Goal: Task Accomplishment & Management: Manage account settings

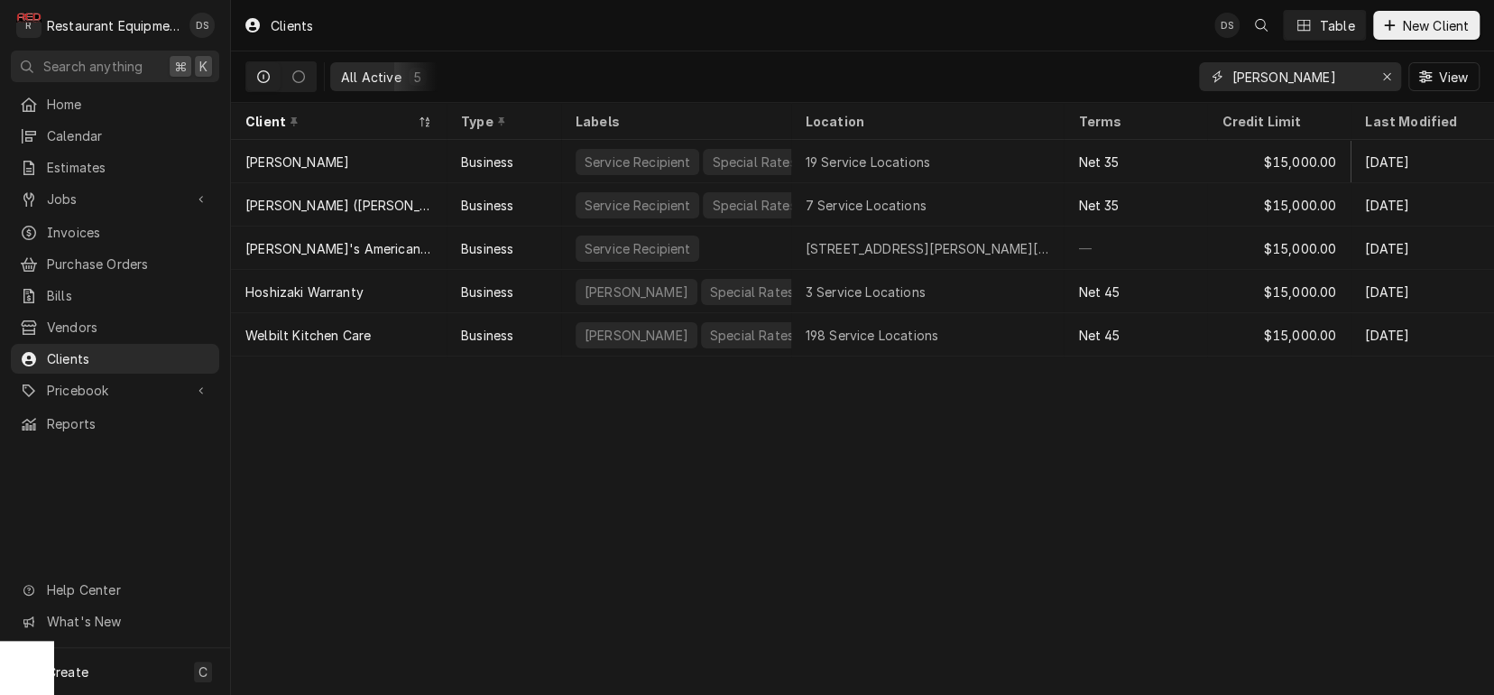
click at [1285, 77] on input "bob" at bounding box center [1299, 76] width 135 height 29
drag, startPoint x: 1285, startPoint y: 77, endPoint x: 1154, endPoint y: 63, distance: 131.5
click at [1154, 63] on div "All Active 5 bob View" at bounding box center [862, 76] width 1234 height 51
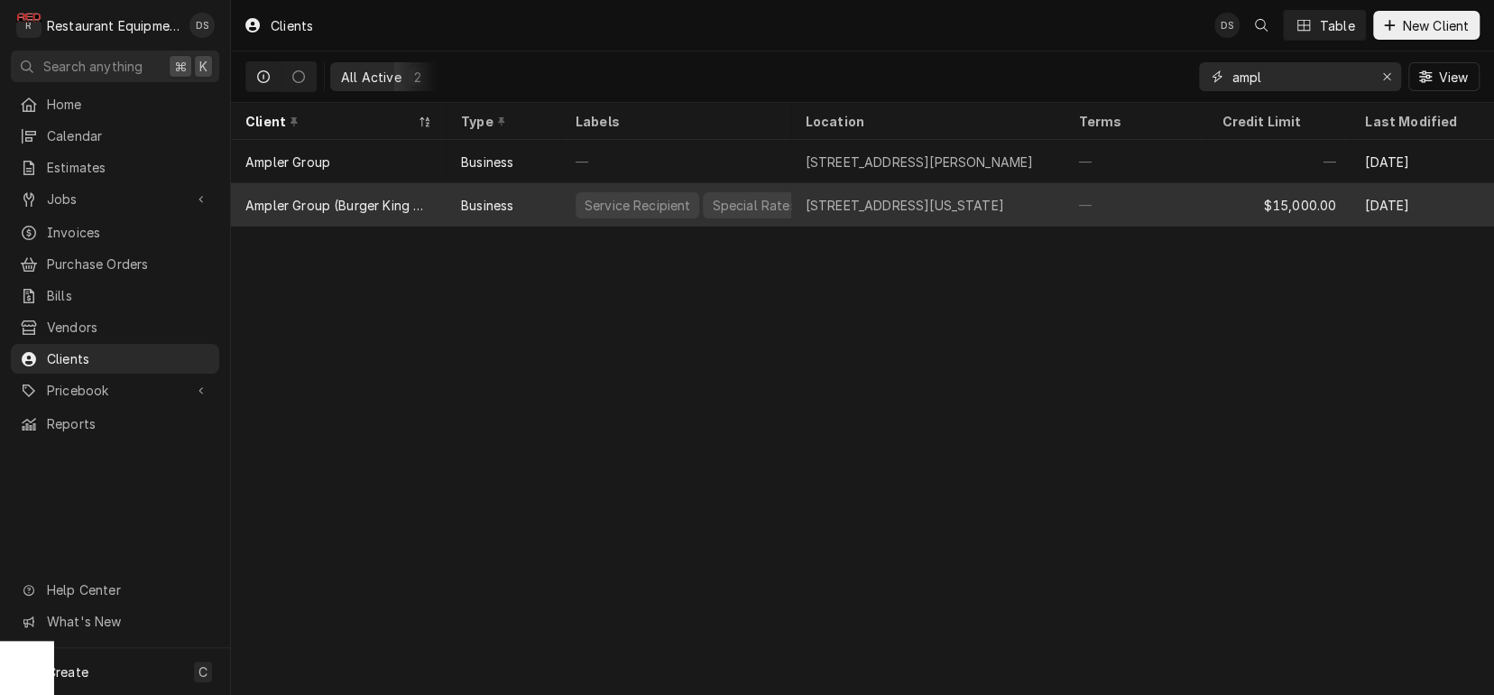
type input "ampl"
click at [861, 204] on div "3210 Washington Blvd, Huntington, WV 25705" at bounding box center [905, 205] width 199 height 19
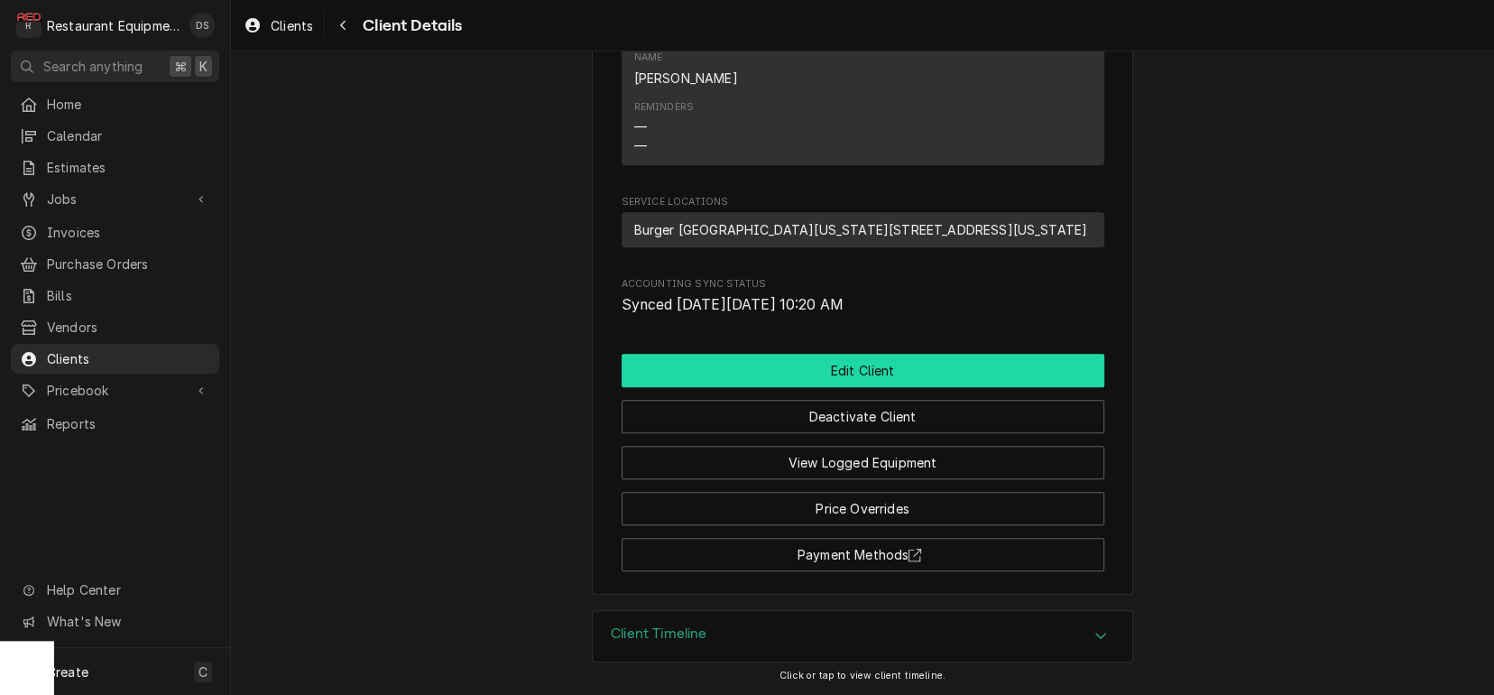
click at [888, 383] on button "Edit Client" at bounding box center [863, 370] width 483 height 33
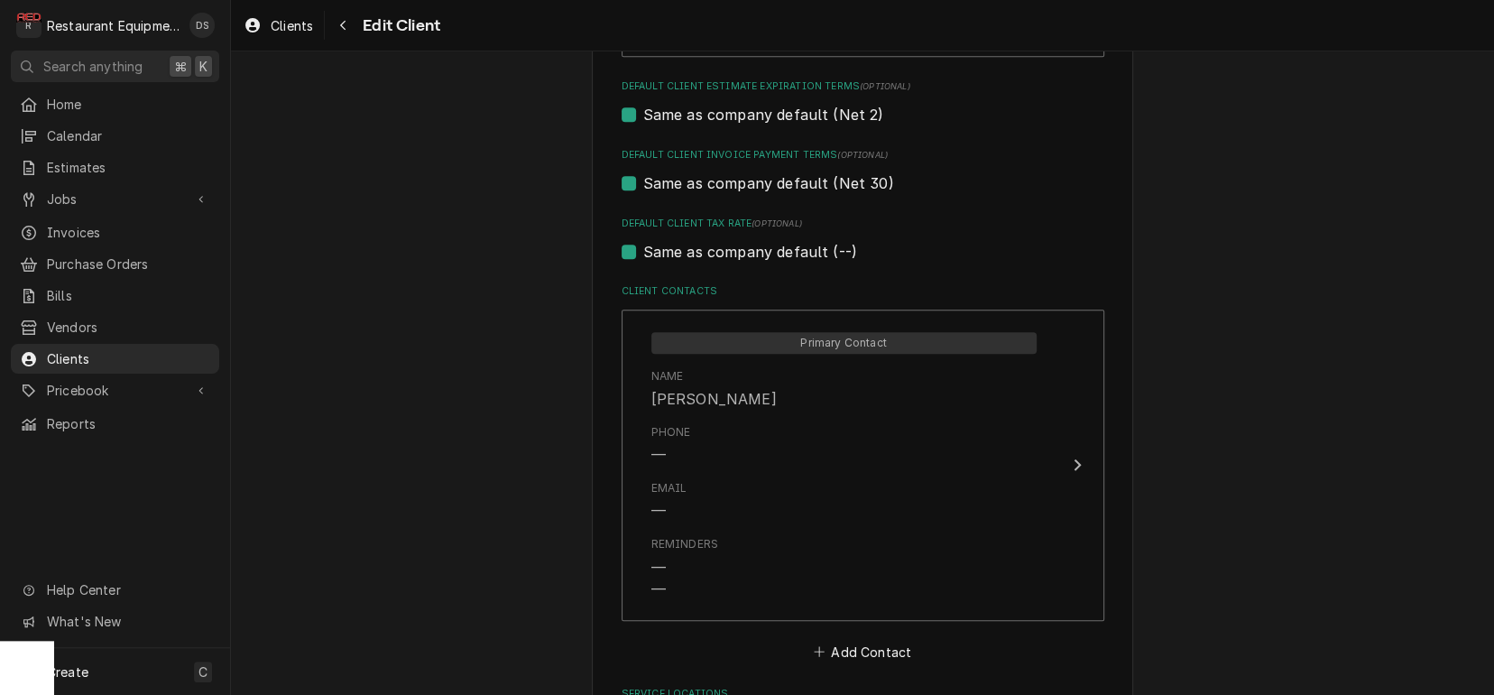
scroll to position [974, 0]
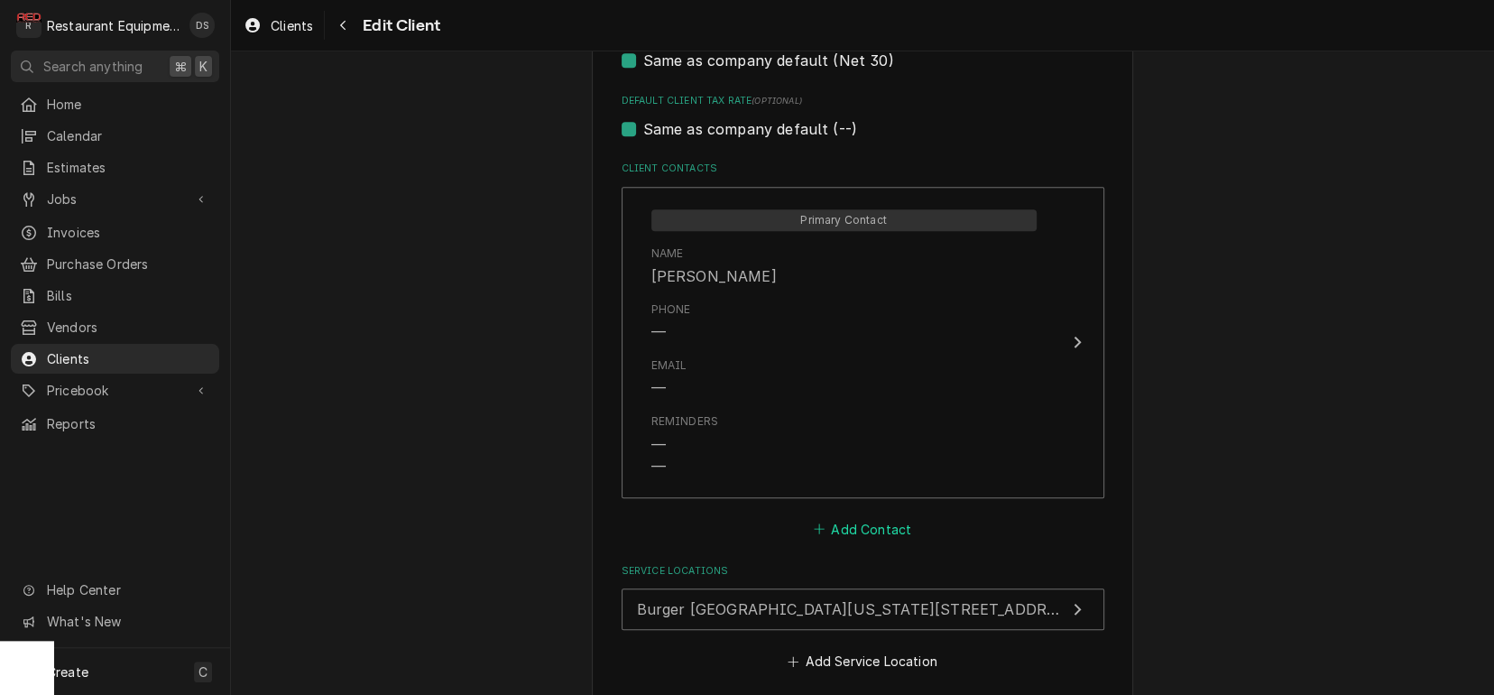
click at [851, 516] on button "Add Contact" at bounding box center [862, 528] width 104 height 25
type textarea "x"
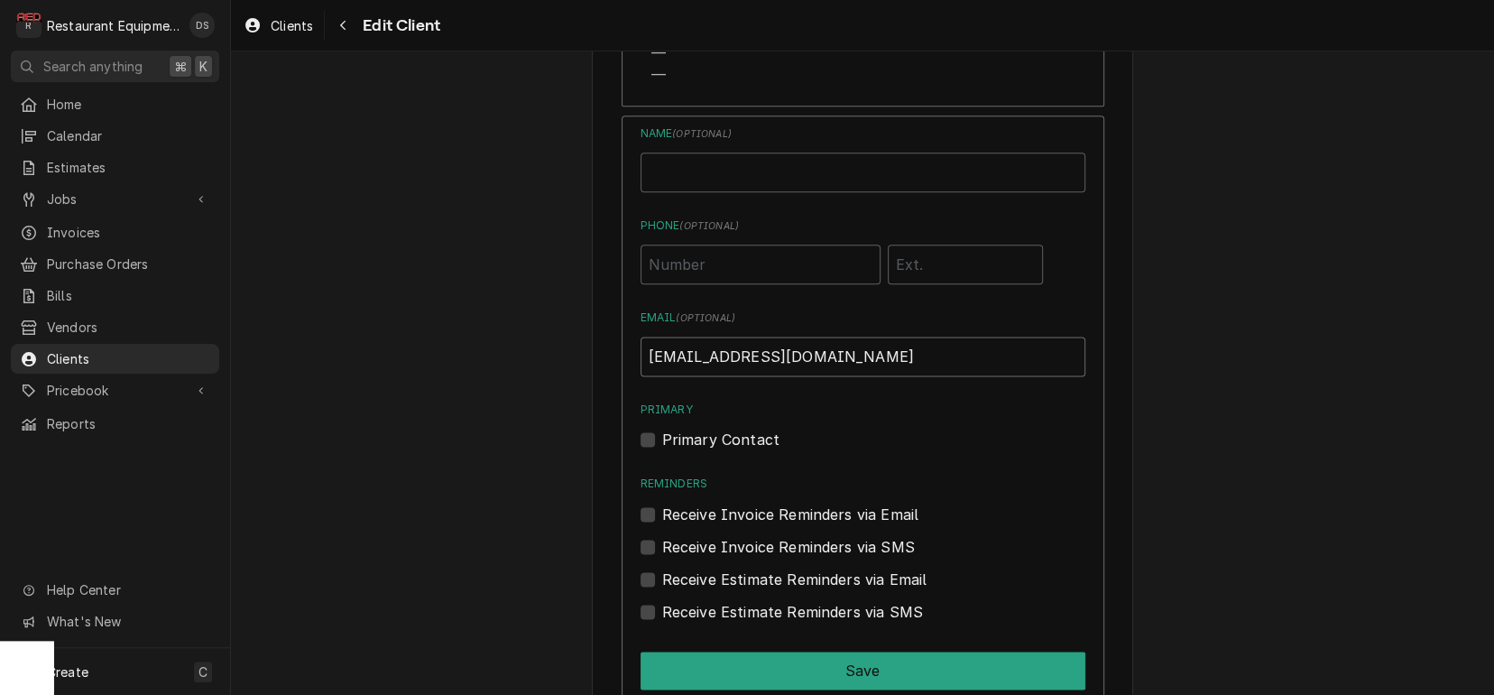
scroll to position [1371, 0]
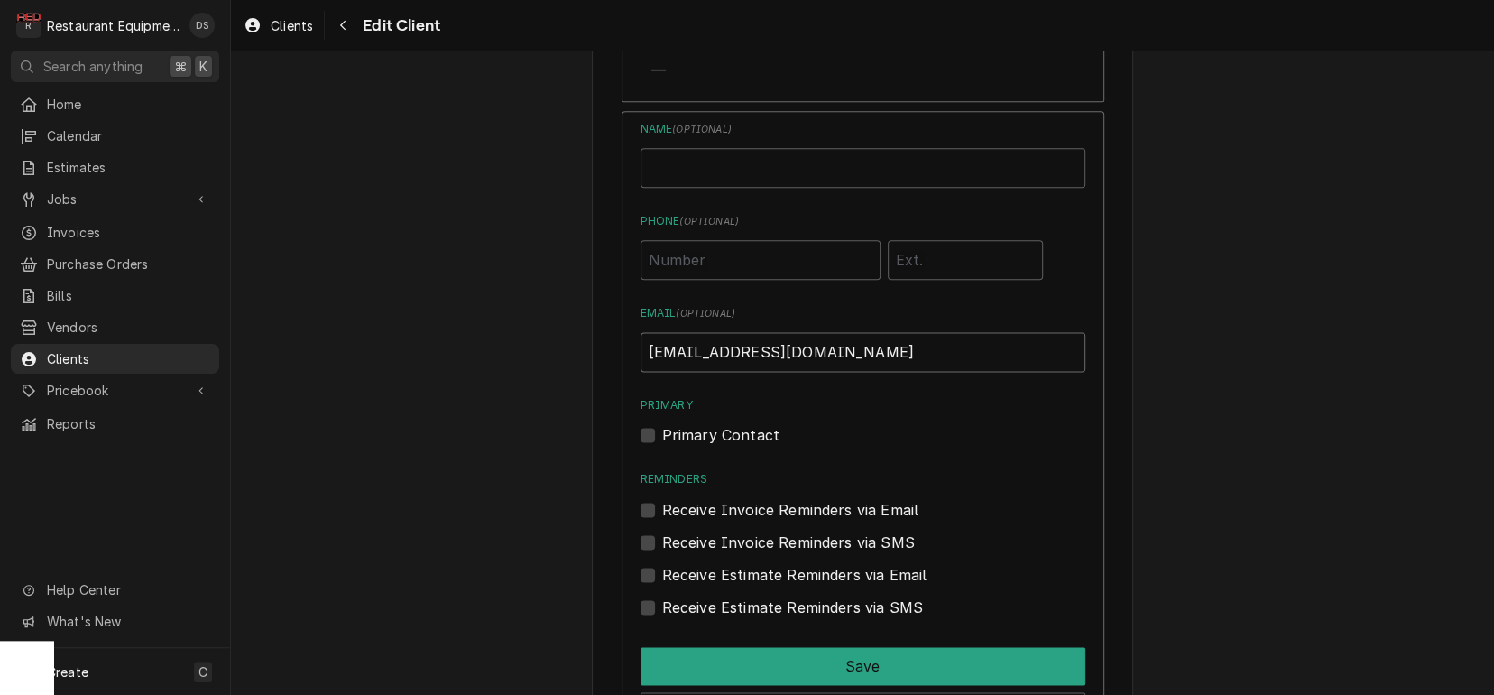
type input "[EMAIL_ADDRESS][DOMAIN_NAME]"
click at [662, 499] on label "Receive Invoice Reminders via Email" at bounding box center [790, 510] width 257 height 22
click at [662, 499] on input "Reminders" at bounding box center [884, 519] width 445 height 40
checkbox input "true"
click at [662, 564] on label "Receive Estimate Reminders via Email" at bounding box center [794, 575] width 265 height 22
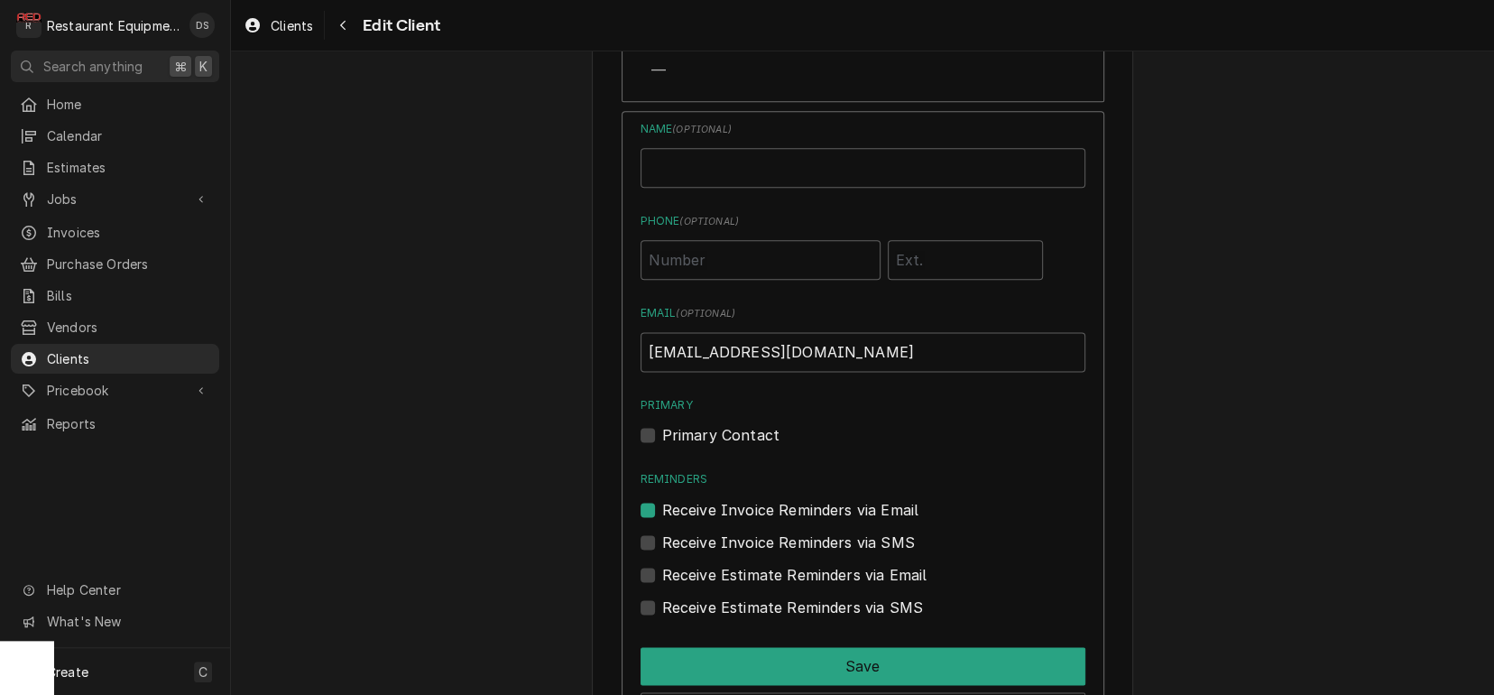
click at [662, 564] on input "Contact Edit Form" at bounding box center [884, 584] width 445 height 40
checkbox input "true"
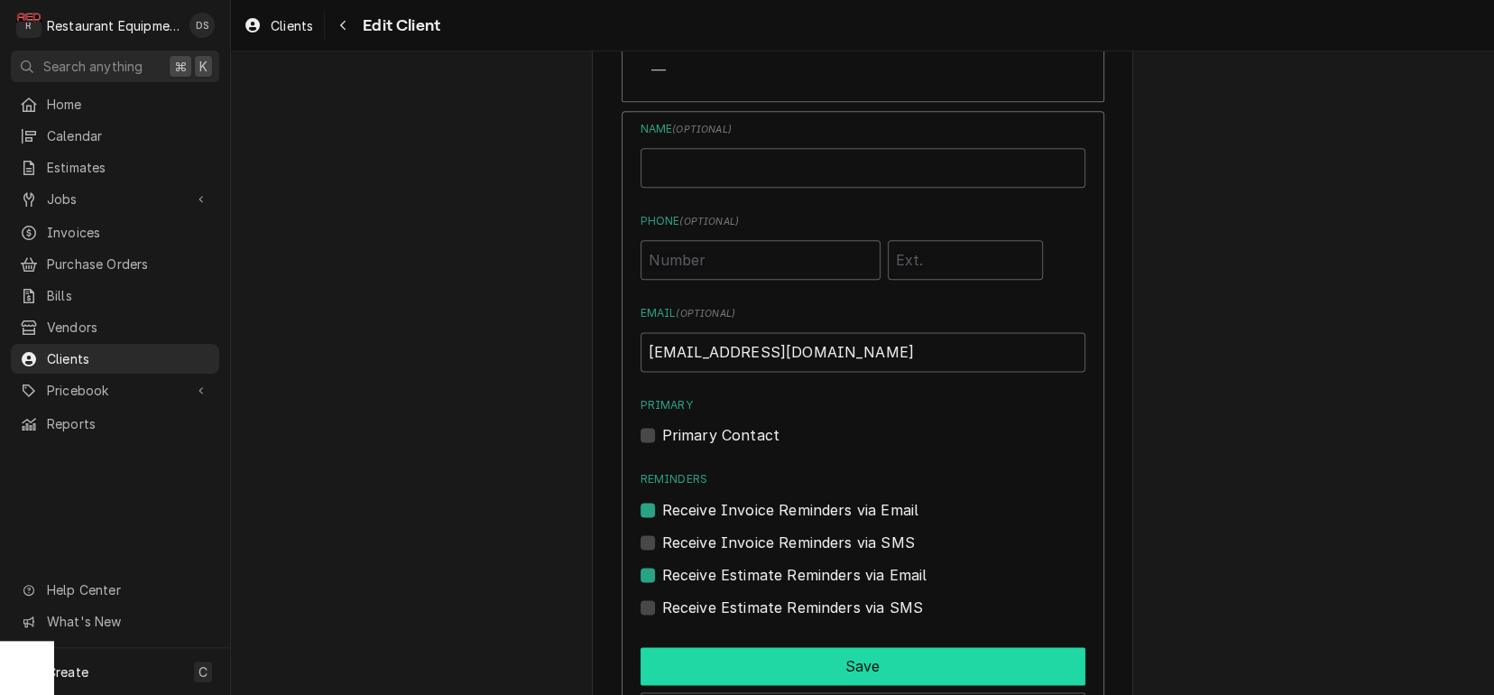
click at [796, 647] on button "Save" at bounding box center [863, 666] width 445 height 38
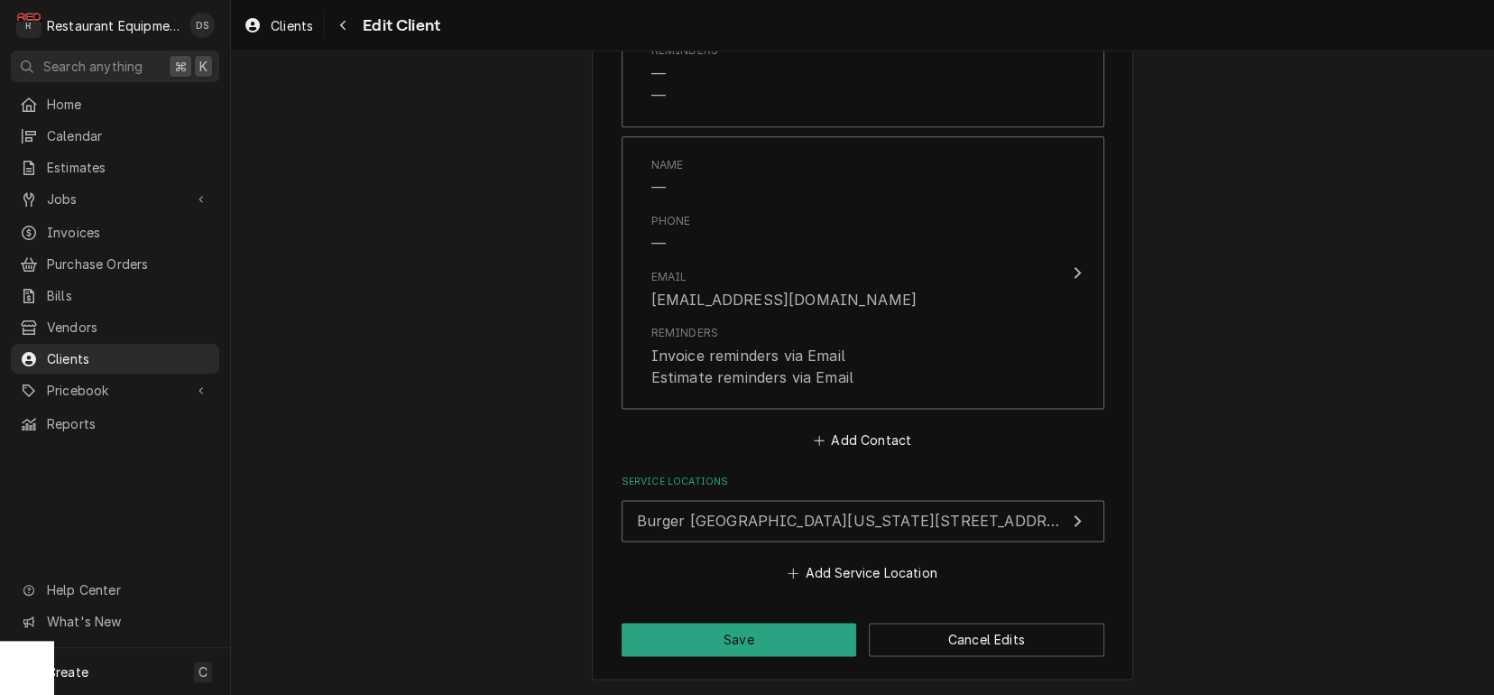
scroll to position [1317, 0]
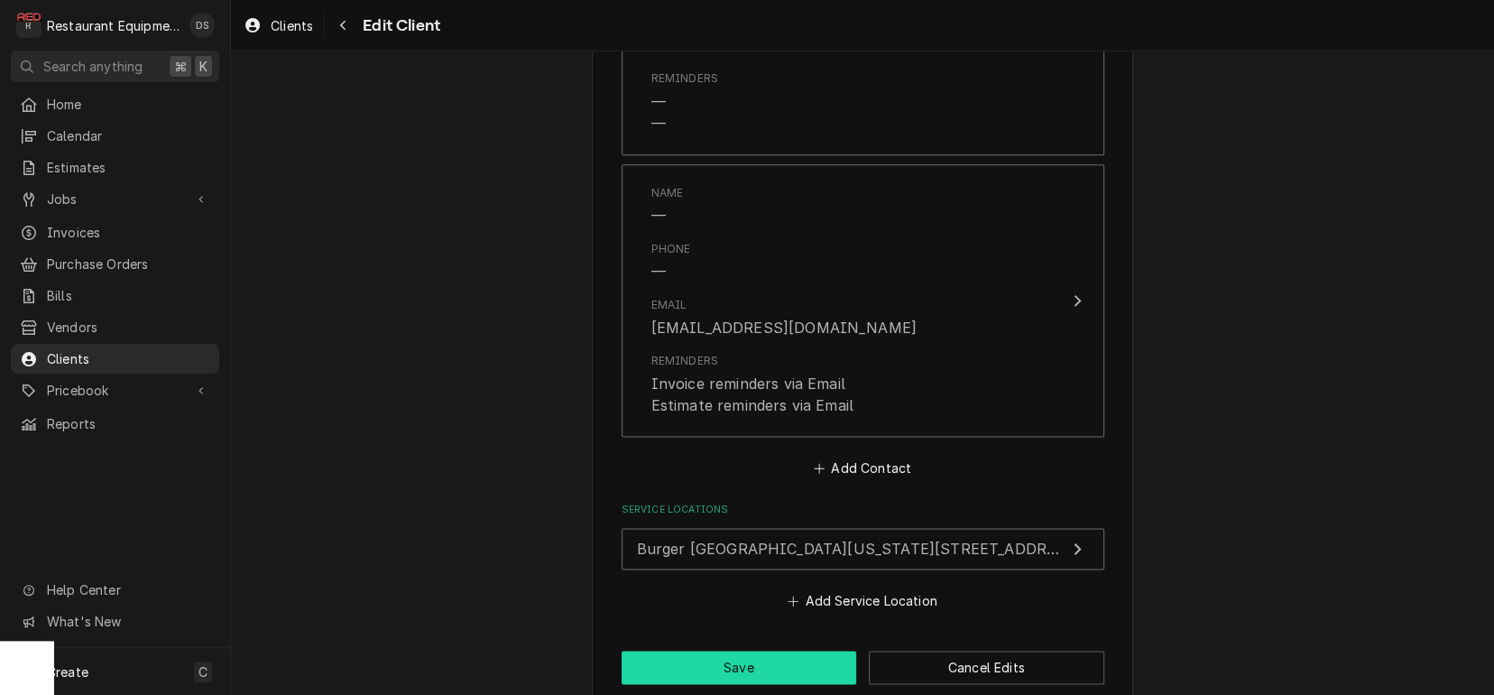
click at [757, 651] on button "Save" at bounding box center [740, 667] width 236 height 33
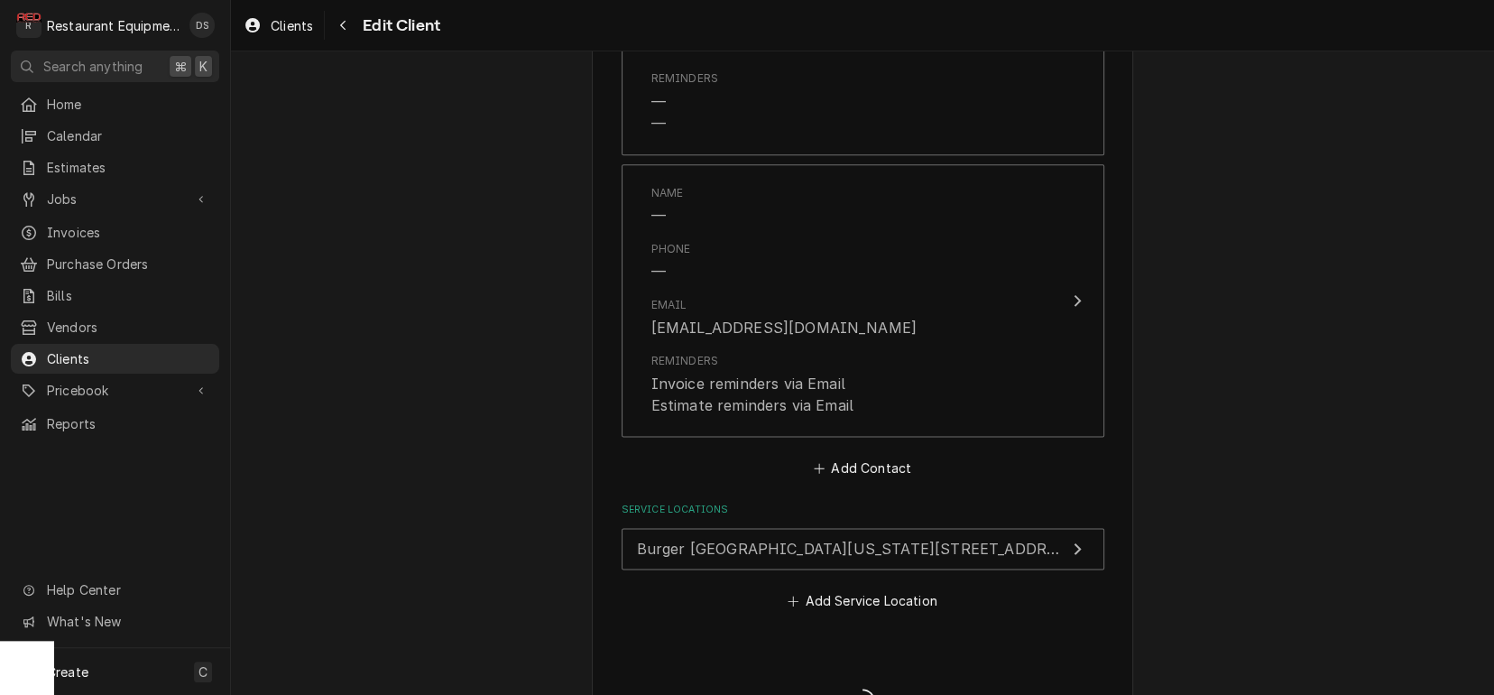
type textarea "x"
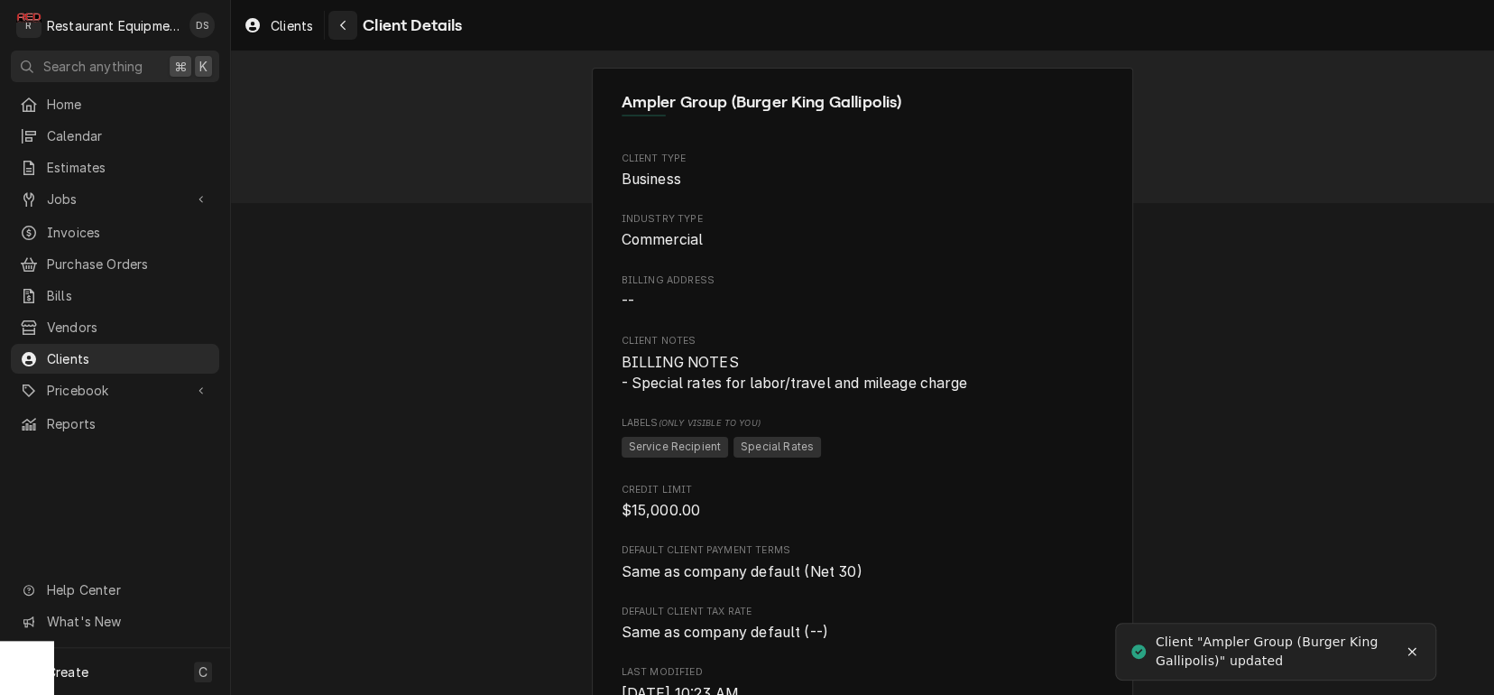
click at [338, 23] on div "Navigate back" at bounding box center [343, 25] width 18 height 18
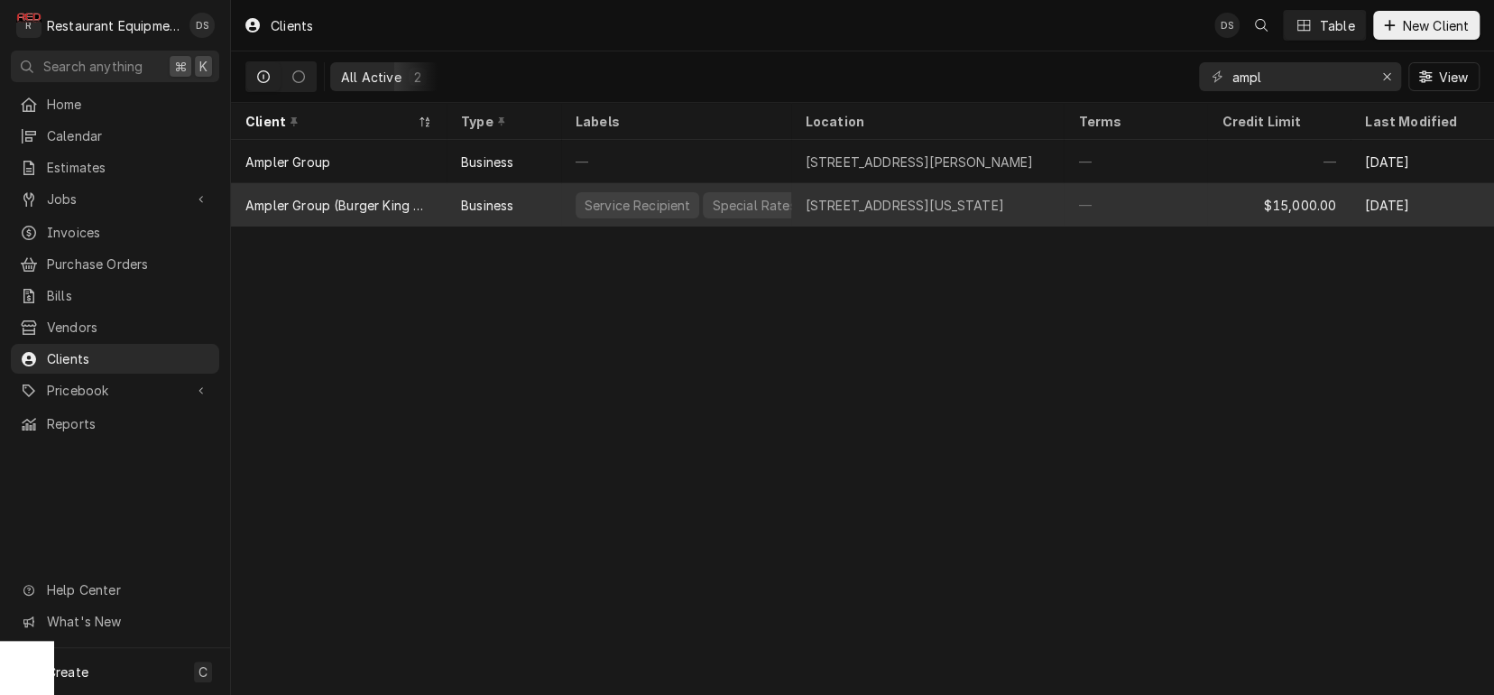
click at [625, 201] on div "Service Recipient" at bounding box center [638, 205] width 110 height 19
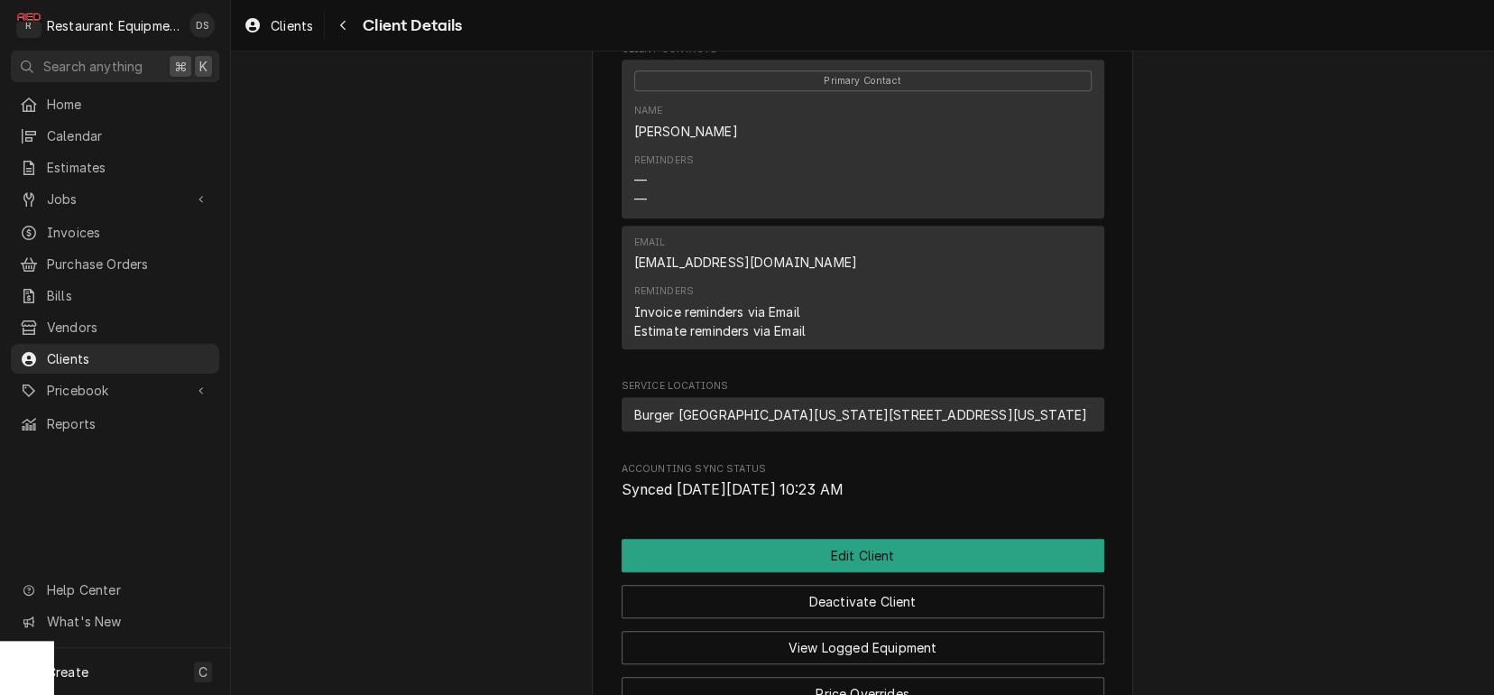
scroll to position [689, 0]
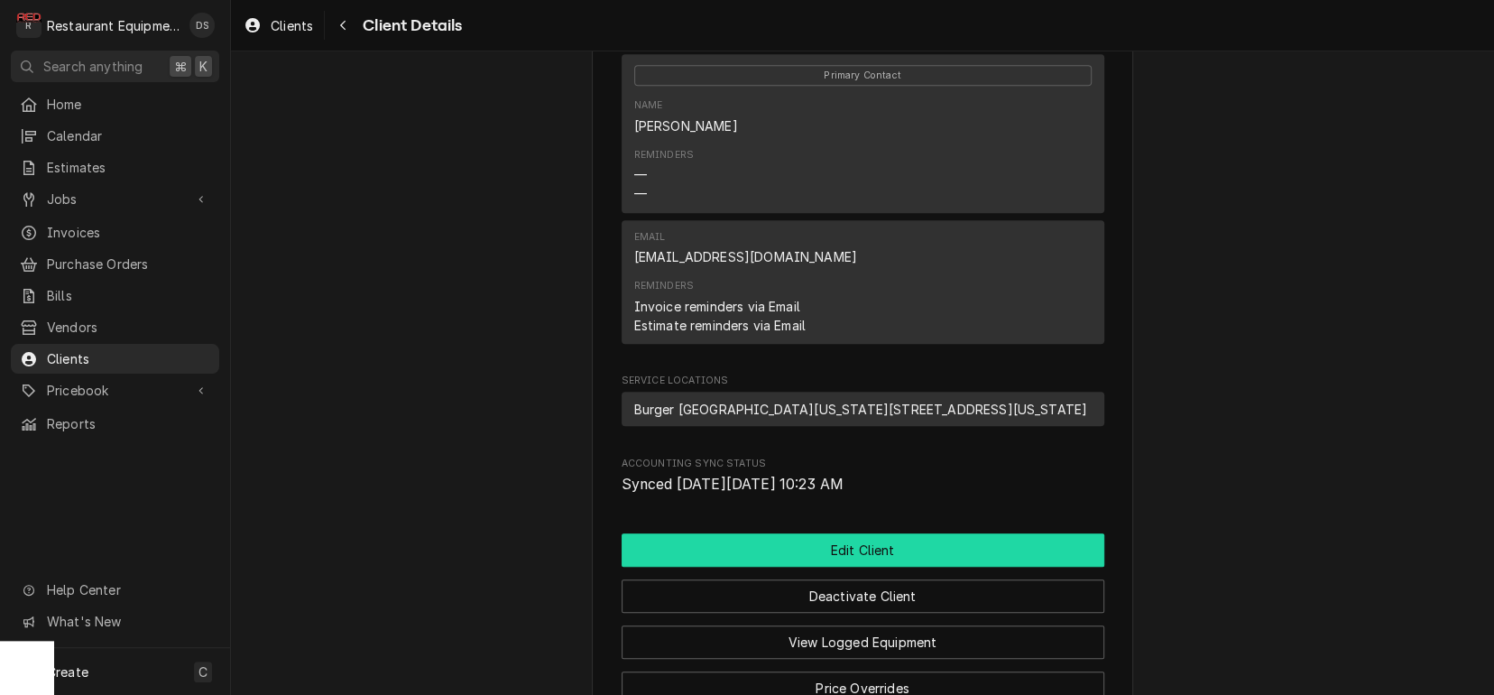
click at [820, 567] on button "Edit Client" at bounding box center [863, 549] width 483 height 33
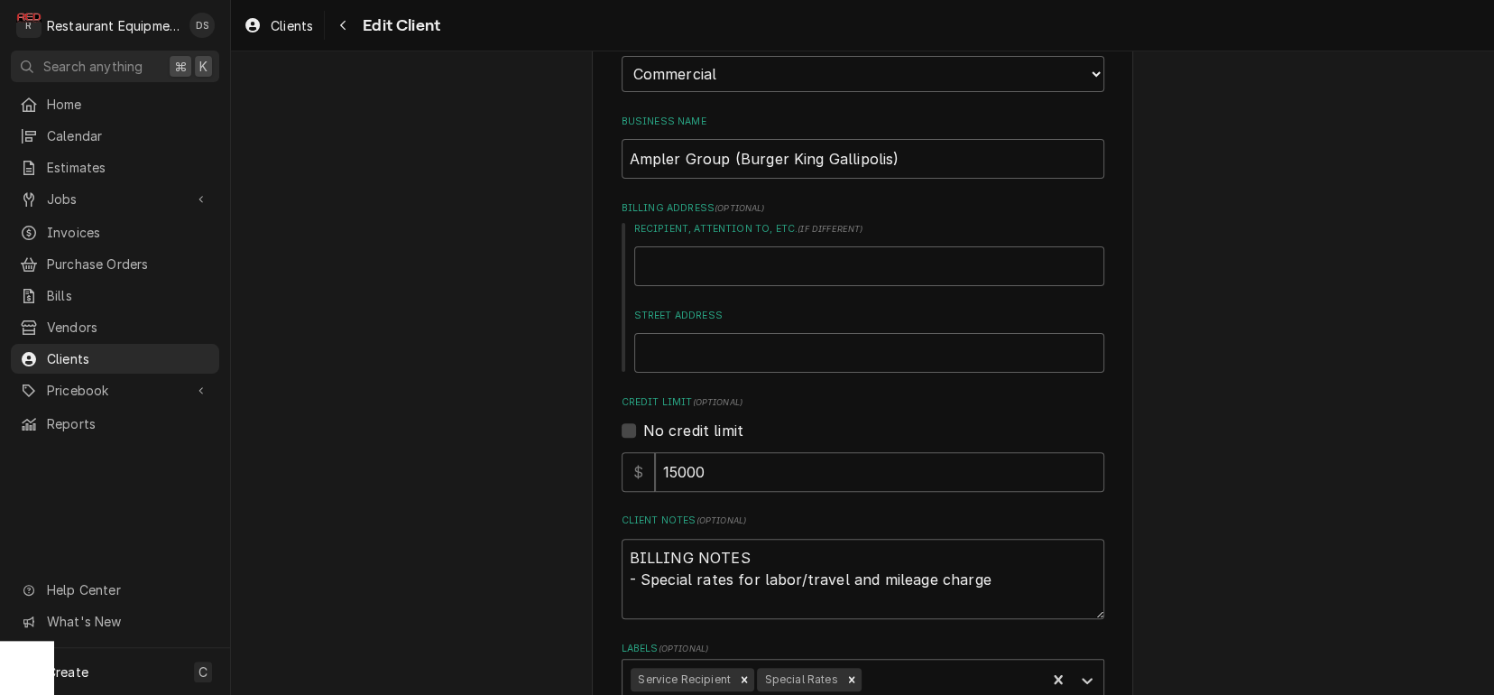
scroll to position [215, 0]
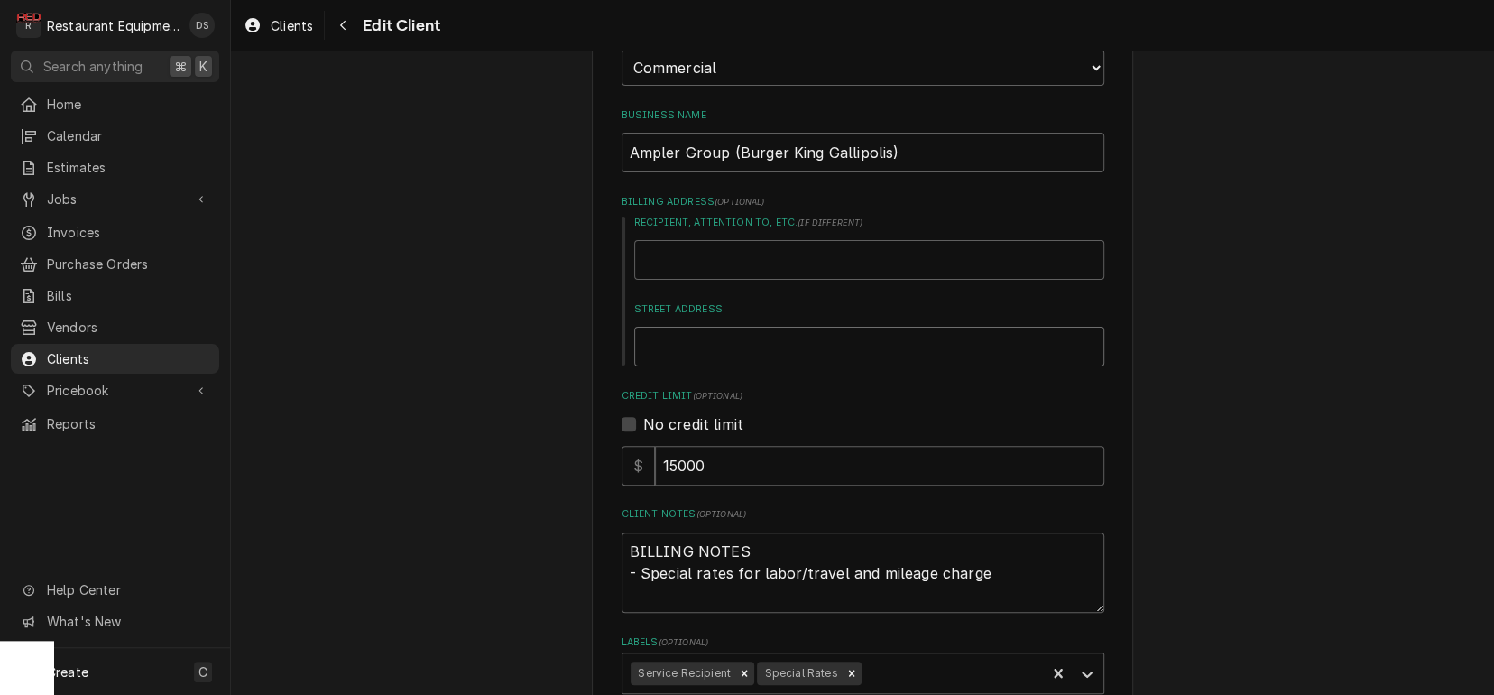
type textarea "x"
type input "6"
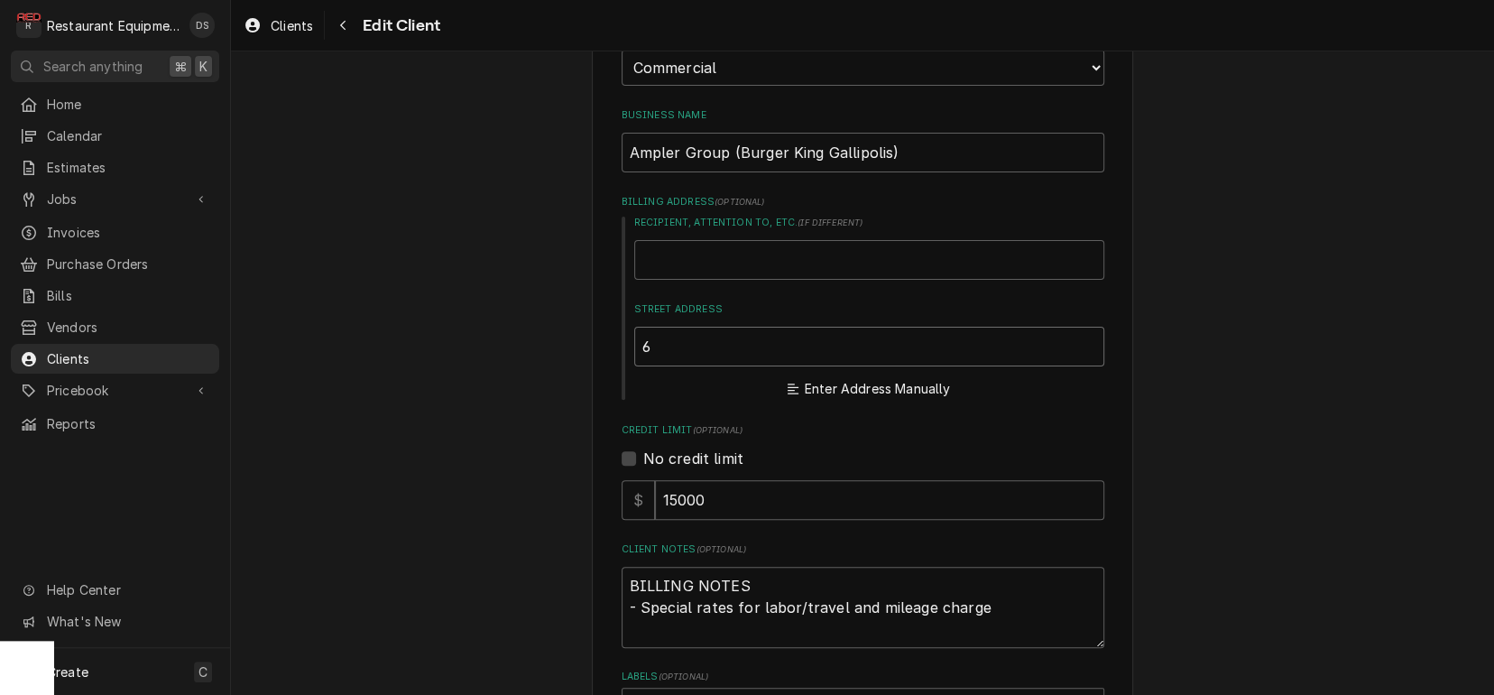
type textarea "x"
type input "63"
type textarea "x"
type input "631"
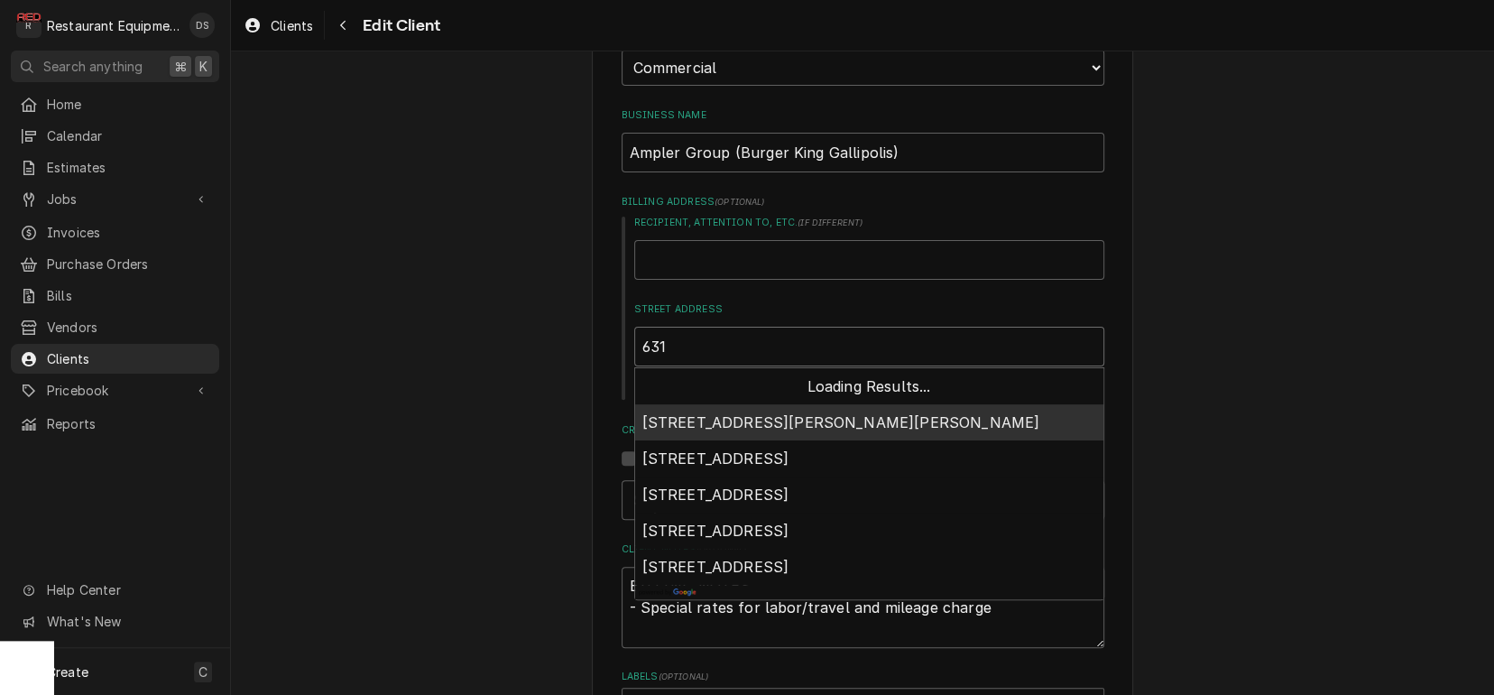
type textarea "x"
type input "631"
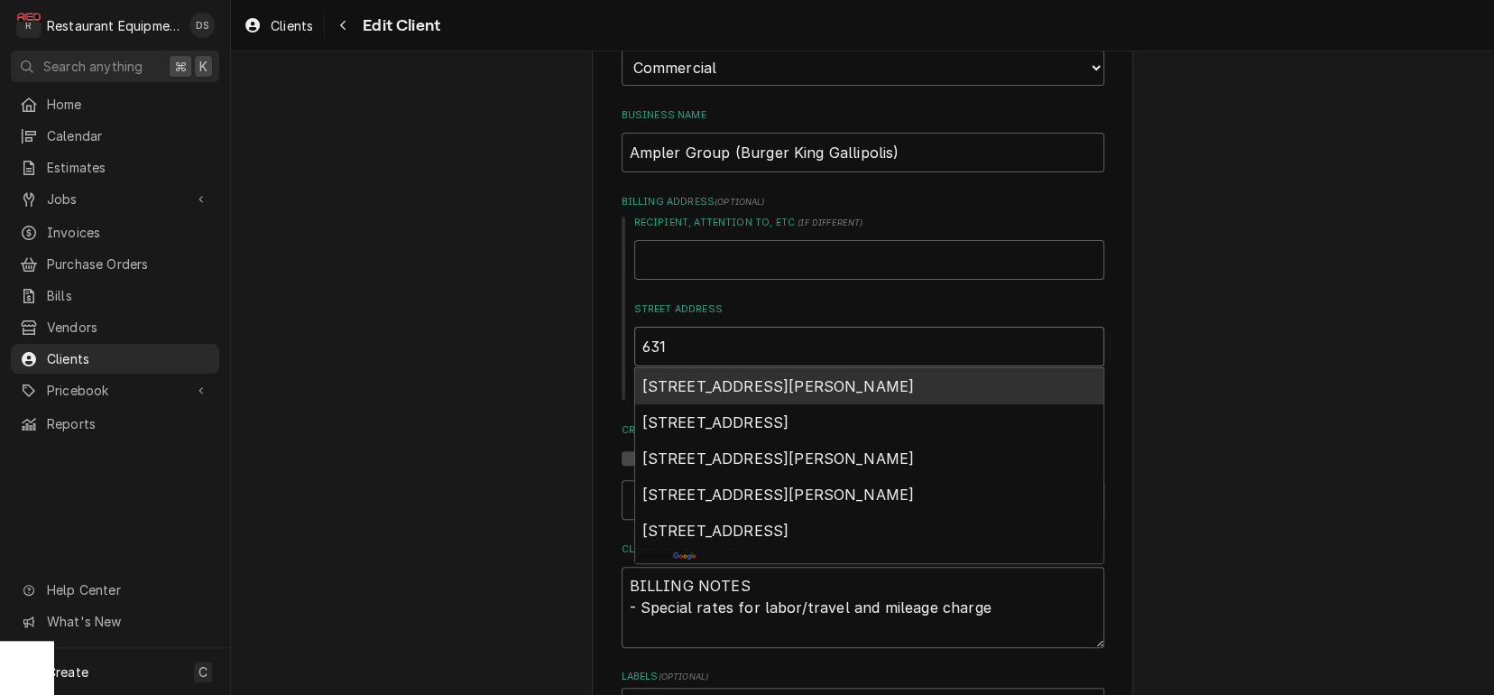
type textarea "x"
type input "631 w"
type textarea "x"
type input "631 w"
type textarea "x"
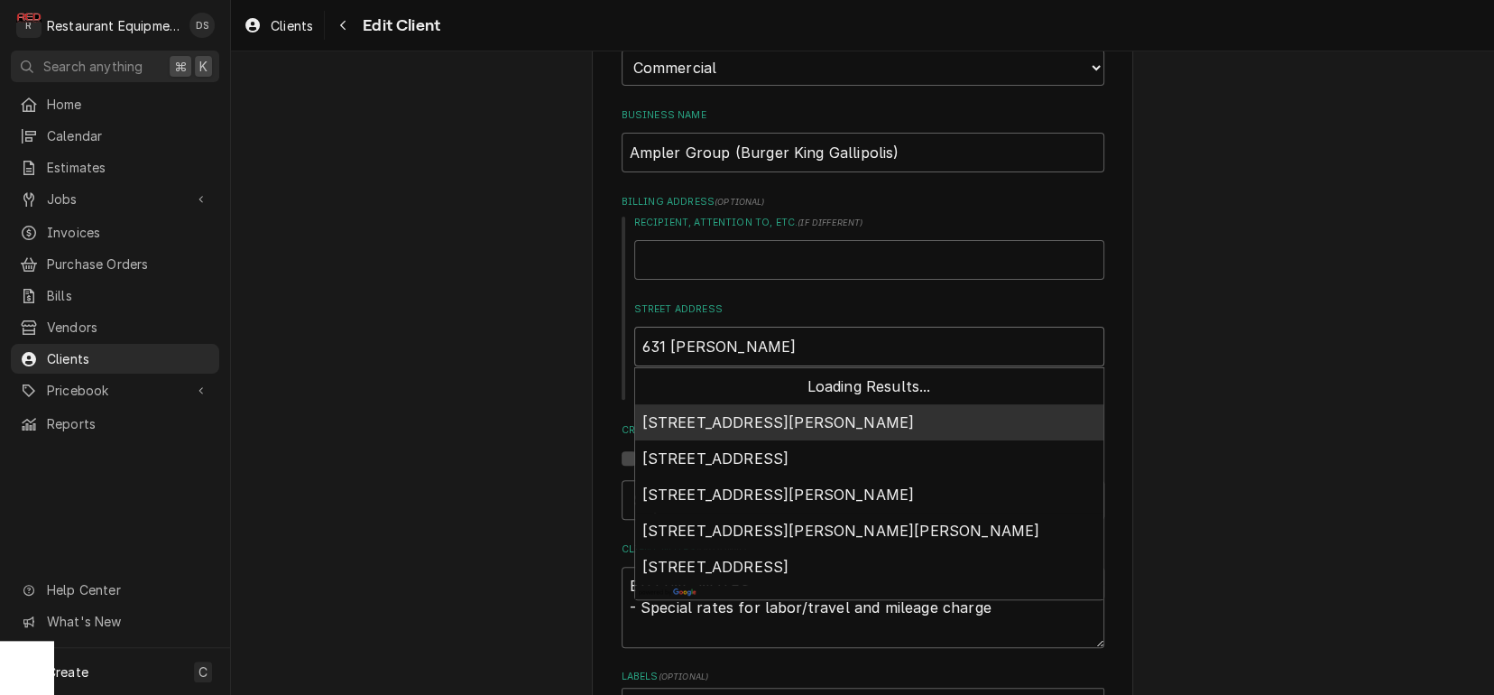
type input "631 w ma"
type textarea "x"
type input "631 w mai"
type textarea "x"
type input "631 w main"
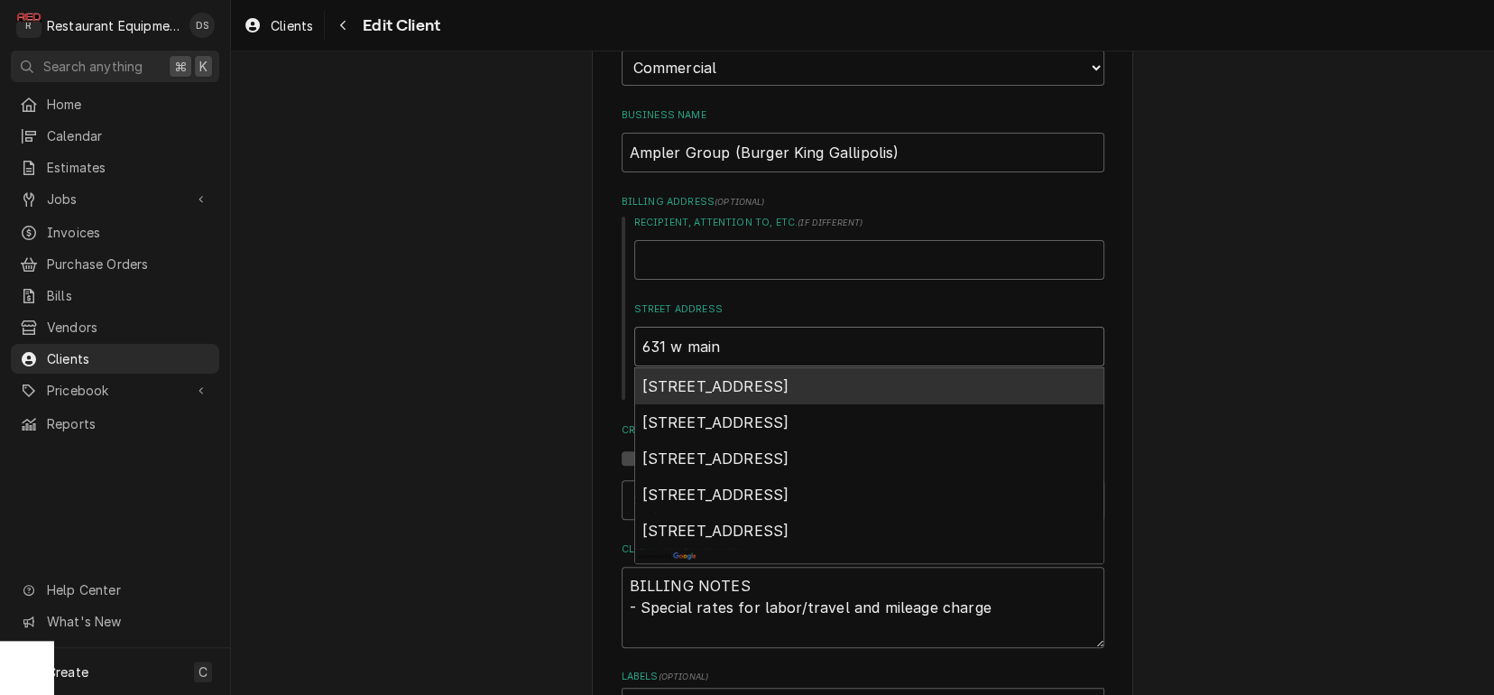
type textarea "x"
type input "631 w main"
type textarea "x"
type input "631 w main s"
type textarea "x"
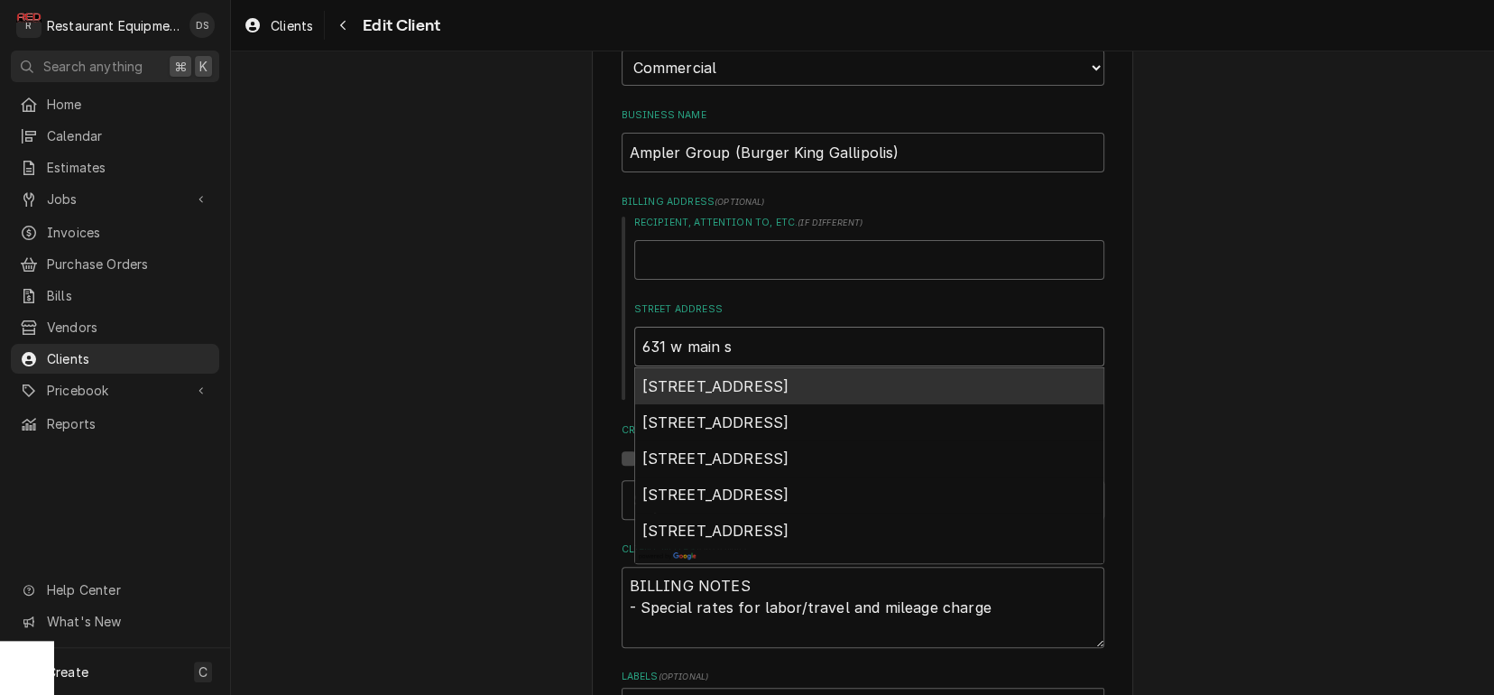
type input "631 w main st"
type textarea "x"
type input "631 w main st"
type textarea "x"
type input "631 w main st r"
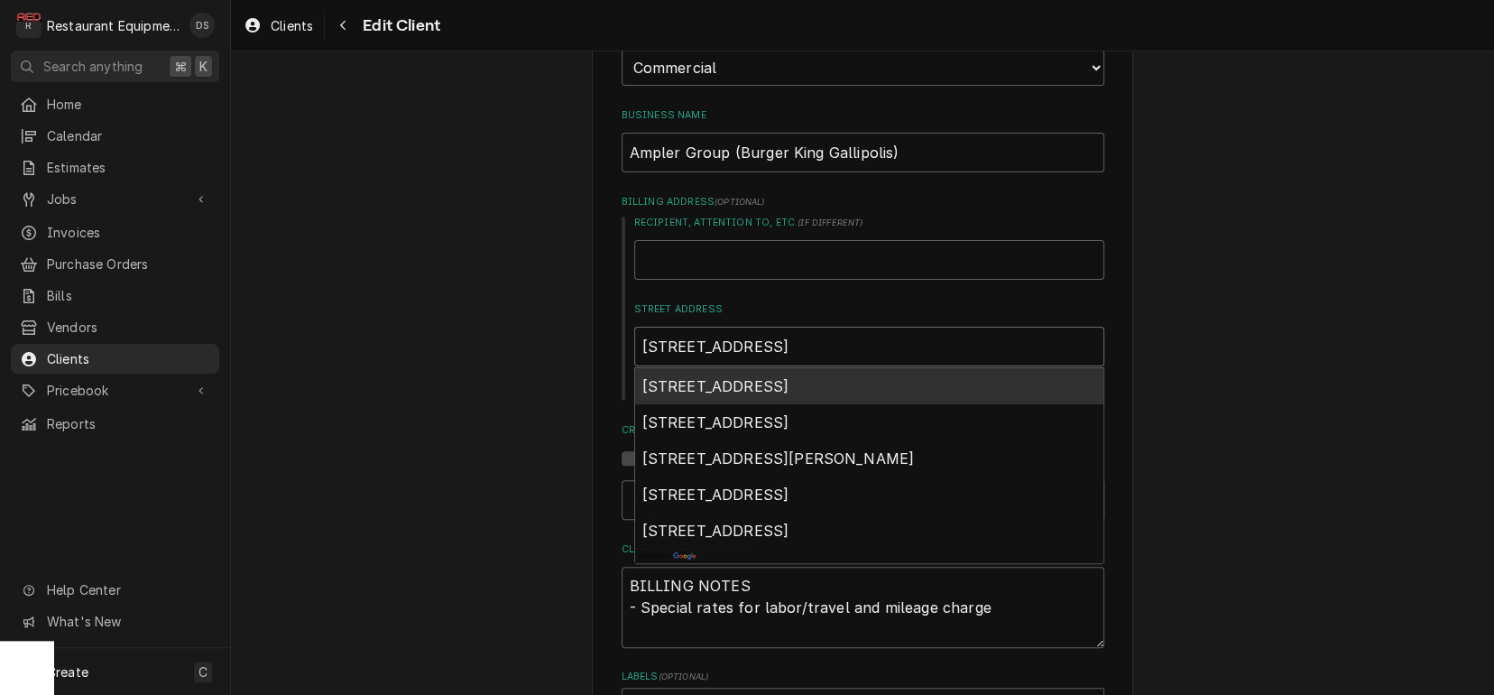
type textarea "x"
type input "631 w main st ri"
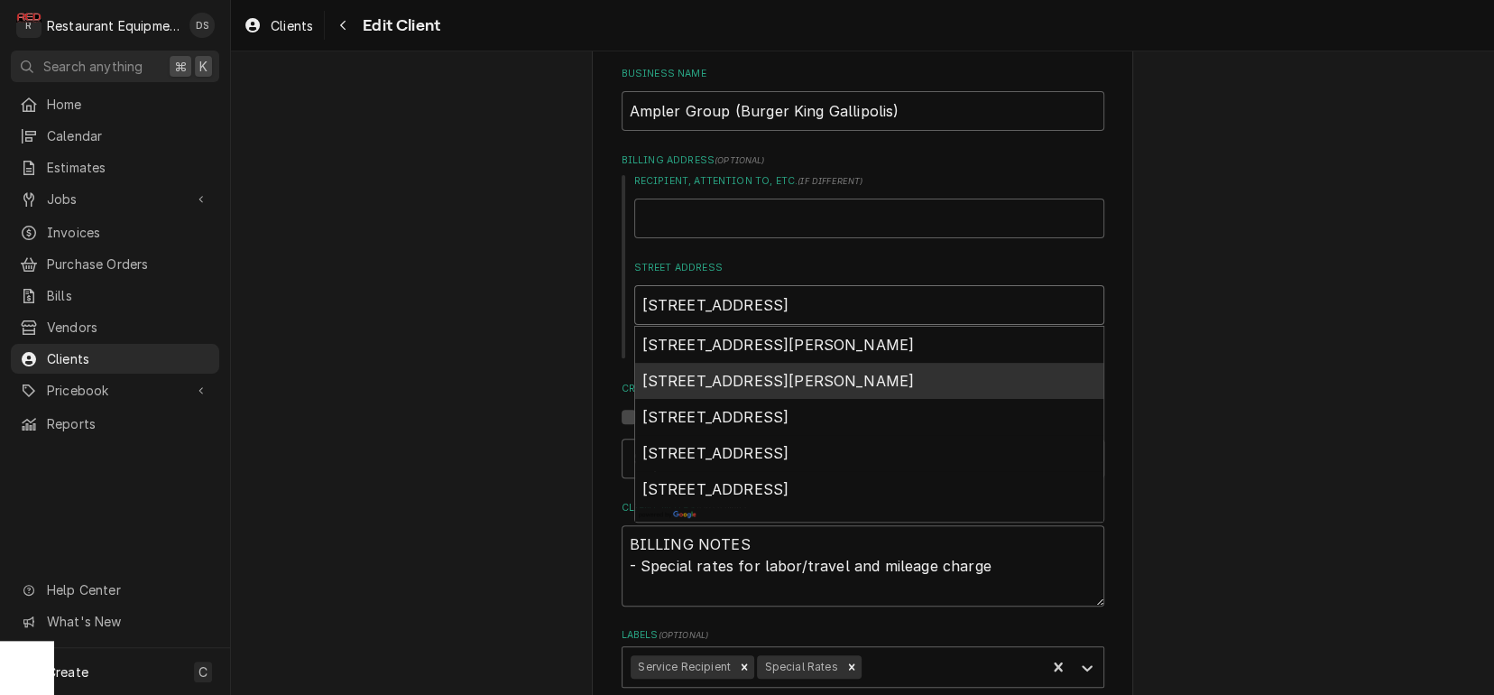
click at [740, 372] on span "631 W Main St, Ripley, WV, USA" at bounding box center [778, 381] width 272 height 18
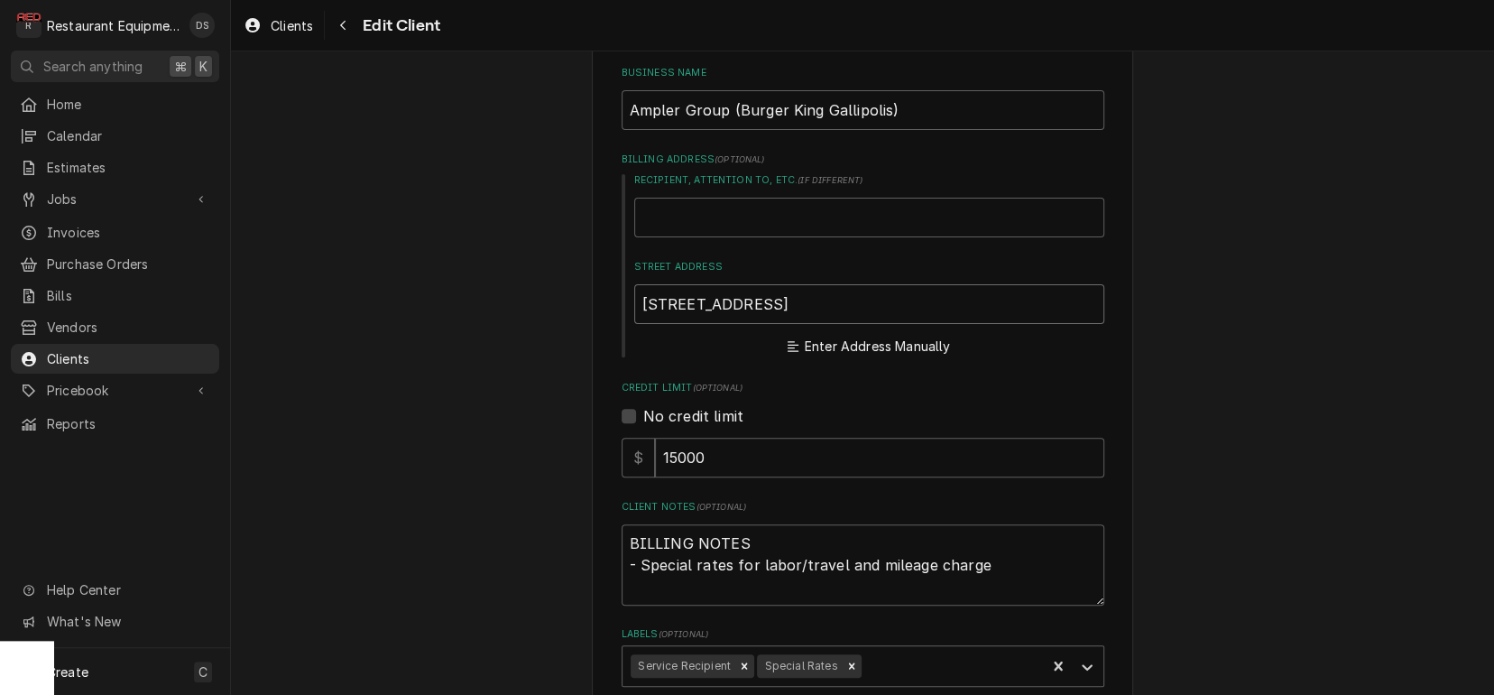
type textarea "x"
type input "631 W Main St"
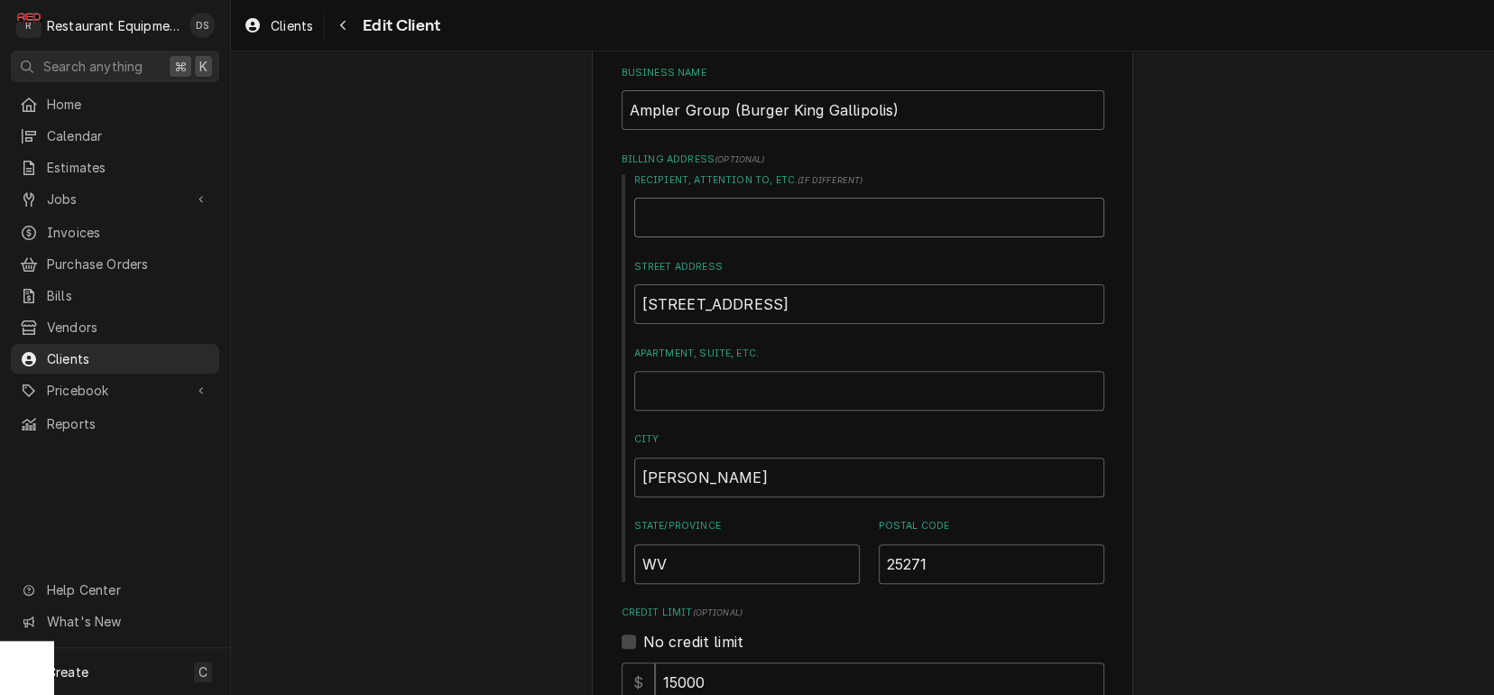
type textarea "x"
type input "R"
type textarea "x"
type input "Ri"
type textarea "x"
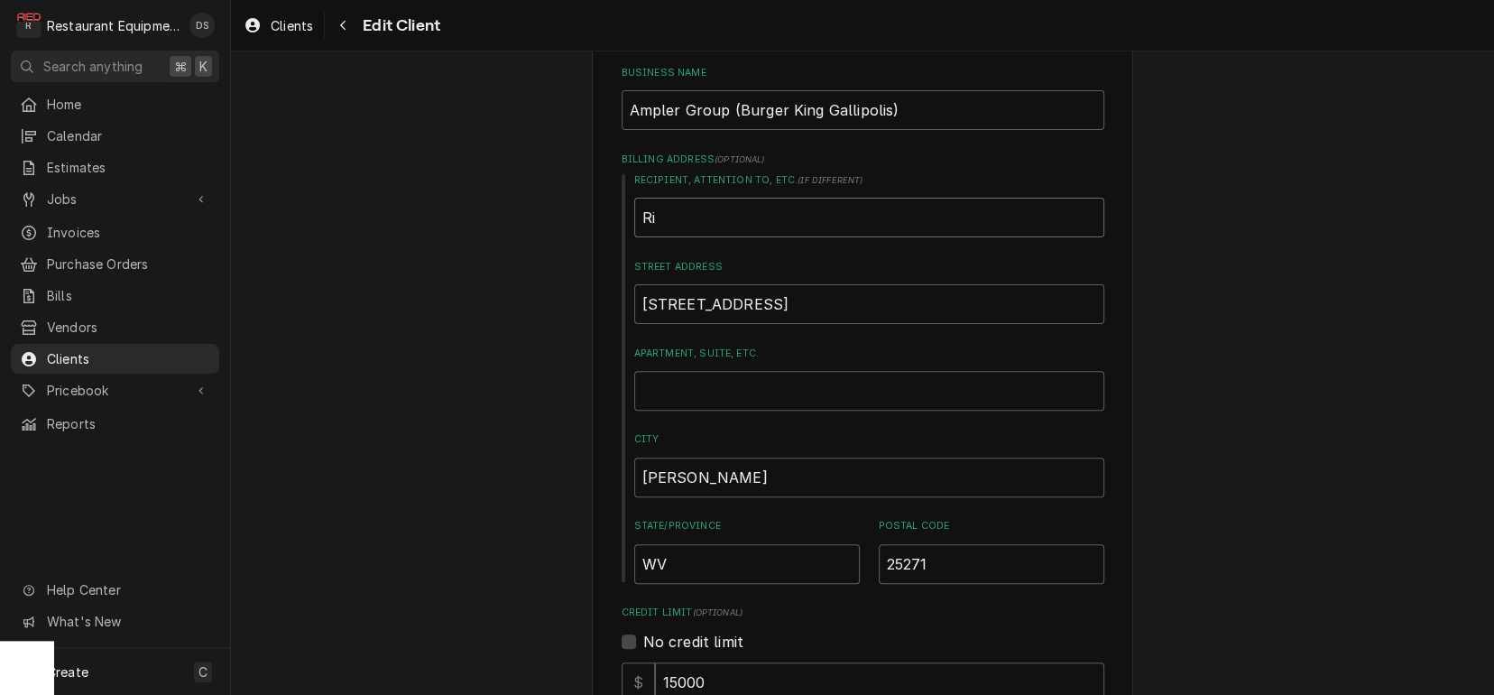
type input "Rip"
type textarea "x"
type input "Ripl"
type textarea "x"
type input "Riple"
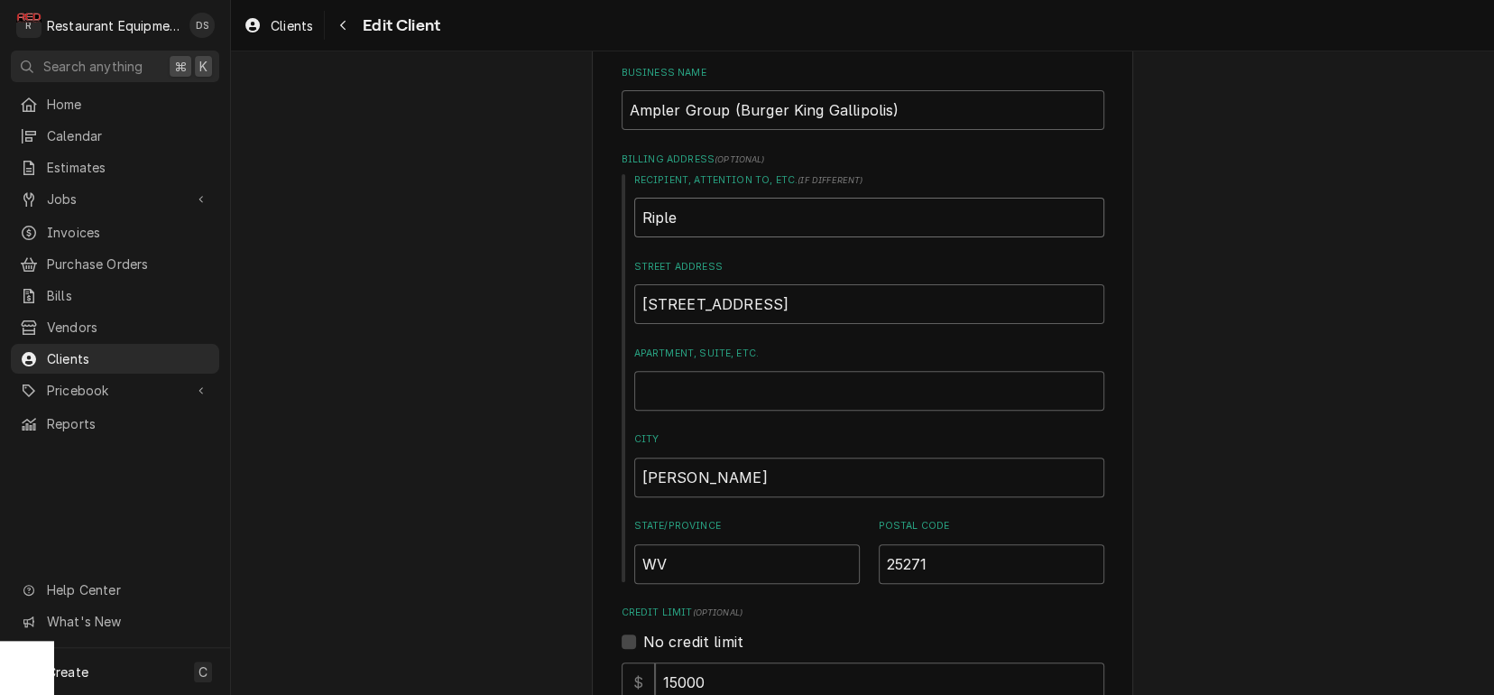
type textarea "x"
type input "Ripley"
type textarea "x"
type input "Ripley"
type textarea "x"
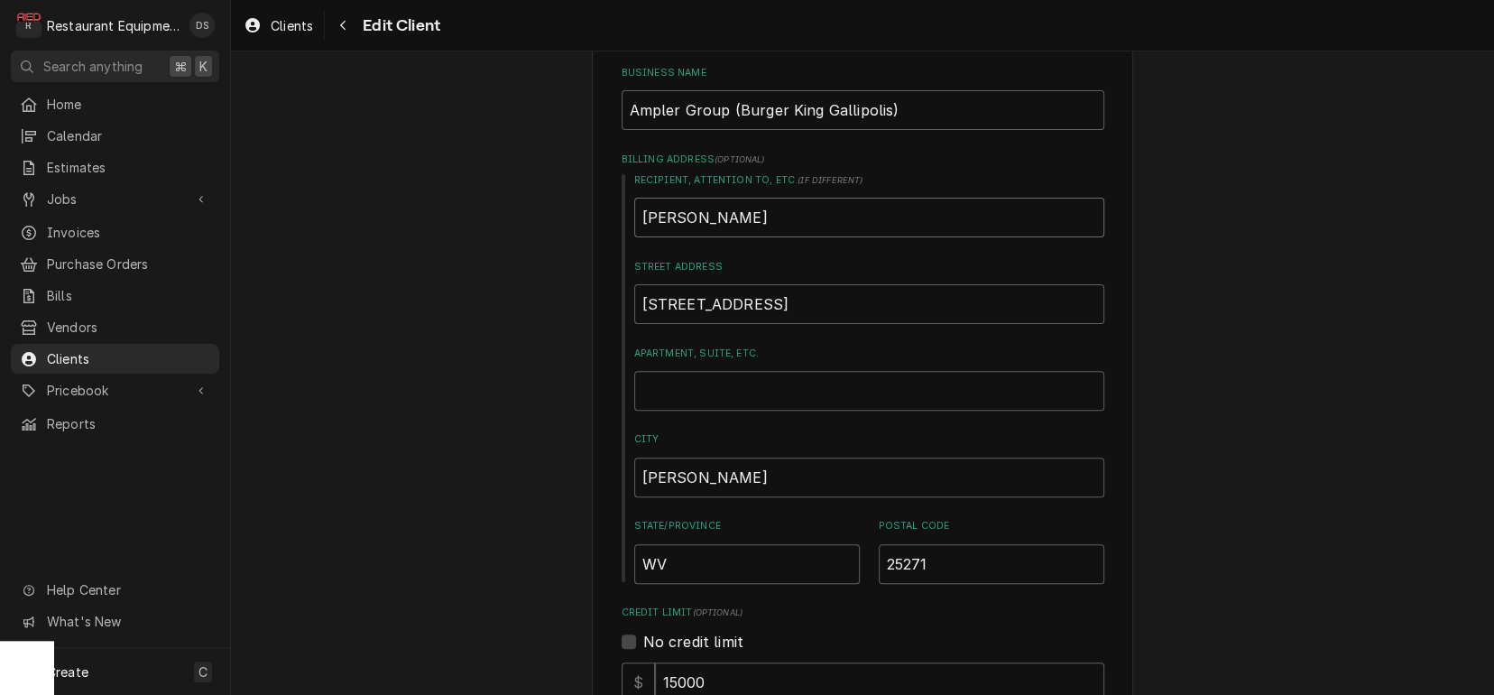
type input "Ripley B"
type textarea "x"
type input "Ripley Bu"
type textarea "x"
type input "Ripley Bur"
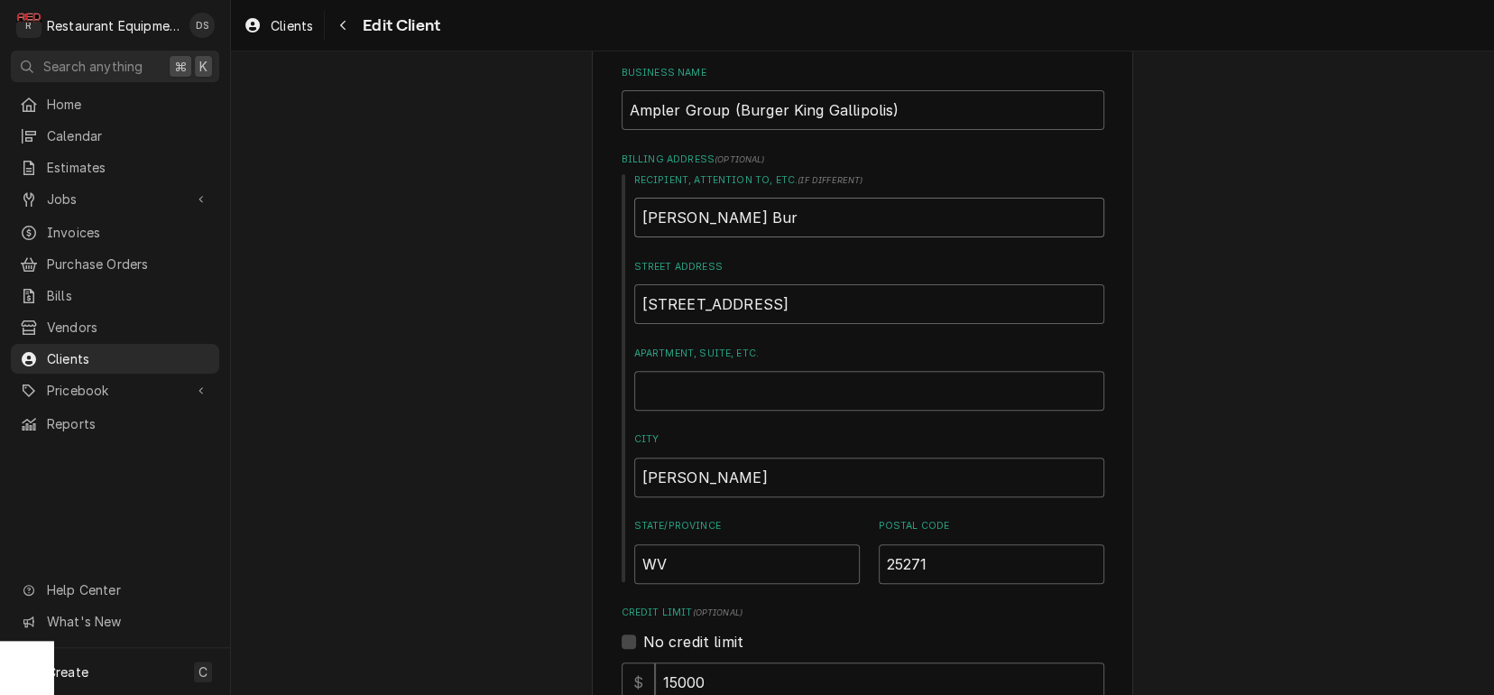
type textarea "x"
type input "Ripley Burg"
type textarea "x"
type input "Ripley Burge"
type textarea "x"
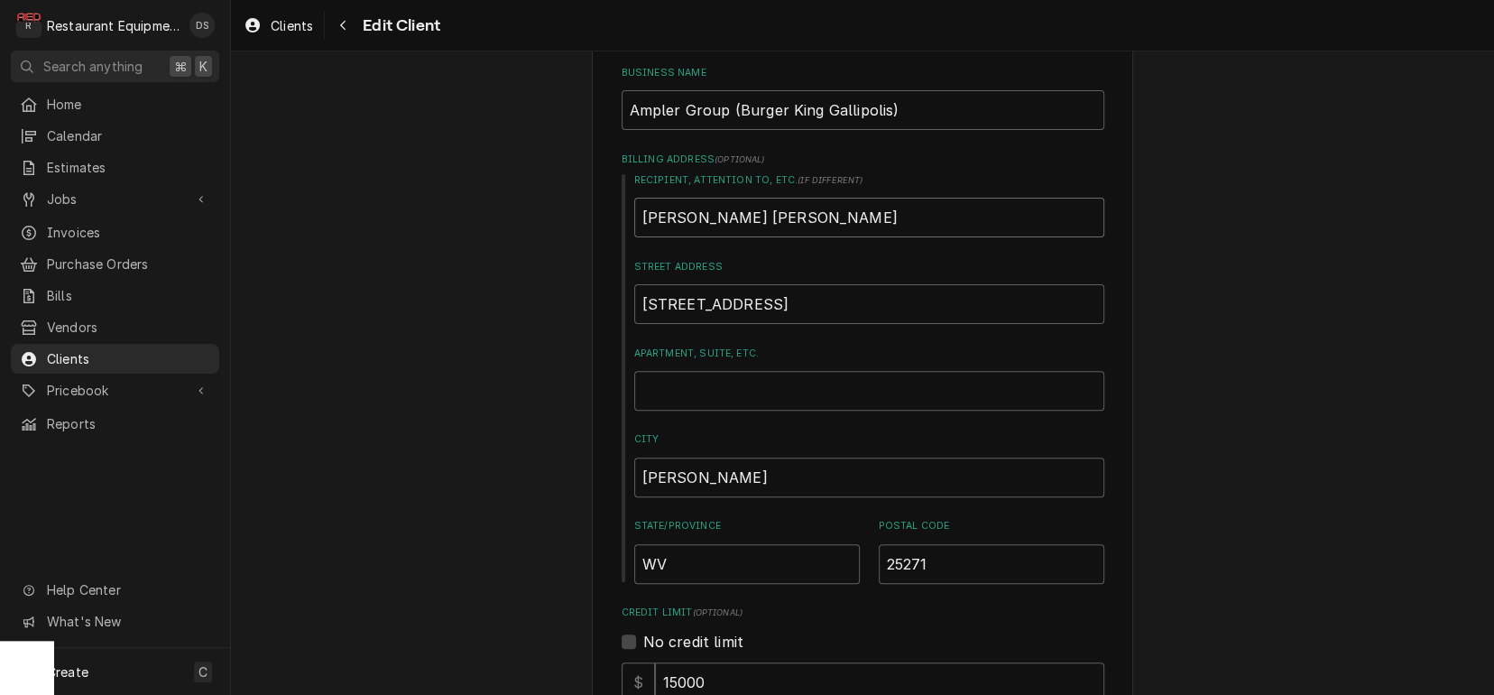
type input "Ripley Burger"
type textarea "x"
type input "Ripley Burger"
type textarea "x"
type input "Ripley Burger K"
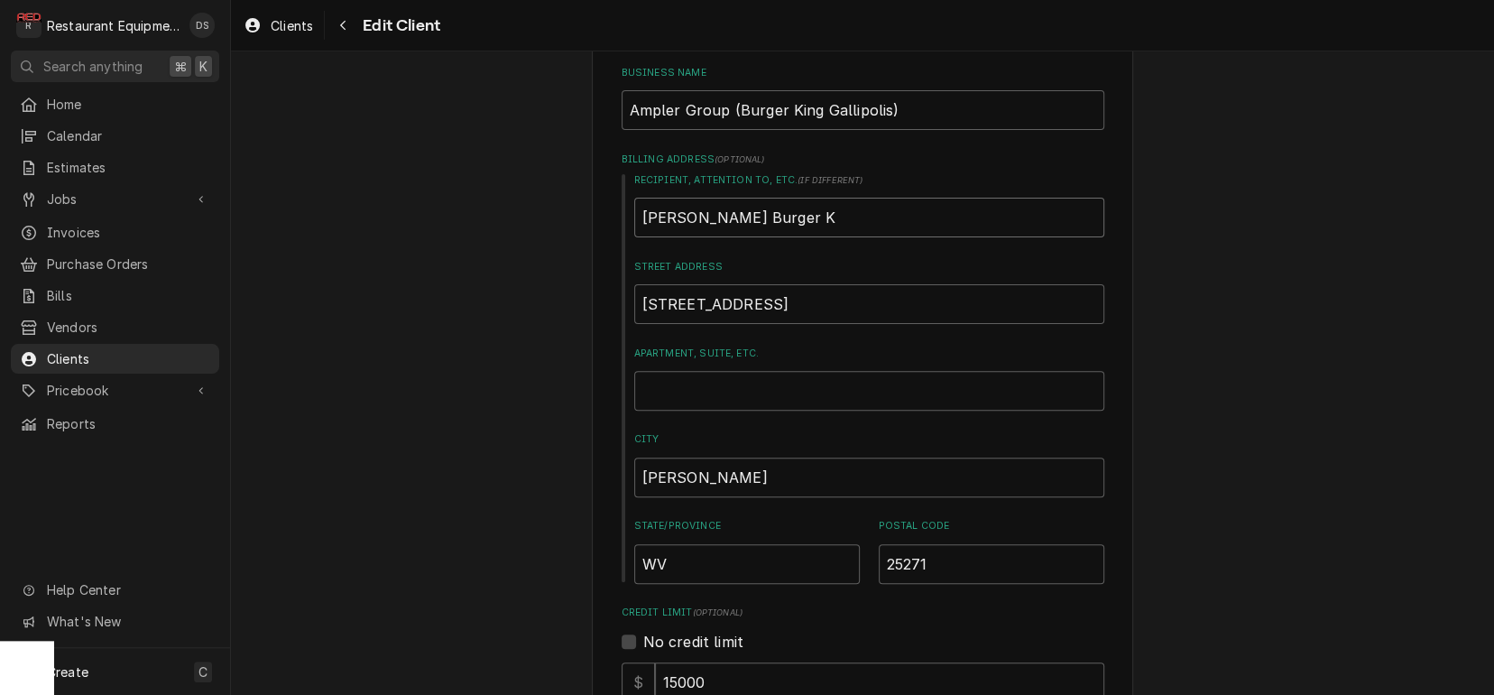
type textarea "x"
type input "Ripley Burger Ki"
type textarea "x"
type input "Ripley Burger Kin"
type textarea "x"
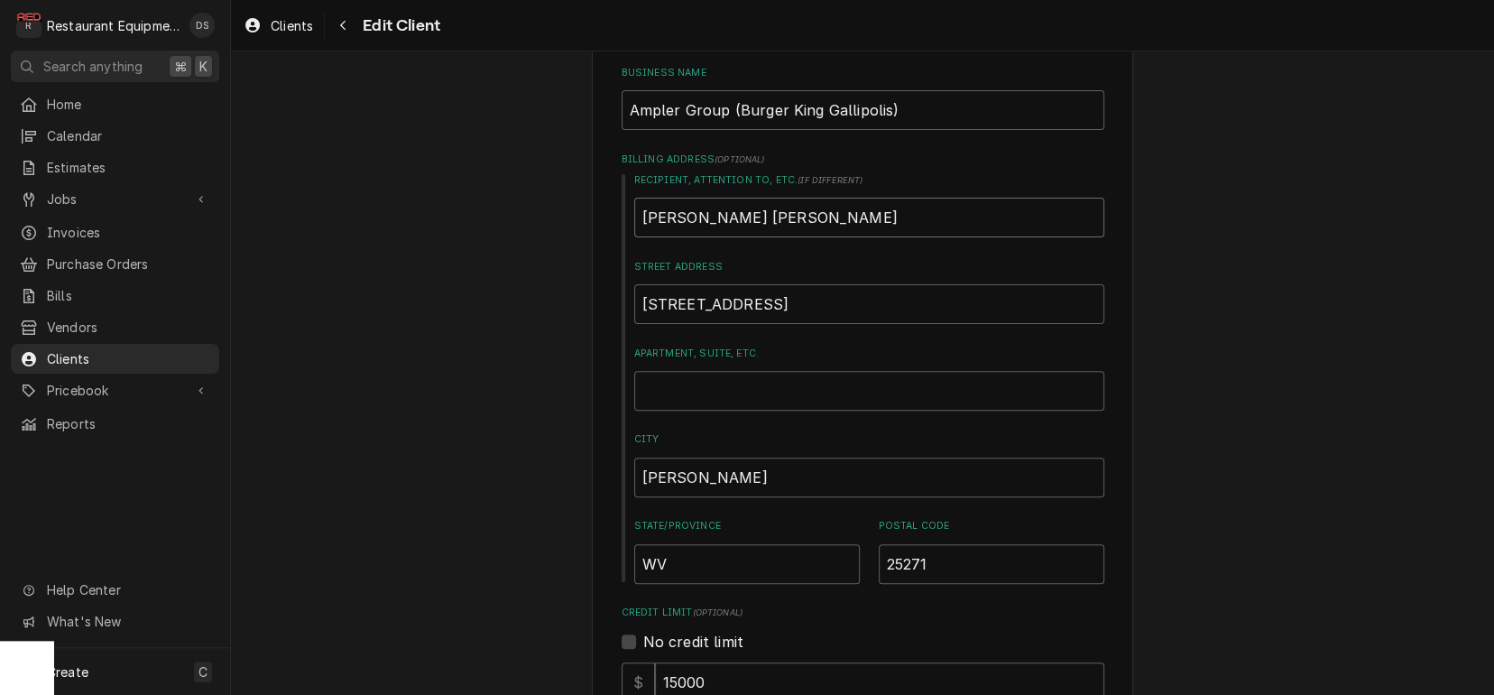
type input "Ripley Burger King"
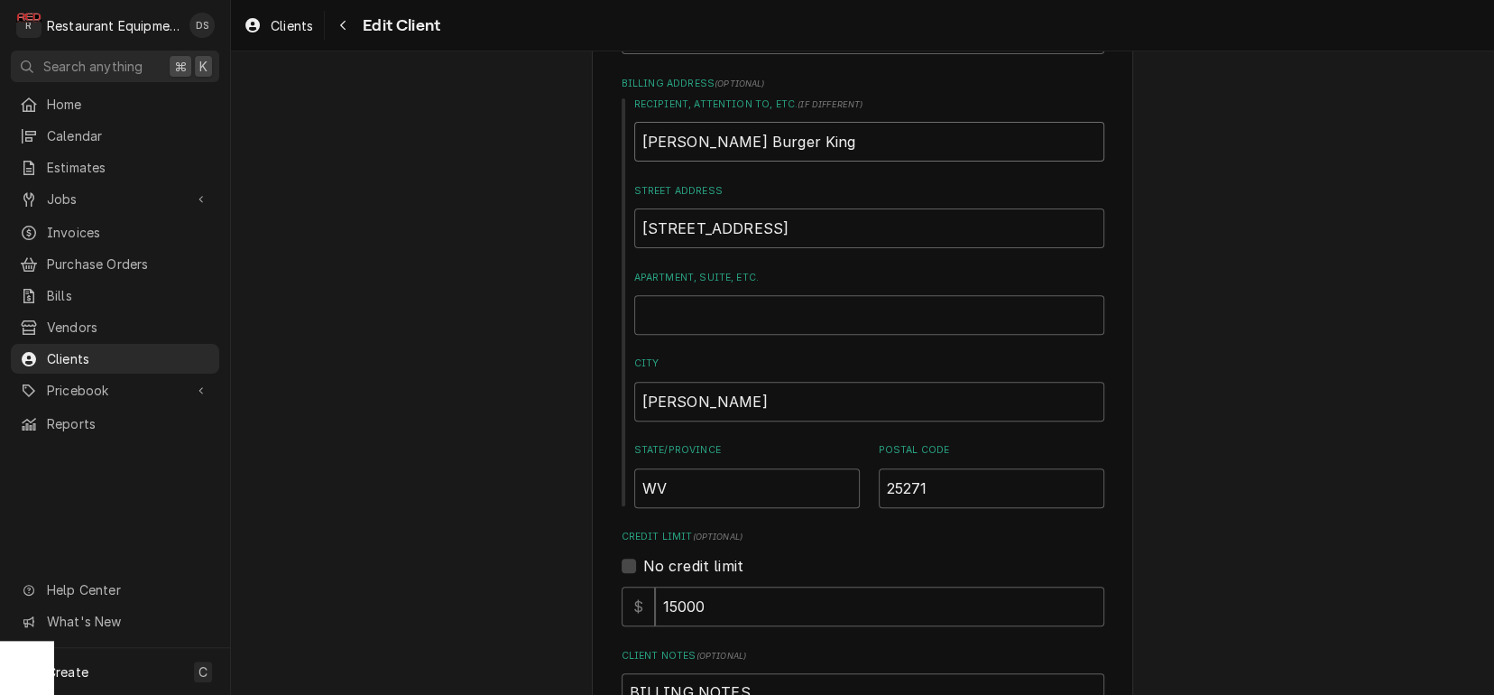
scroll to position [348, 0]
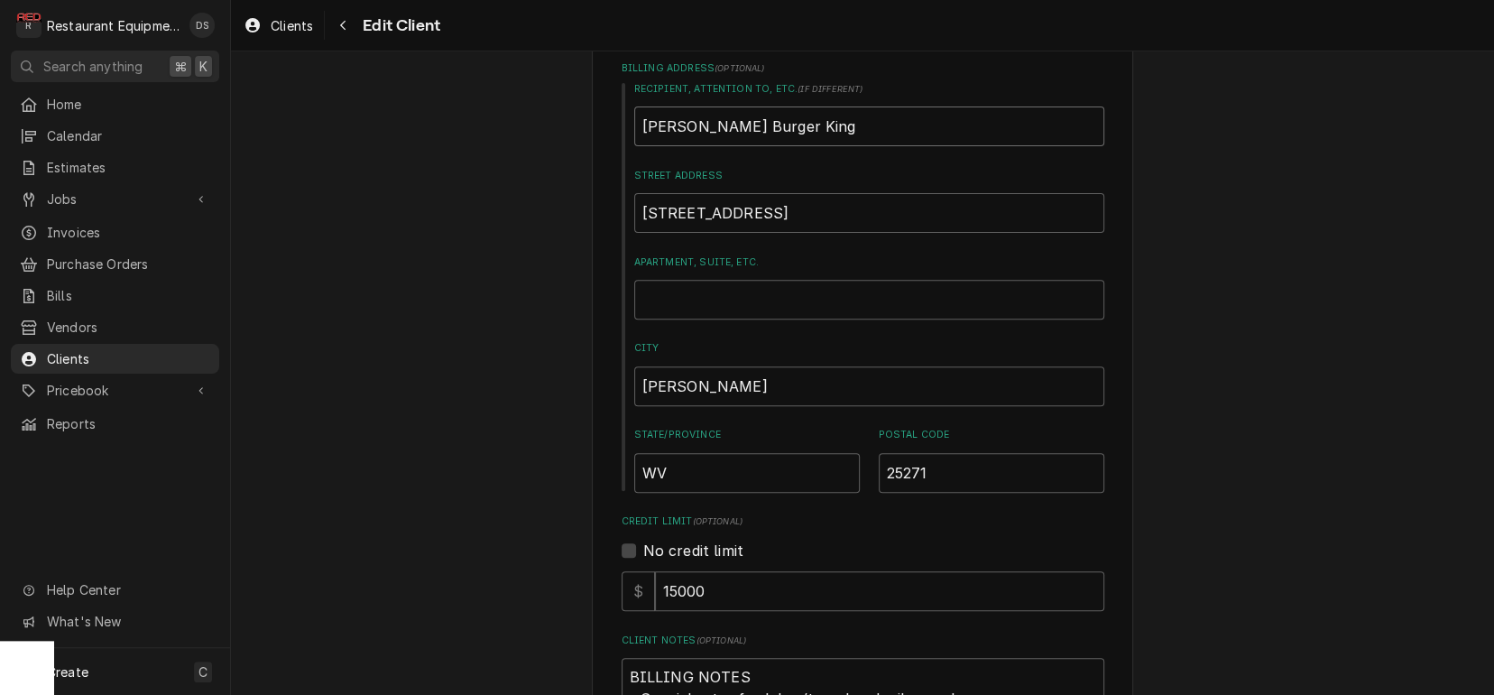
type textarea "x"
type input "Ripley Burger Kin"
type textarea "x"
type input "Ripley Burger Ki"
type textarea "x"
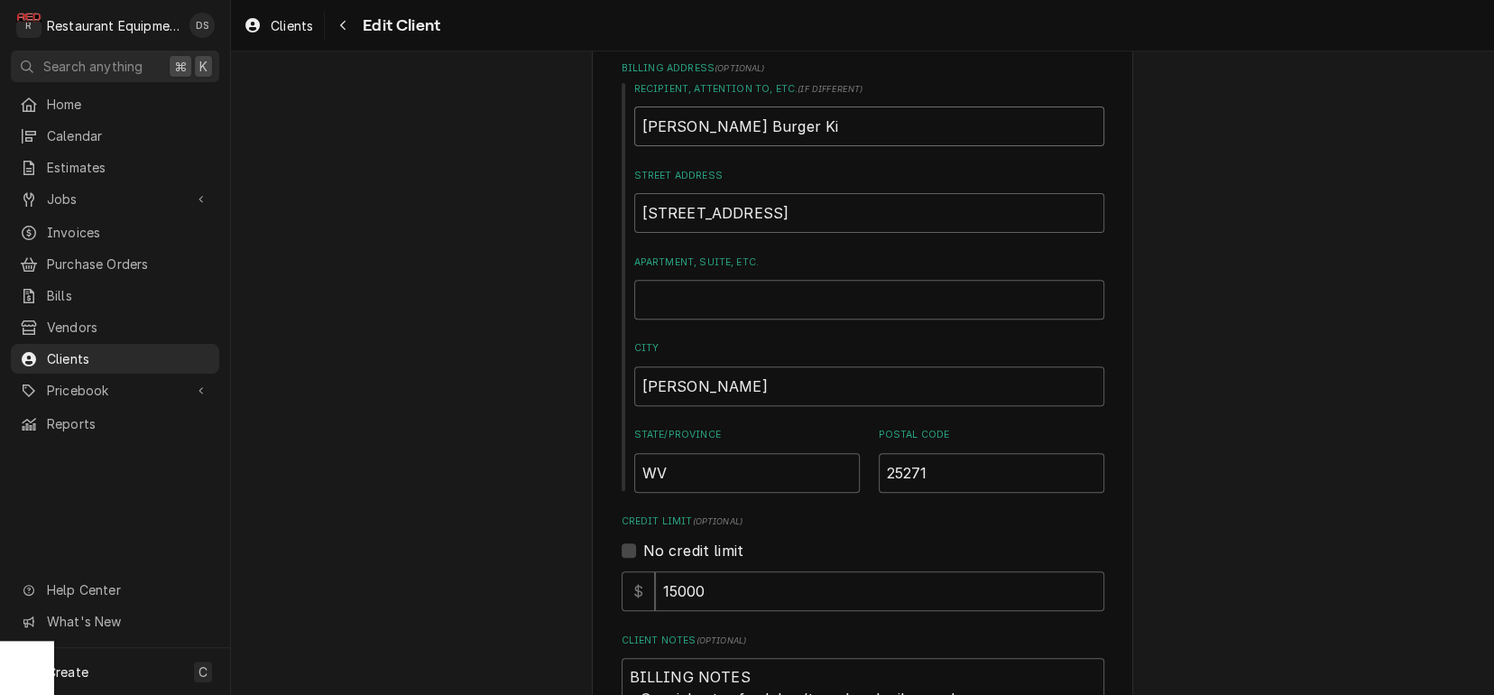
type input "Ripley Burger K"
type textarea "x"
type input "Ripley Burger"
type textarea "x"
type input "Ripley Burger"
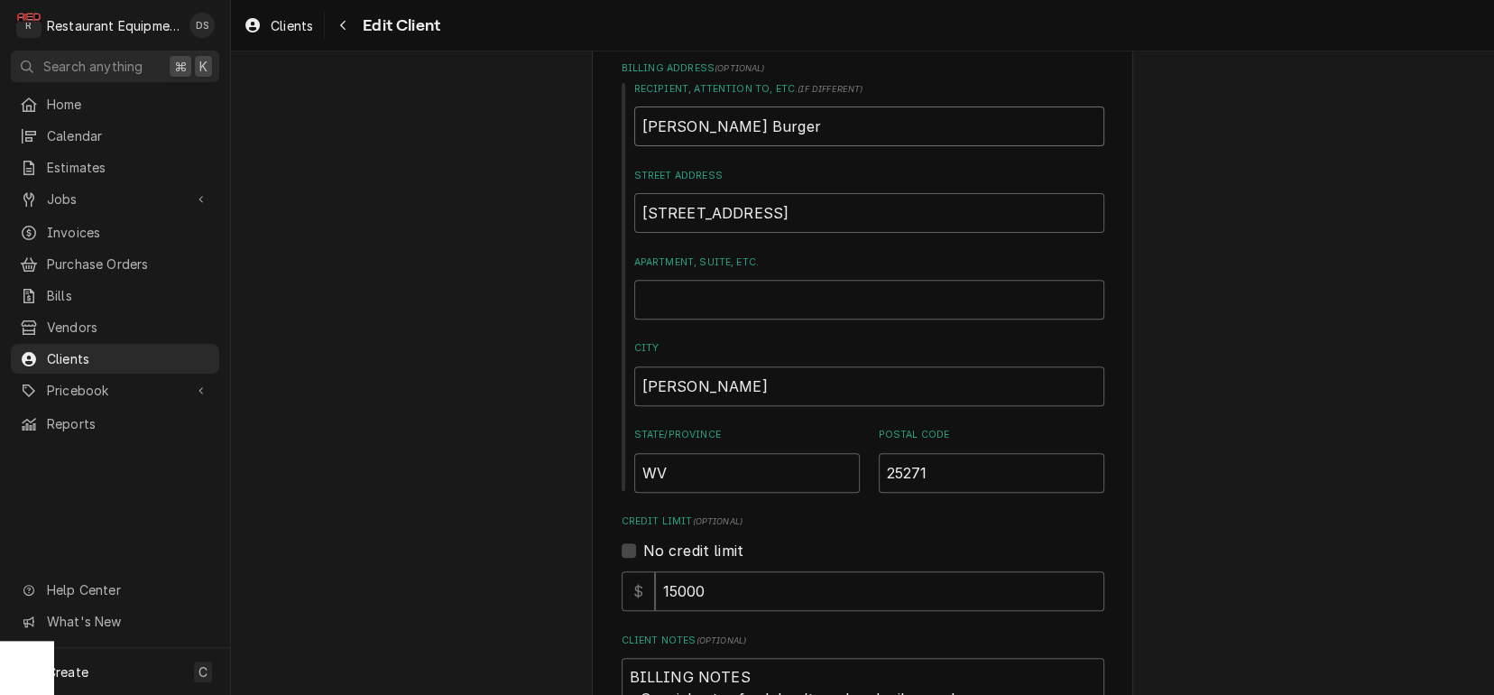
type textarea "x"
type input "Ripley Burge"
type textarea "x"
type input "Ripley Burg"
type textarea "x"
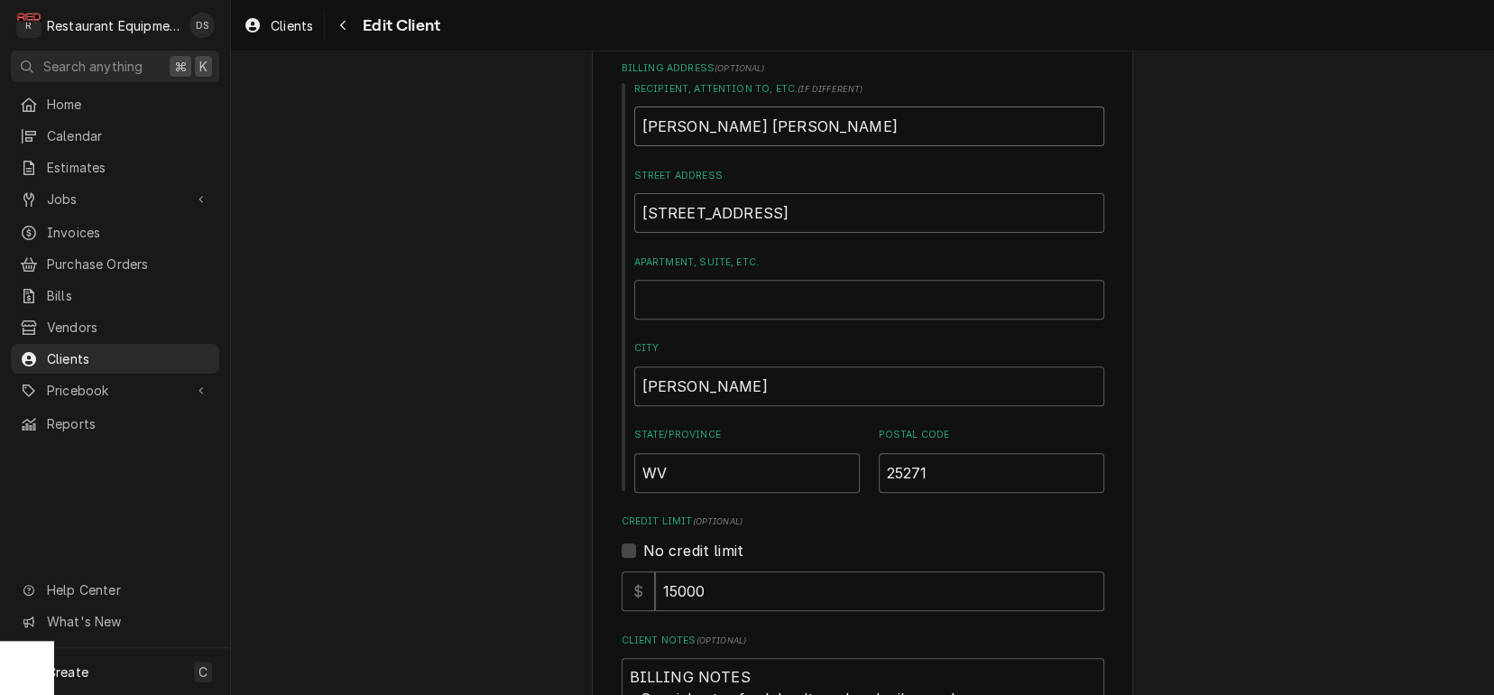
type input "Ripley Bur"
type textarea "x"
type input "Ripley Bu"
type textarea "x"
type input "Ripley B"
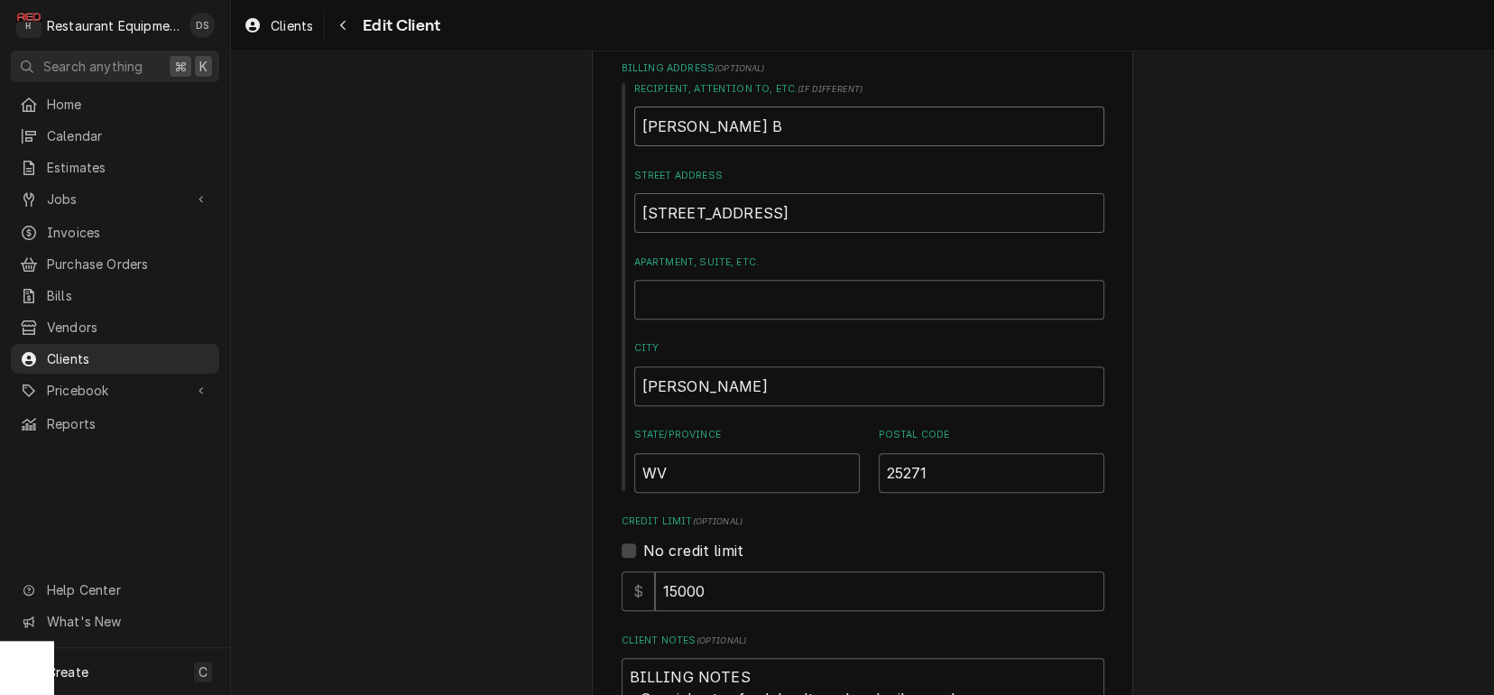
type textarea "x"
type input "Ripley"
type textarea "x"
type input "Ripley"
type textarea "x"
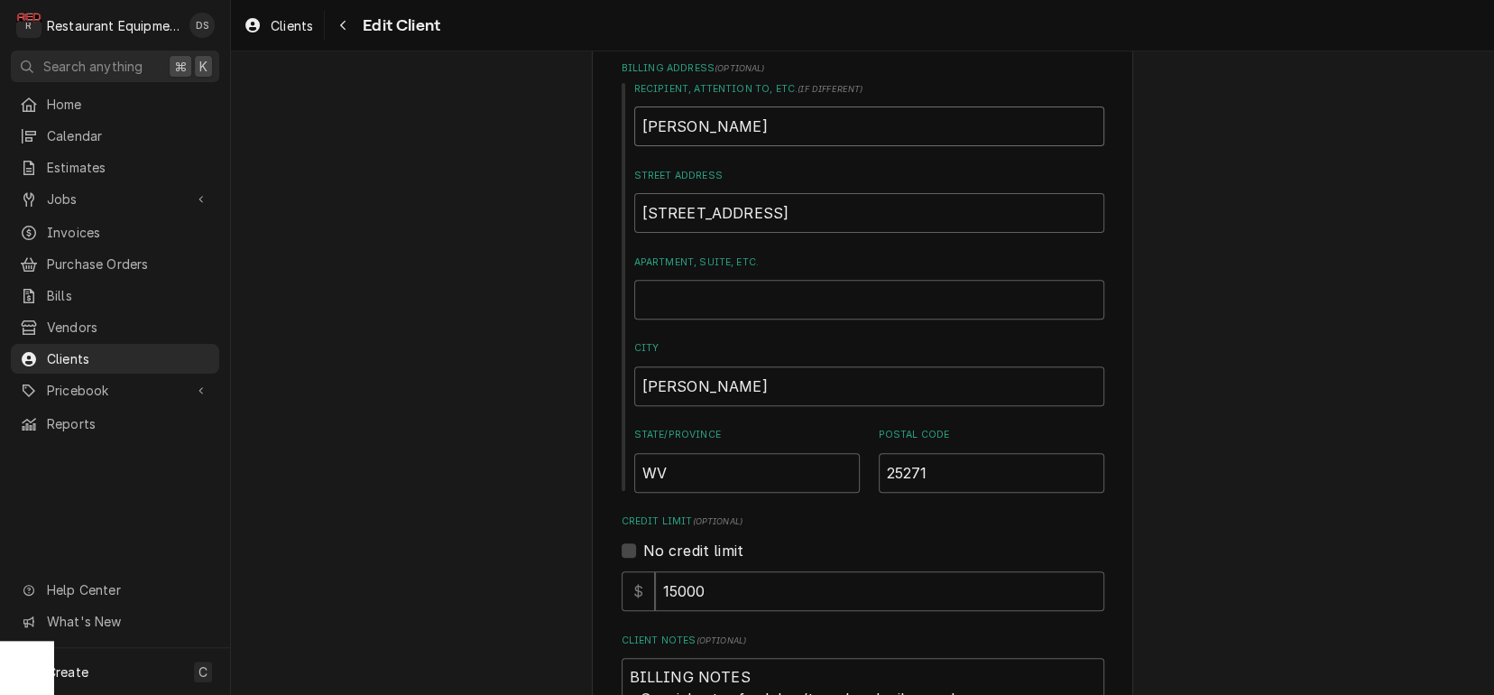
type input "Ripley"
type textarea "x"
type input "Ripley T"
type textarea "x"
type input "Ripley Ta"
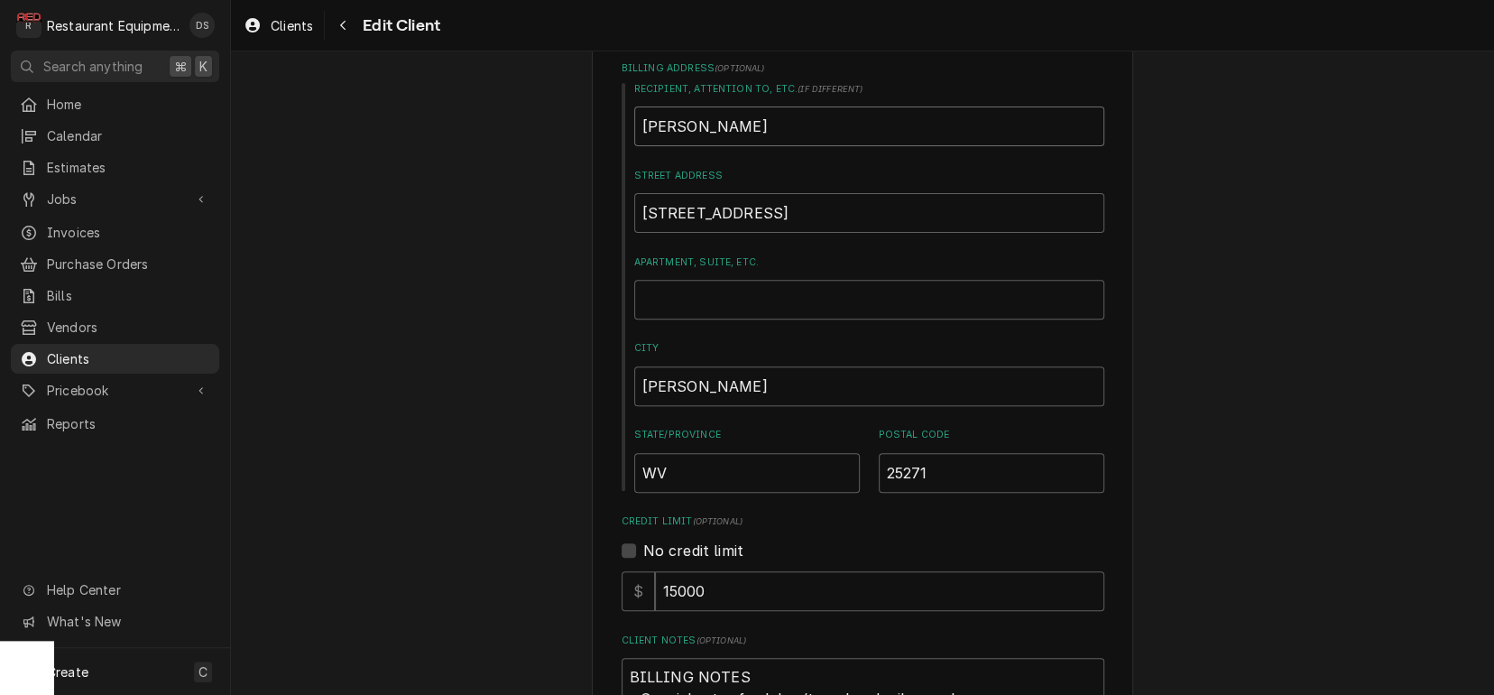
type textarea "x"
type input "Ripley Tac"
type textarea "x"
type input "Ripley Taco"
type textarea "x"
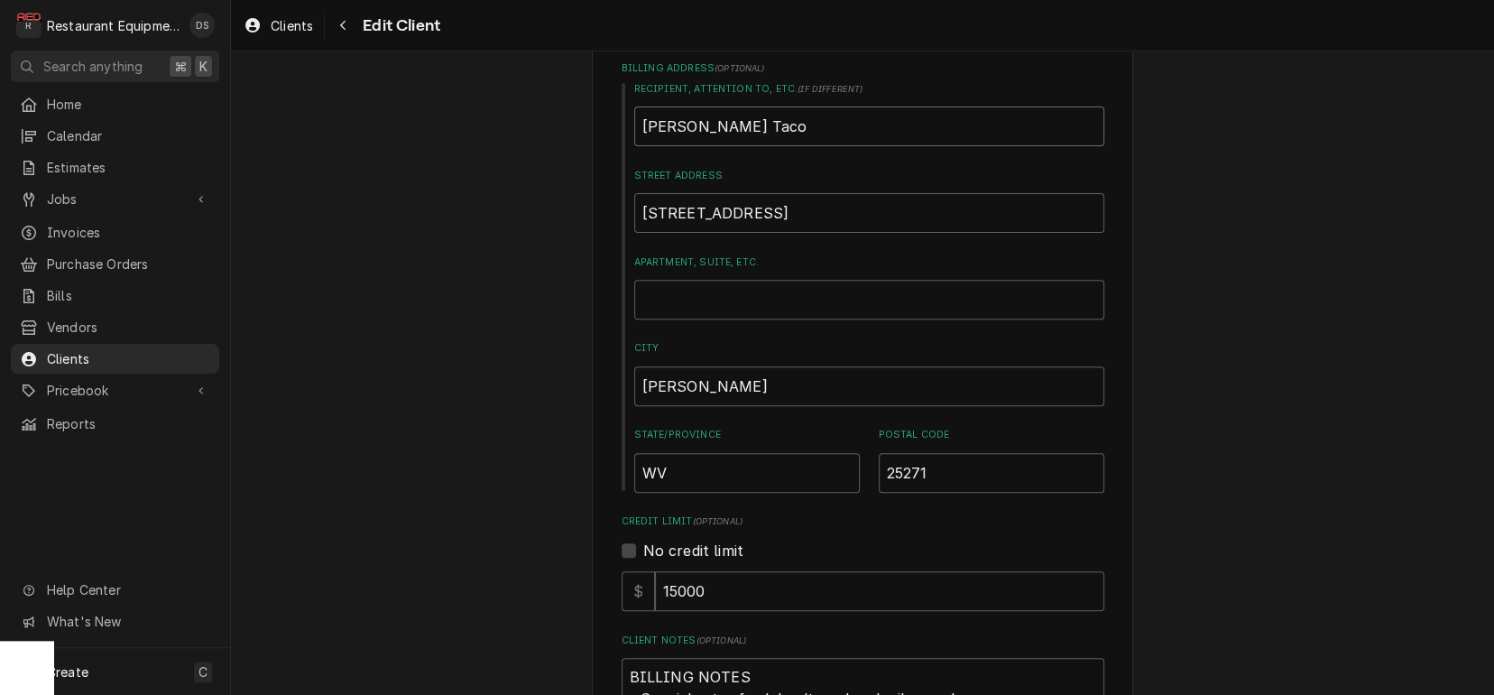
type input "Ripley Taco"
type textarea "x"
type input "Ripley Taco B"
type textarea "x"
type input "Ripley Taco Be"
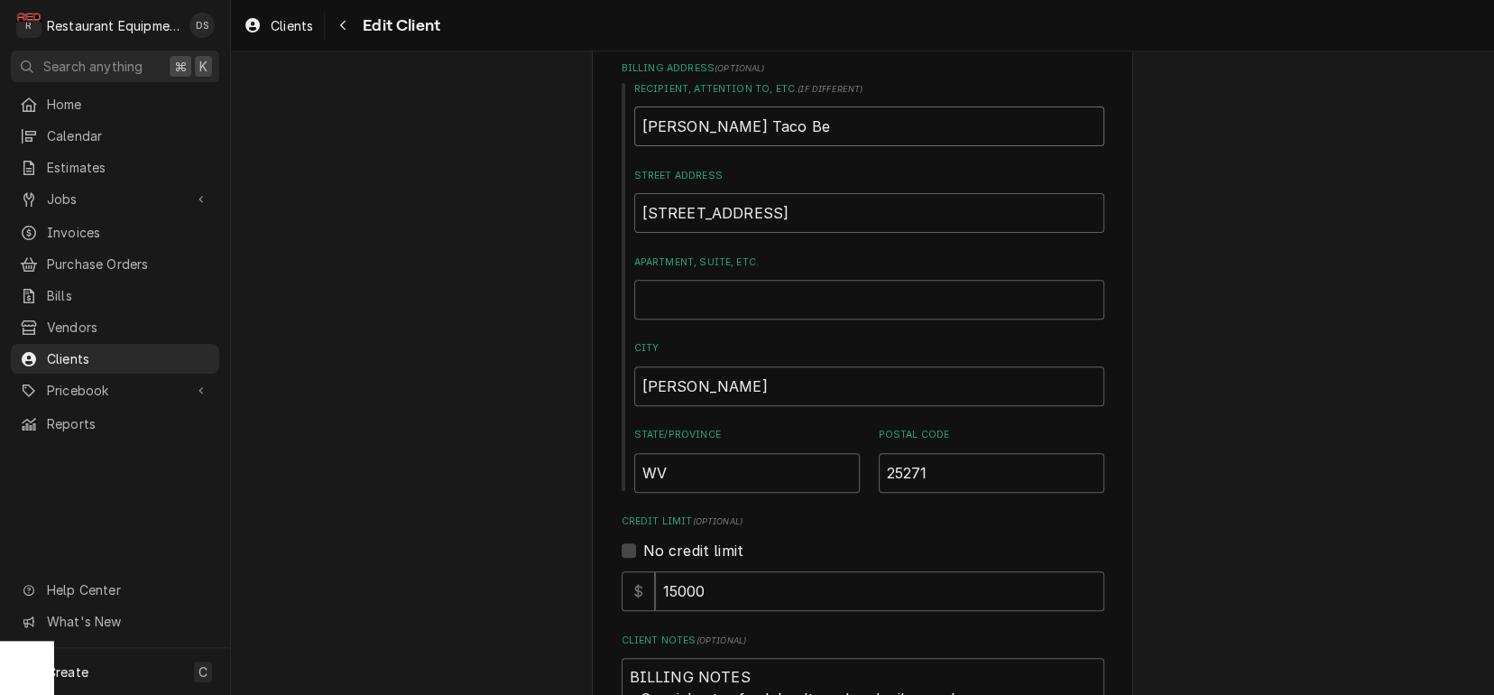
type textarea "x"
type input "Ripley Taco Bel"
type textarea "x"
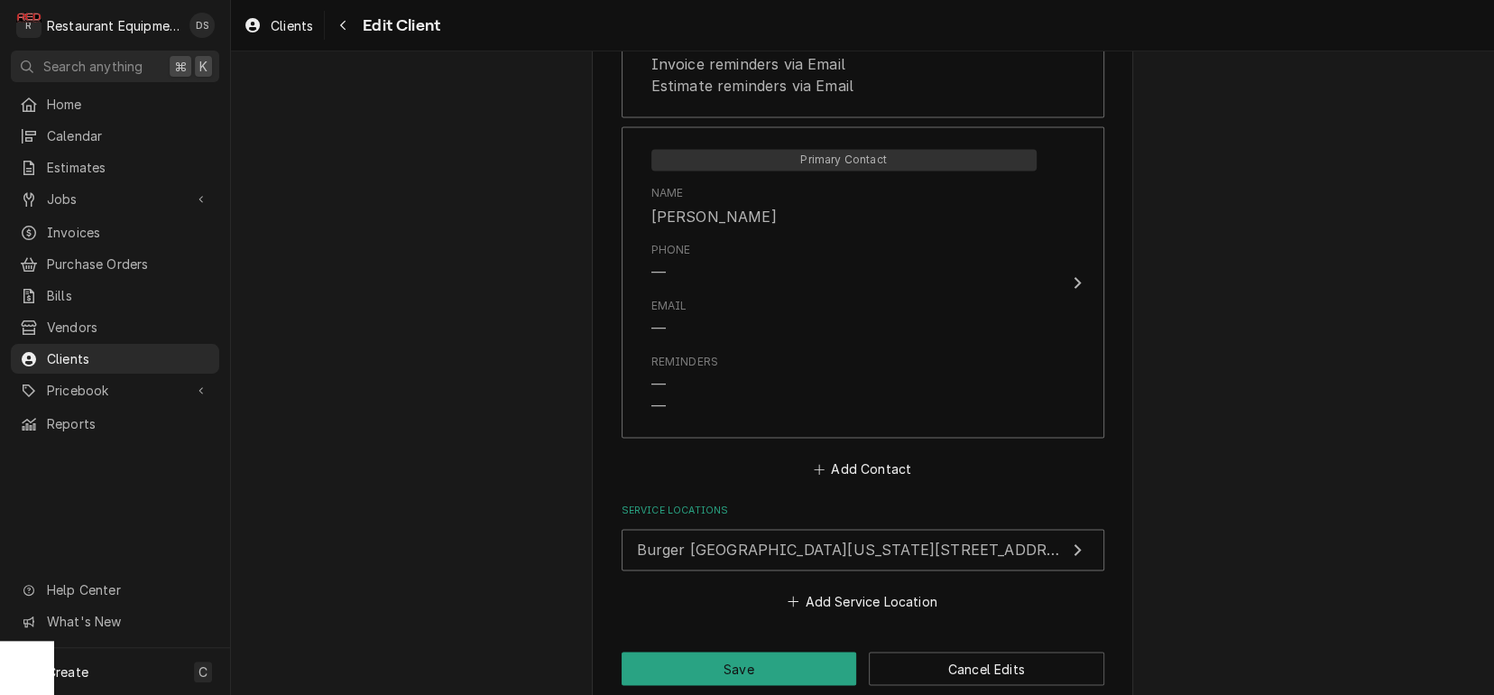
scroll to position [0, 0]
type input "[PERSON_NAME] Taco Bell"
click at [763, 651] on button "Save" at bounding box center [740, 667] width 236 height 33
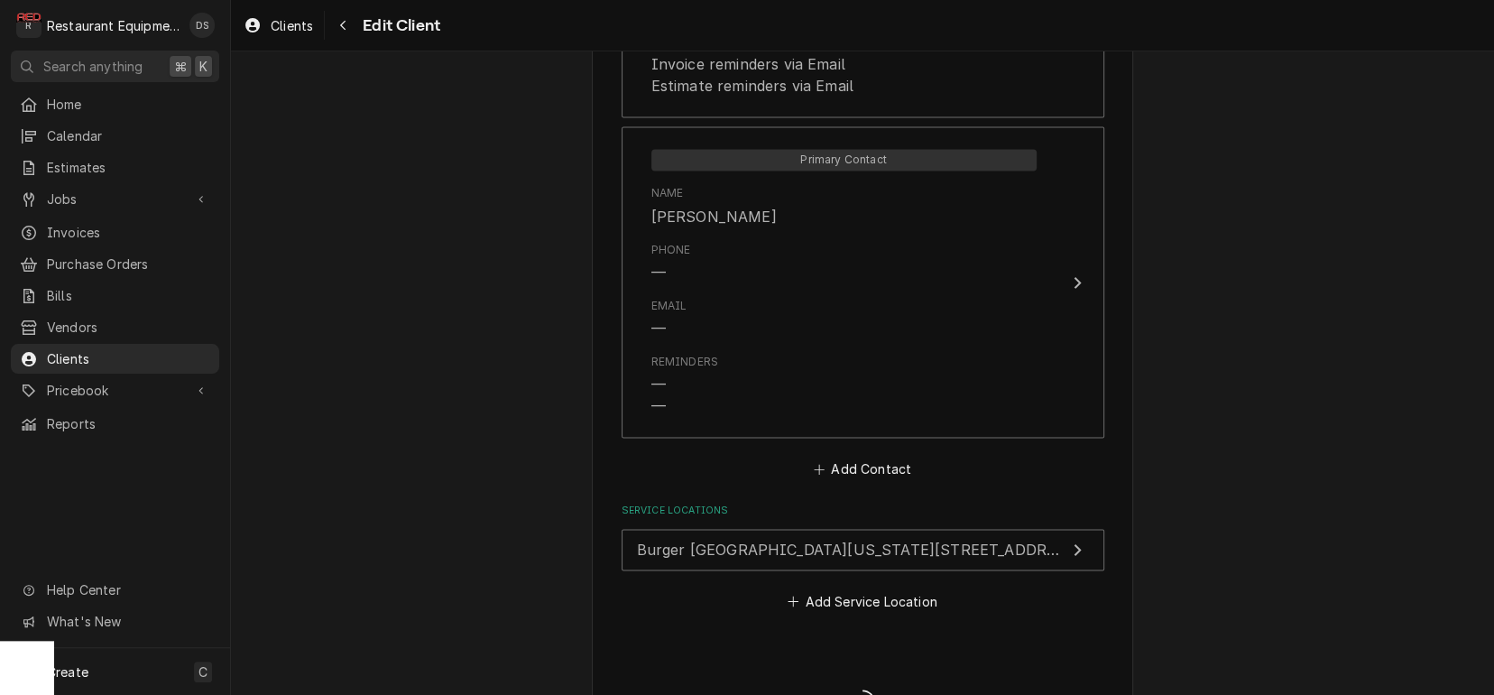
type textarea "x"
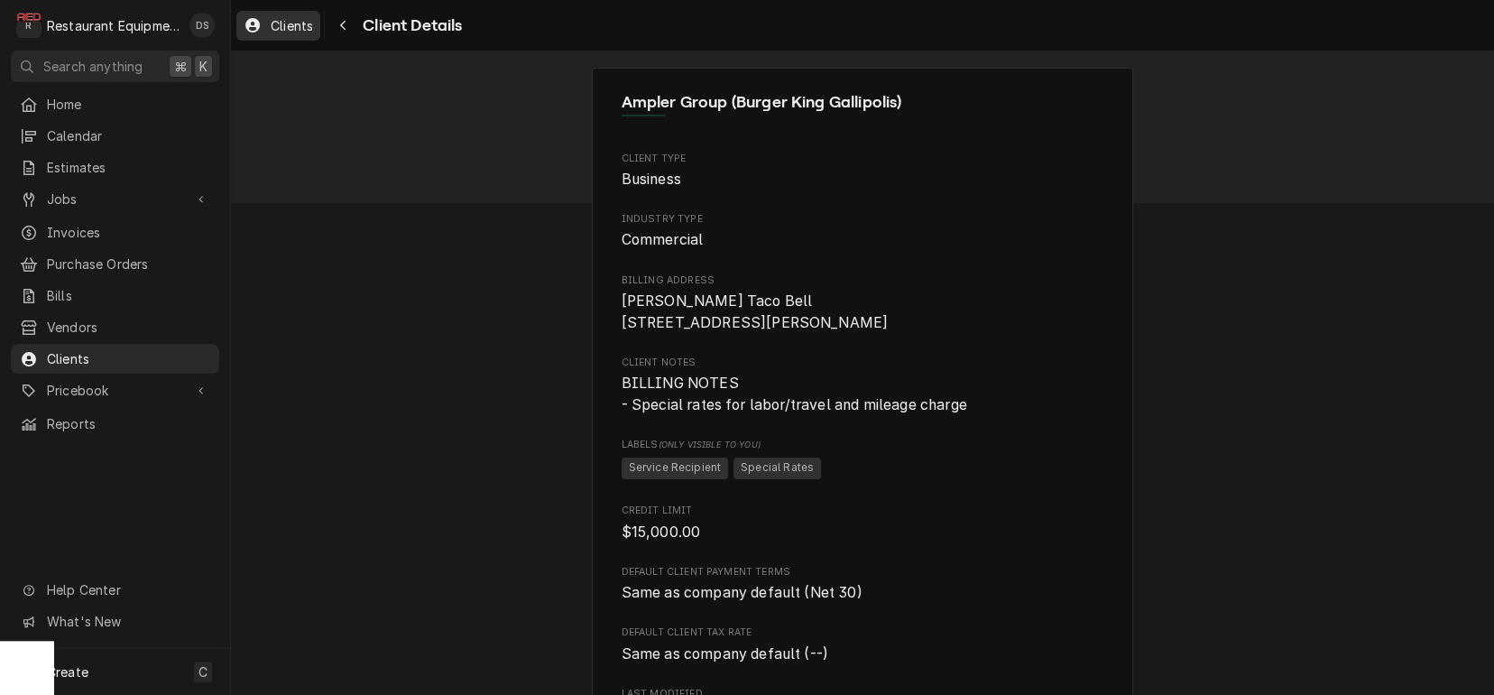
click at [291, 30] on span "Clients" at bounding box center [292, 25] width 42 height 19
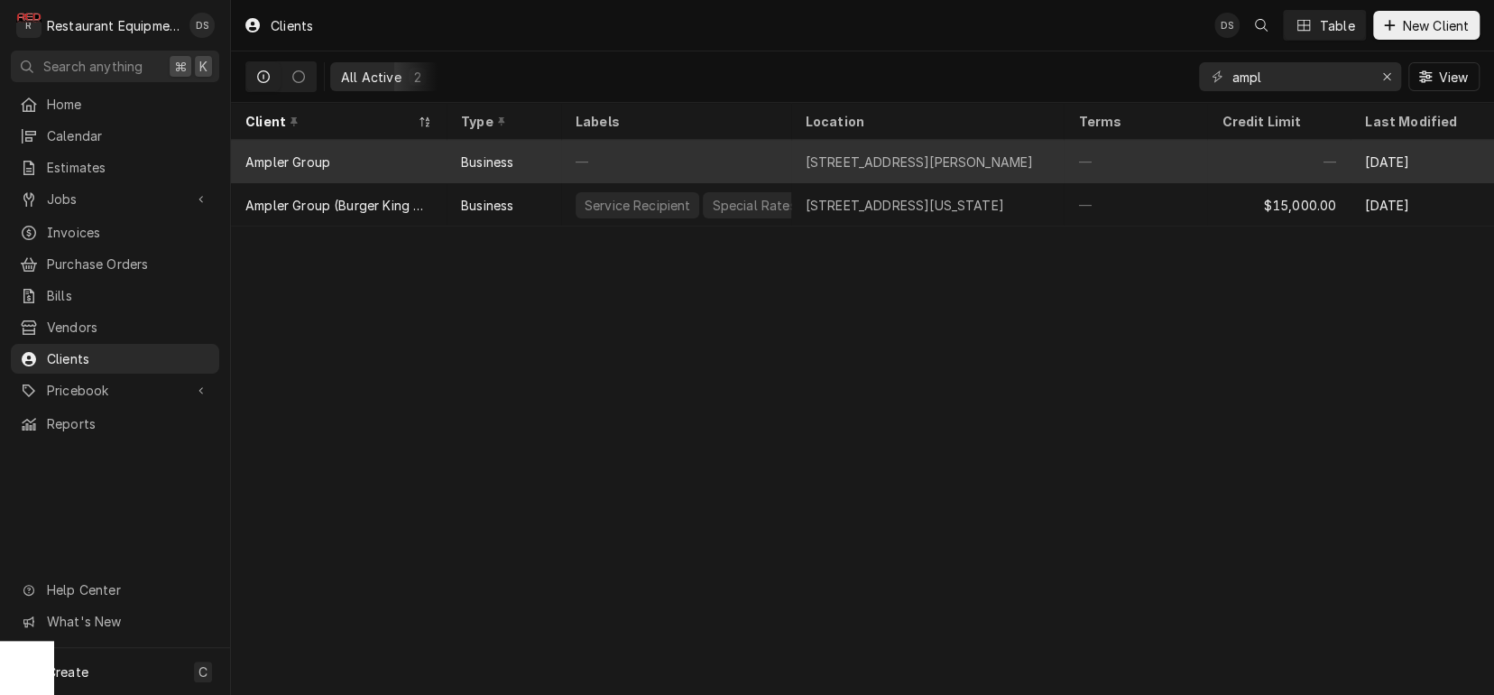
scroll to position [3, 0]
click at [889, 172] on div "631 W Main St, Ripley, WV 25271" at bounding box center [927, 161] width 273 height 43
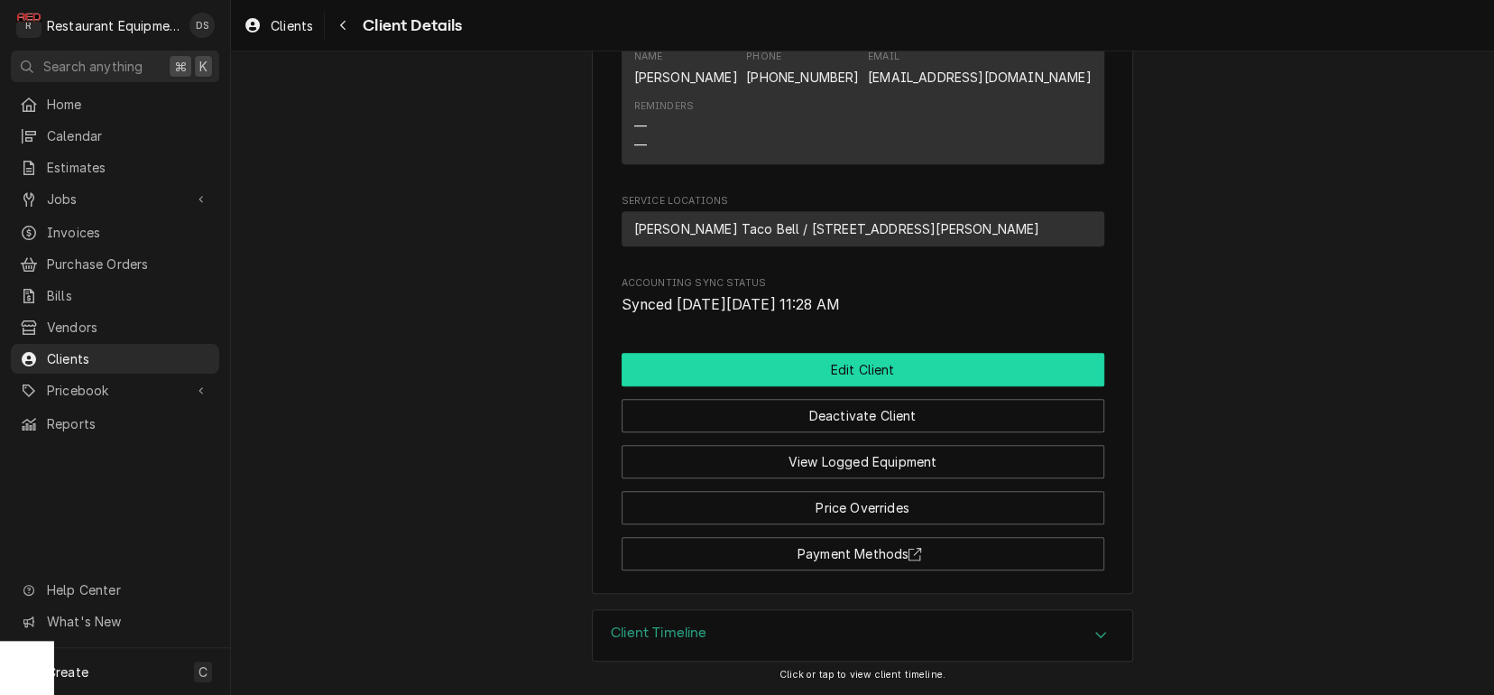
click at [837, 376] on button "Edit Client" at bounding box center [863, 369] width 483 height 33
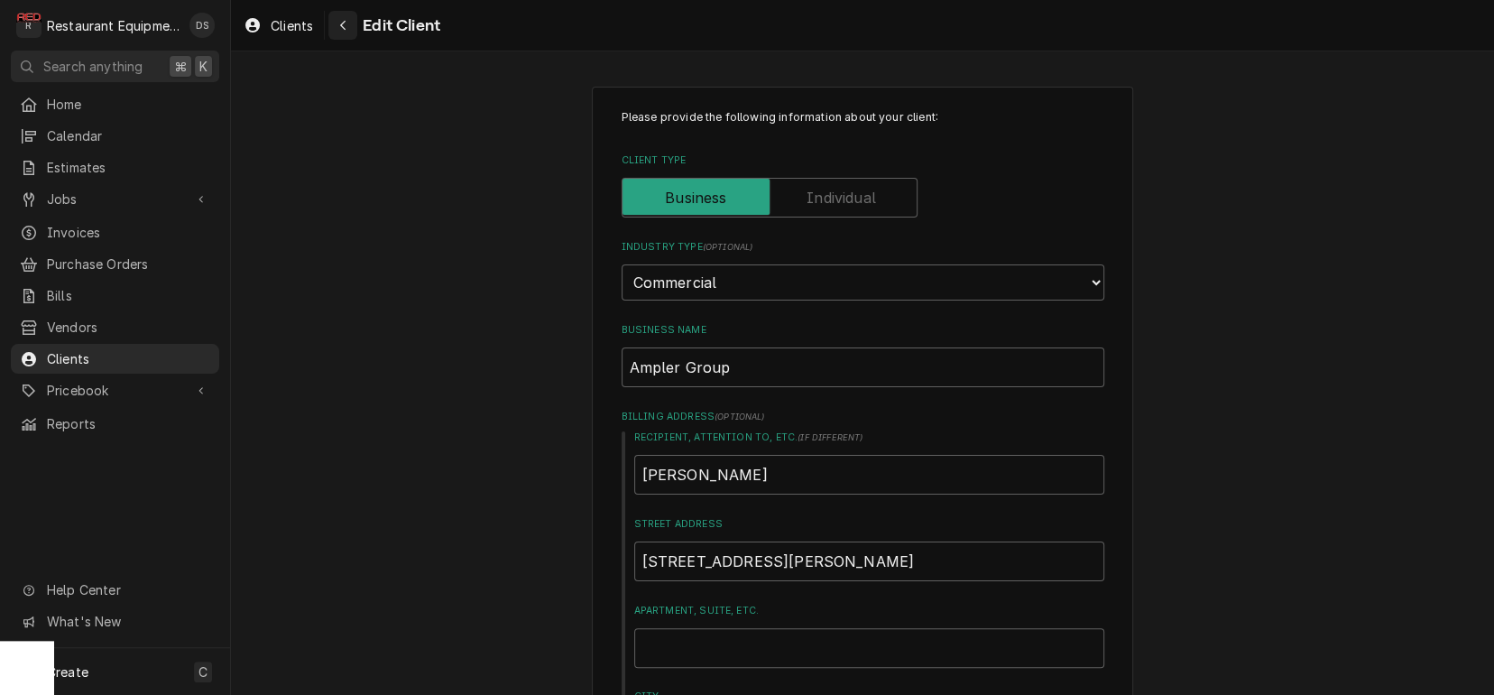
click at [348, 31] on div "Navigate back" at bounding box center [343, 25] width 18 height 18
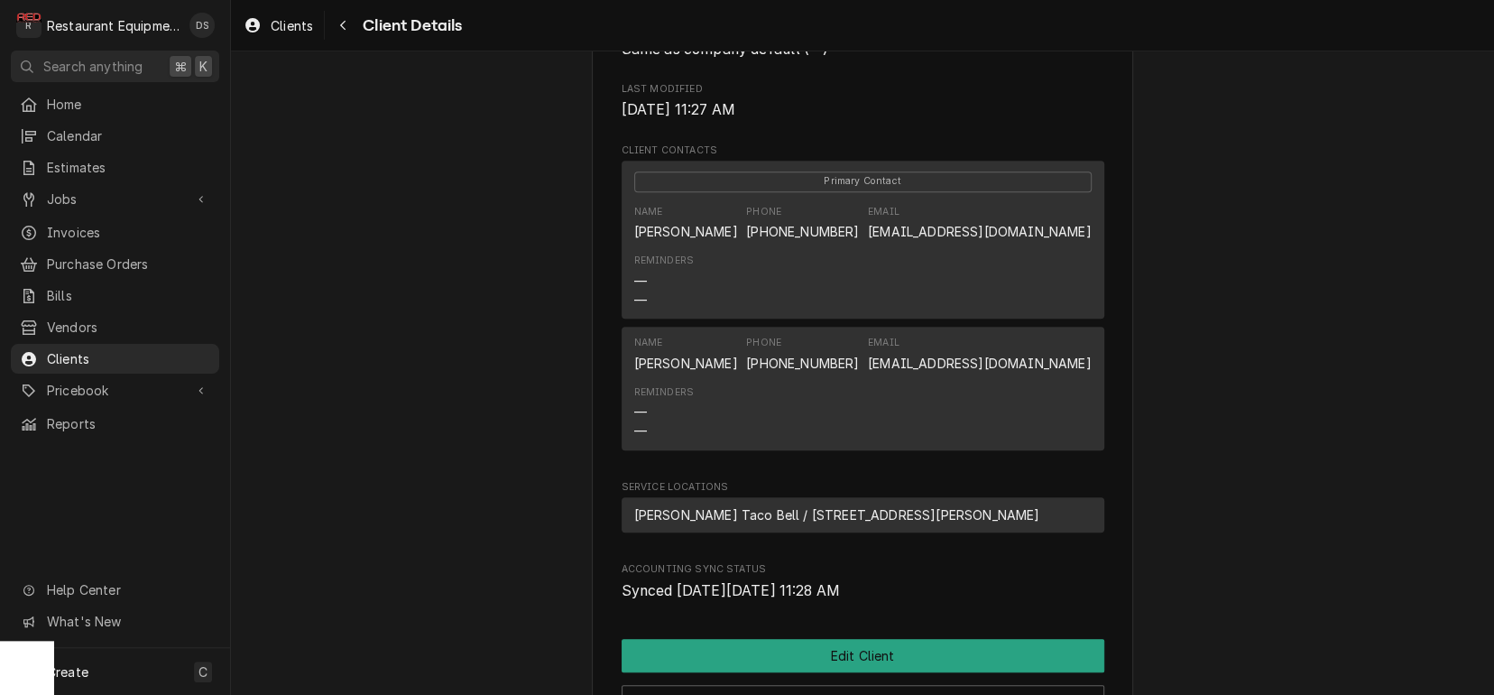
scroll to position [520, 0]
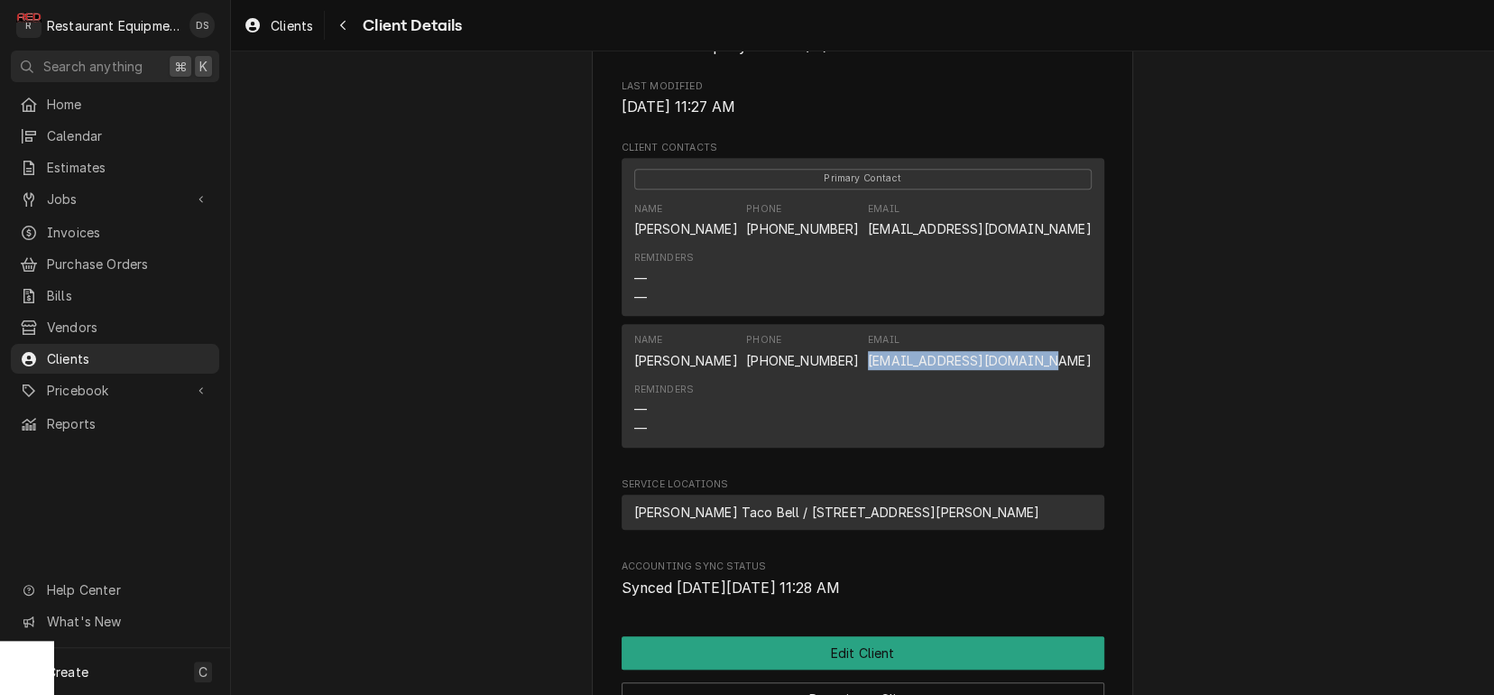
drag, startPoint x: 901, startPoint y: 374, endPoint x: 1076, endPoint y: 375, distance: 175.1
click at [1087, 373] on div "Name Paige Phone (304) 993-3029 Email pengland@amplergroup.com" at bounding box center [862, 351] width 457 height 49
click at [299, 29] on span "Clients" at bounding box center [292, 25] width 42 height 19
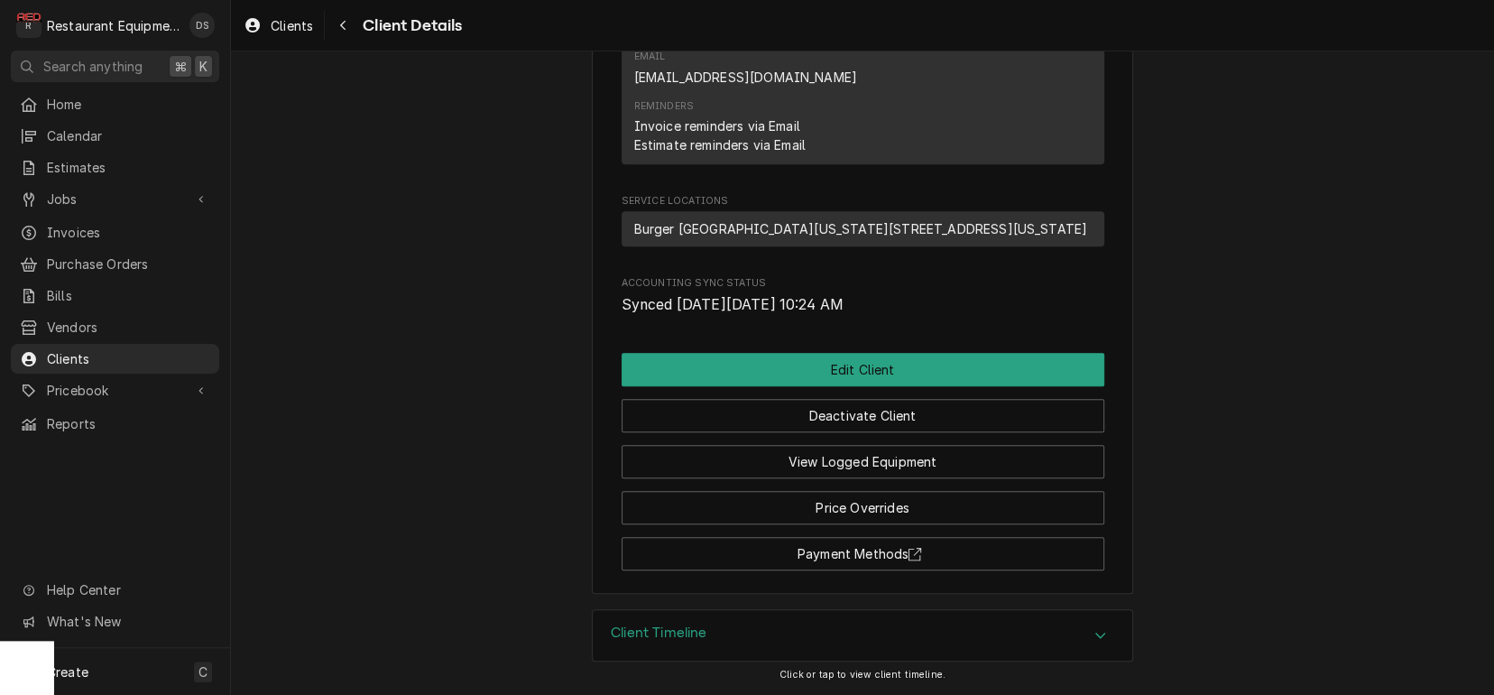
scroll to position [923, 0]
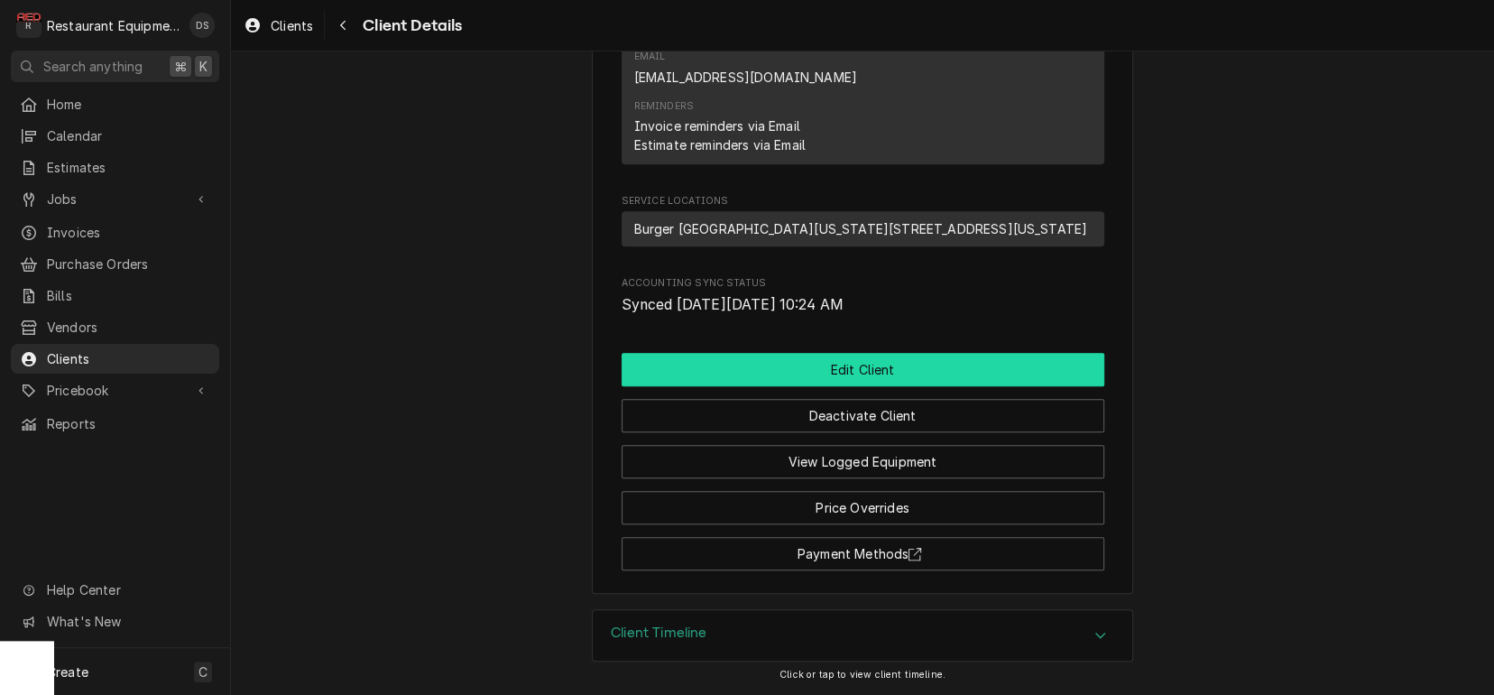
click at [871, 383] on button "Edit Client" at bounding box center [863, 369] width 483 height 33
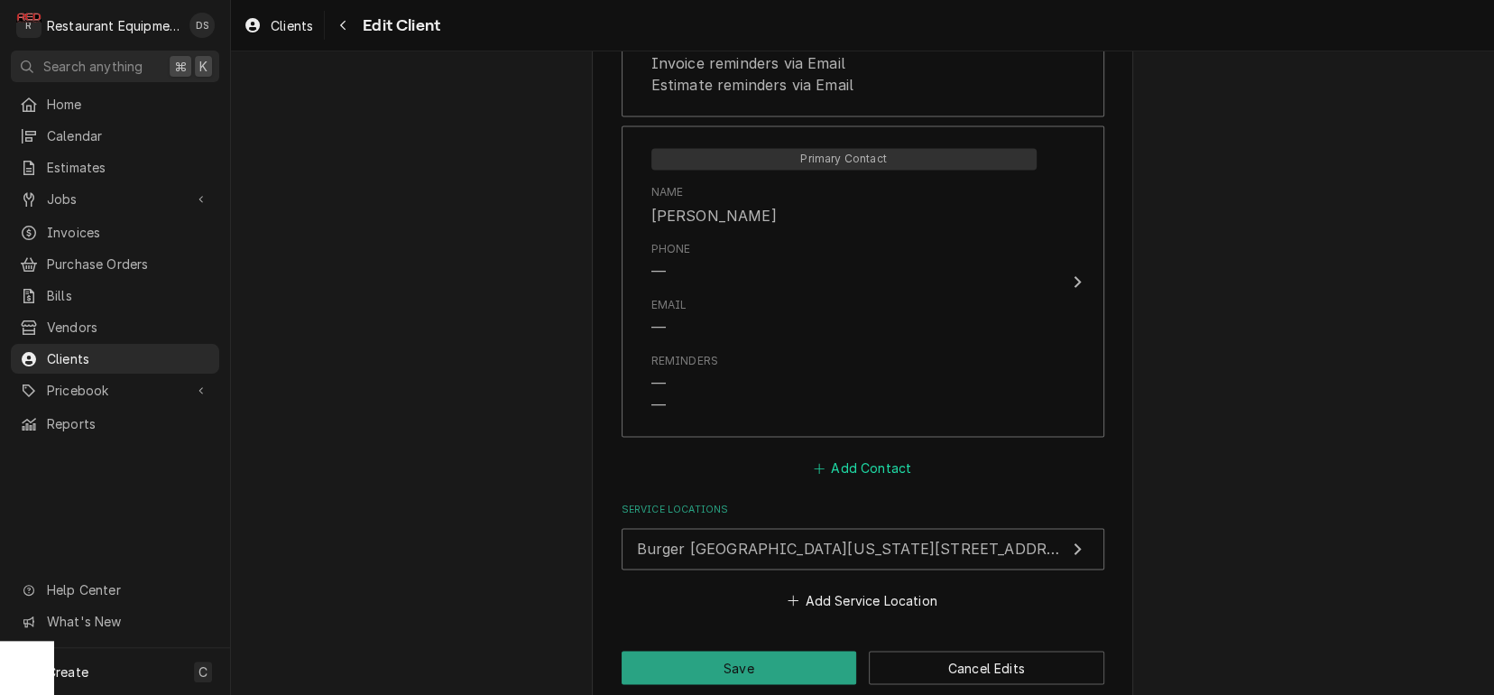
scroll to position [1576, 0]
click at [842, 457] on button "Add Contact" at bounding box center [862, 469] width 104 height 25
type textarea "x"
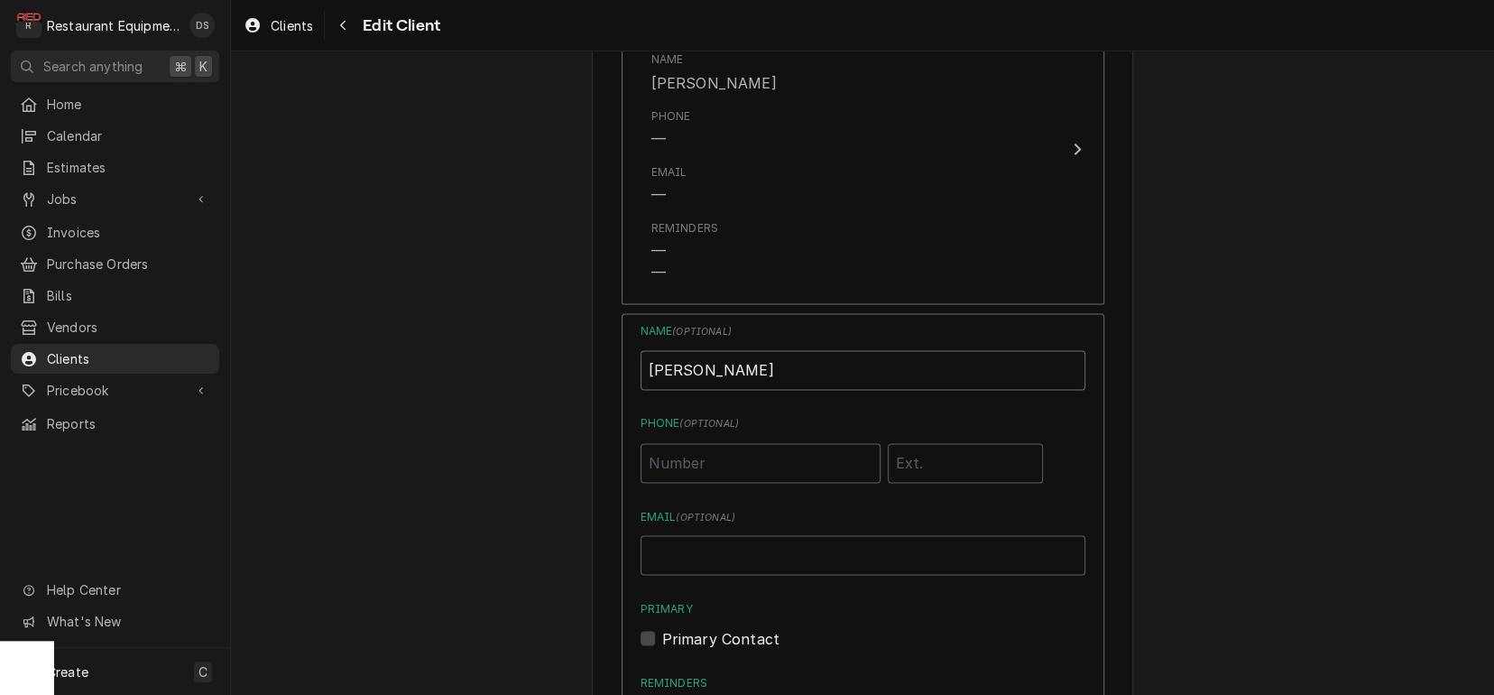
scroll to position [1733, 0]
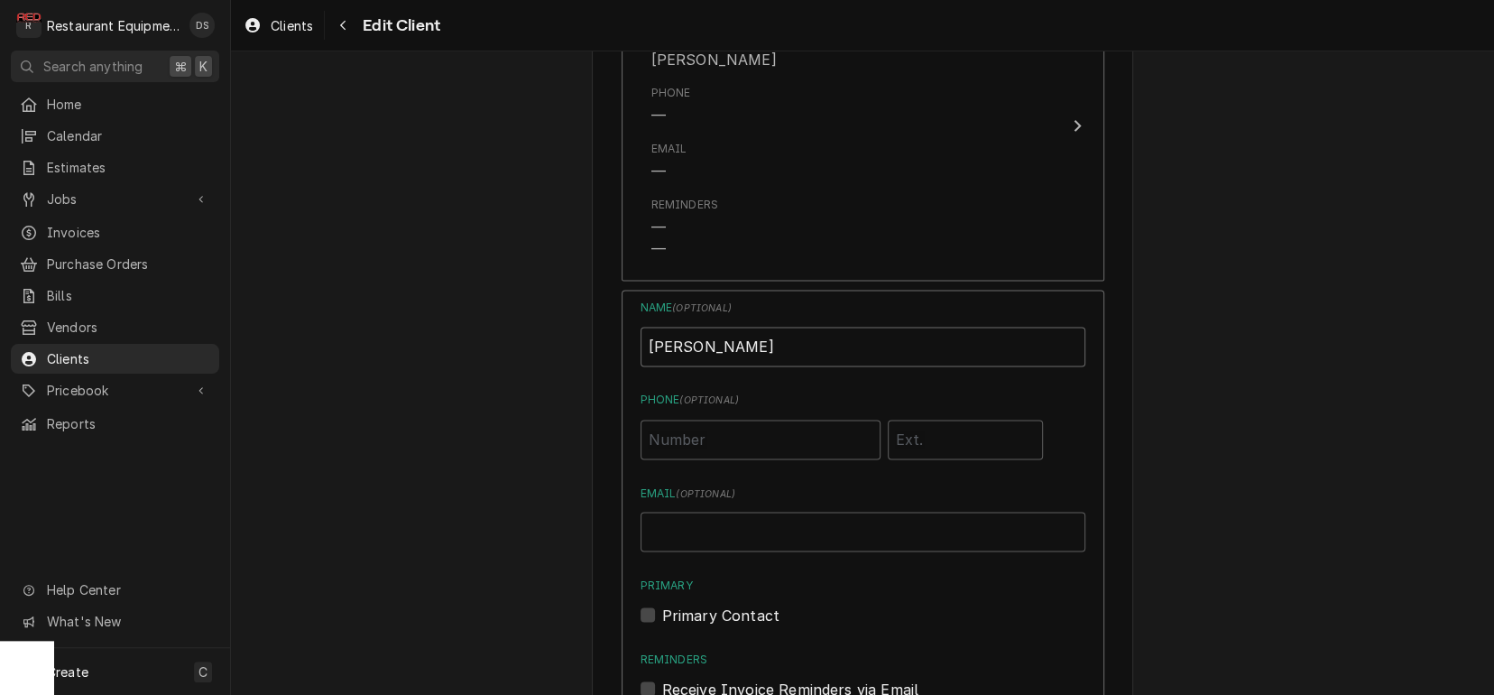
type input "[PERSON_NAME]"
paste input "[EMAIL_ADDRESS][DOMAIN_NAME]"
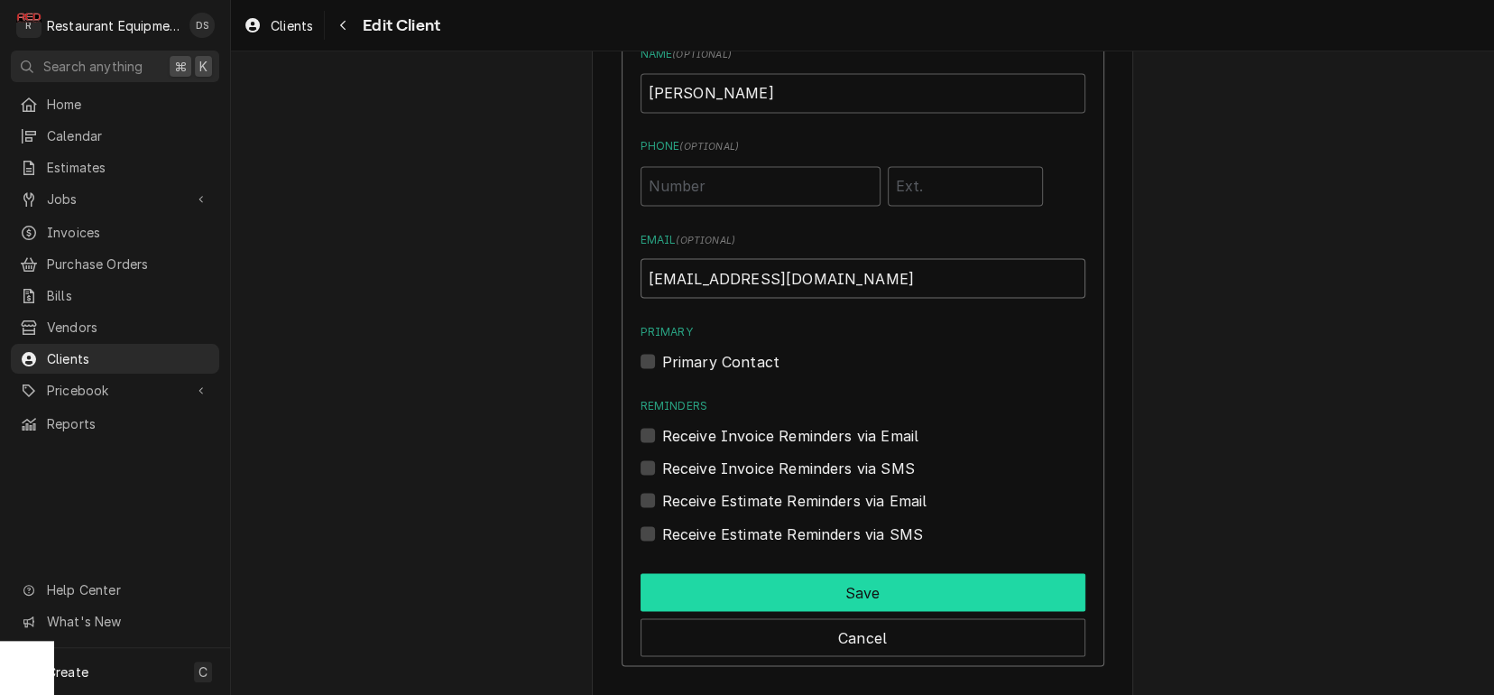
type input "[EMAIL_ADDRESS][DOMAIN_NAME]"
click at [877, 573] on button "Save" at bounding box center [863, 592] width 445 height 38
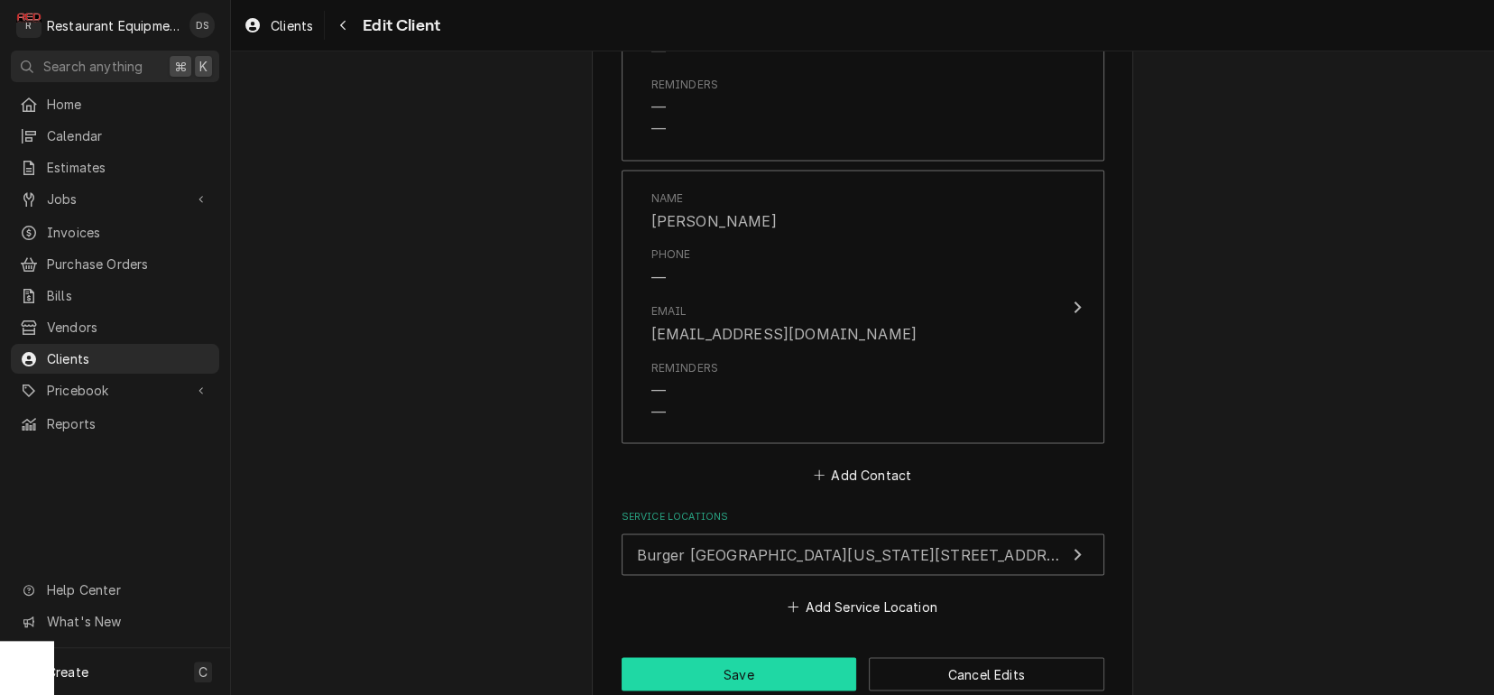
click at [751, 657] on button "Save" at bounding box center [740, 673] width 236 height 33
type textarea "x"
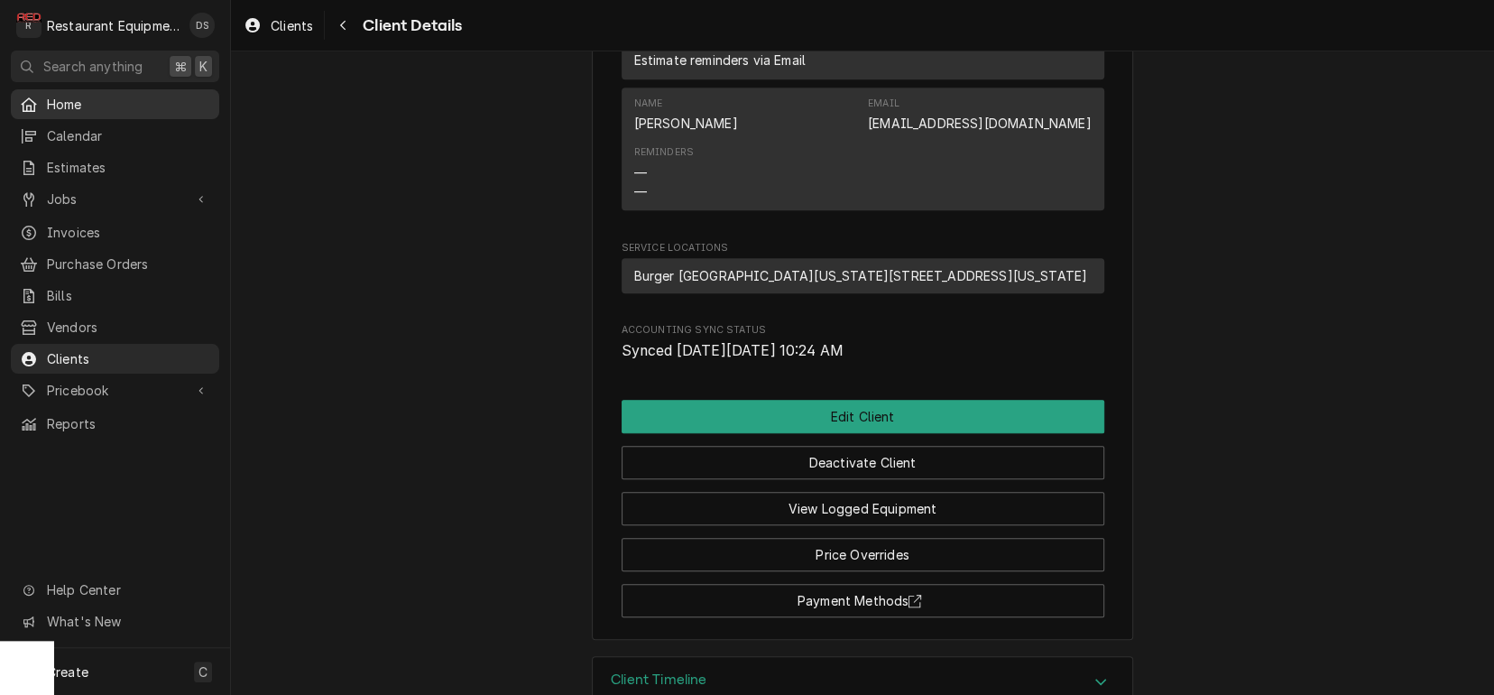
scroll to position [996, 0]
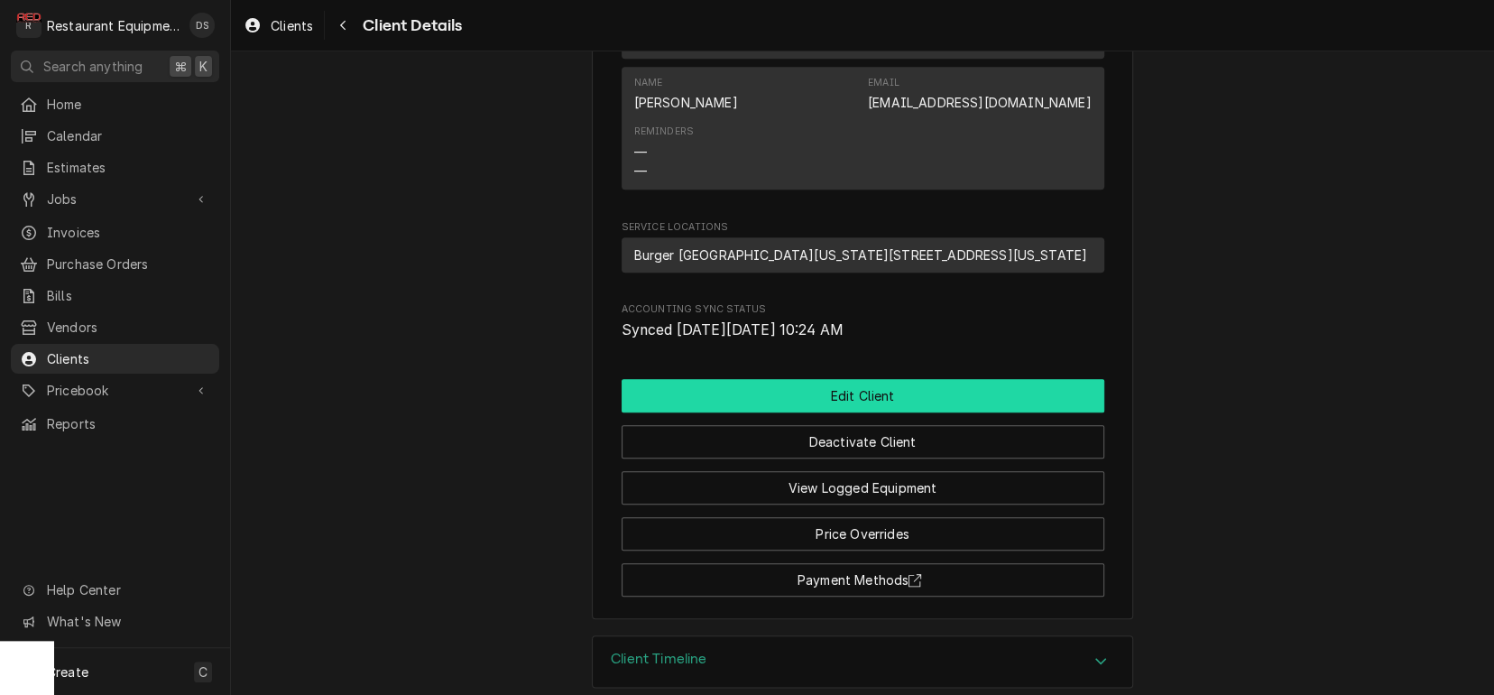
click at [830, 412] on button "Edit Client" at bounding box center [863, 395] width 483 height 33
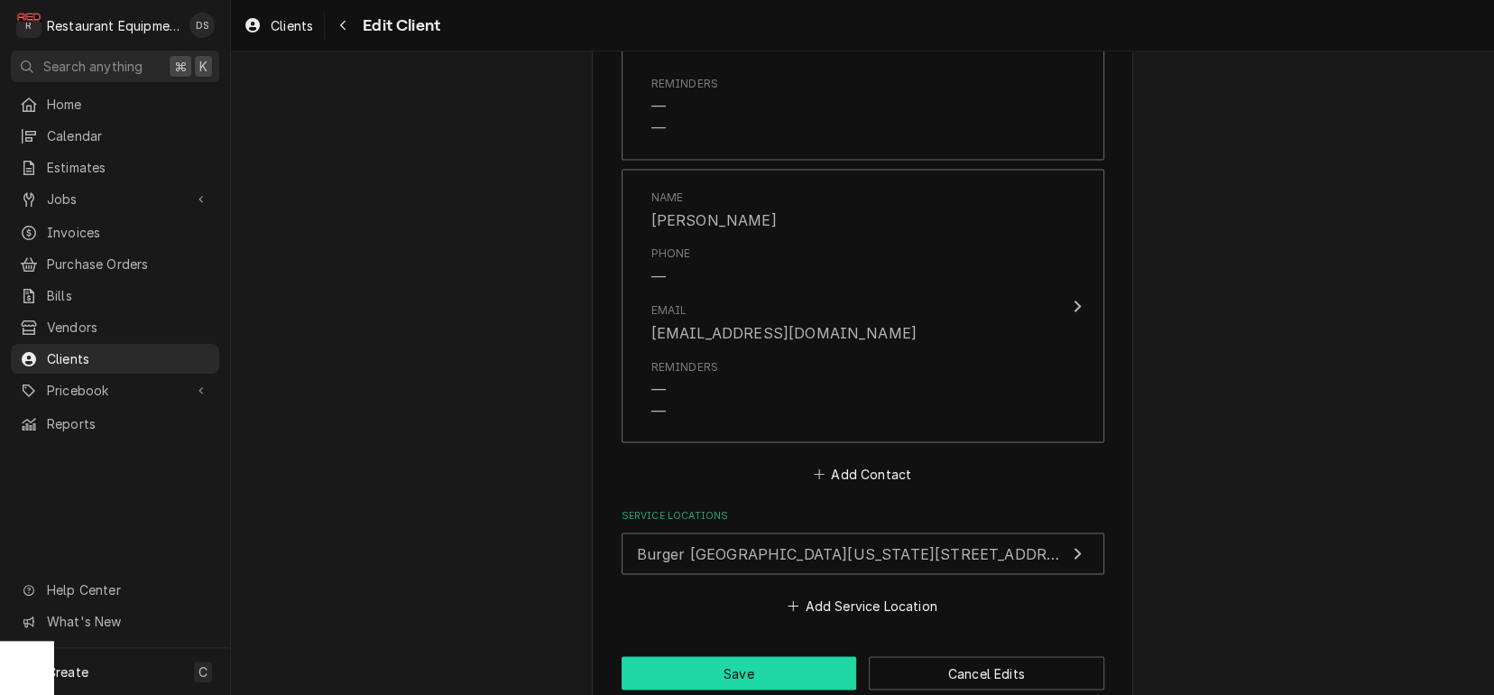
scroll to position [1853, 0]
click at [284, 18] on span "Clients" at bounding box center [292, 25] width 42 height 19
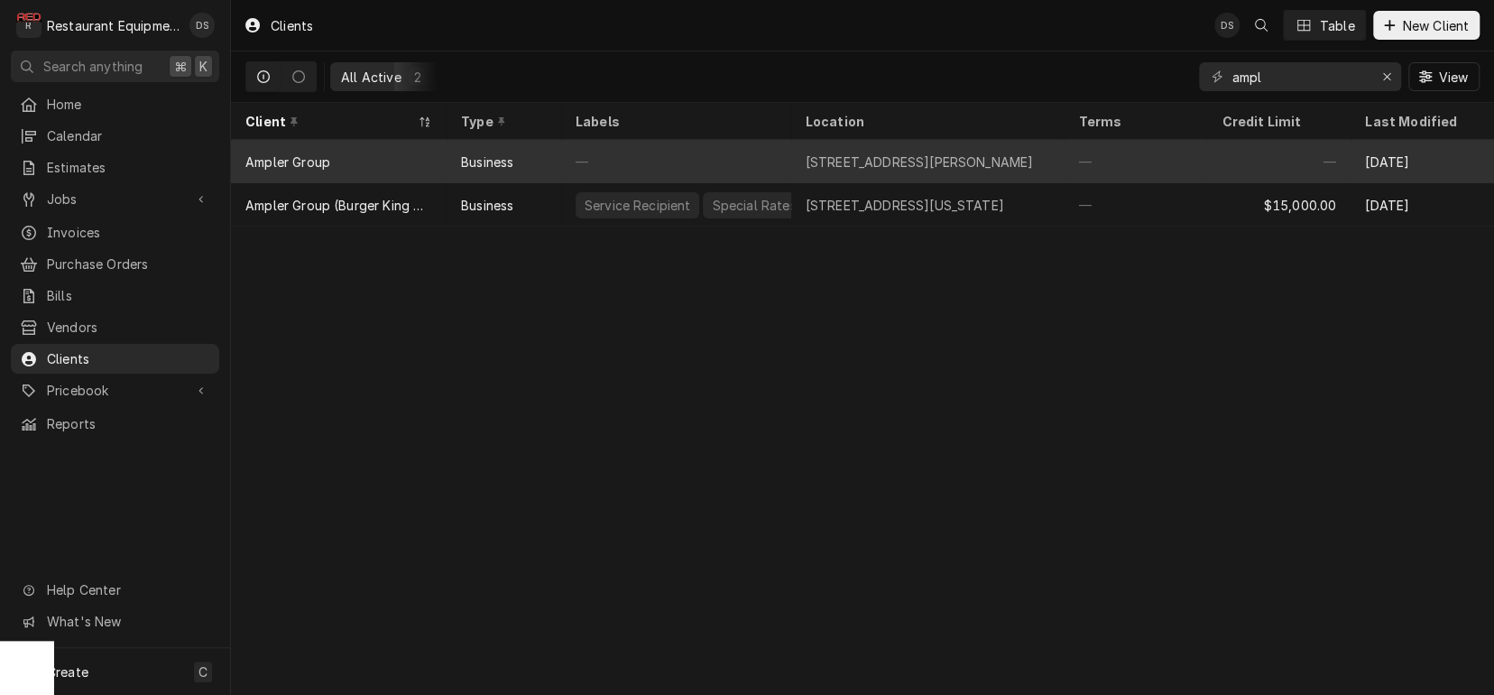
click at [534, 157] on div "Business" at bounding box center [504, 161] width 115 height 43
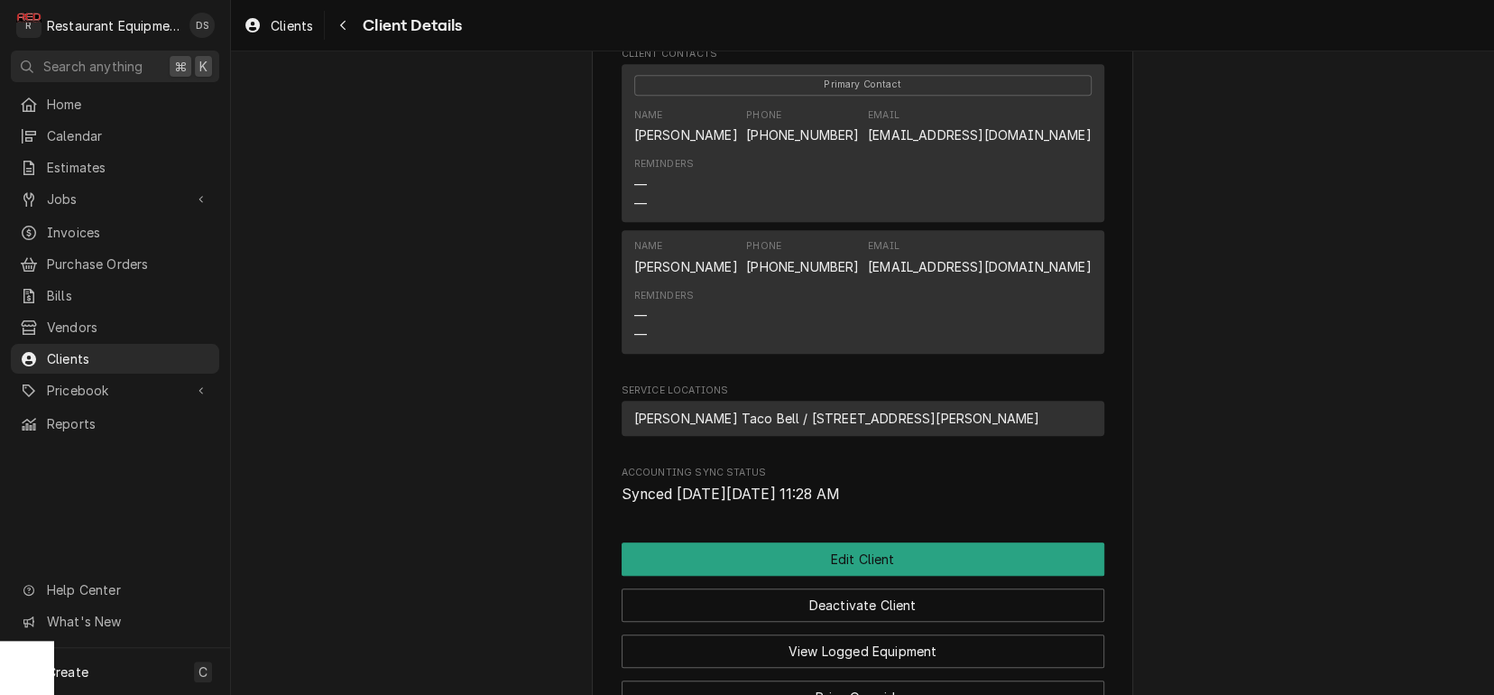
scroll to position [610, 0]
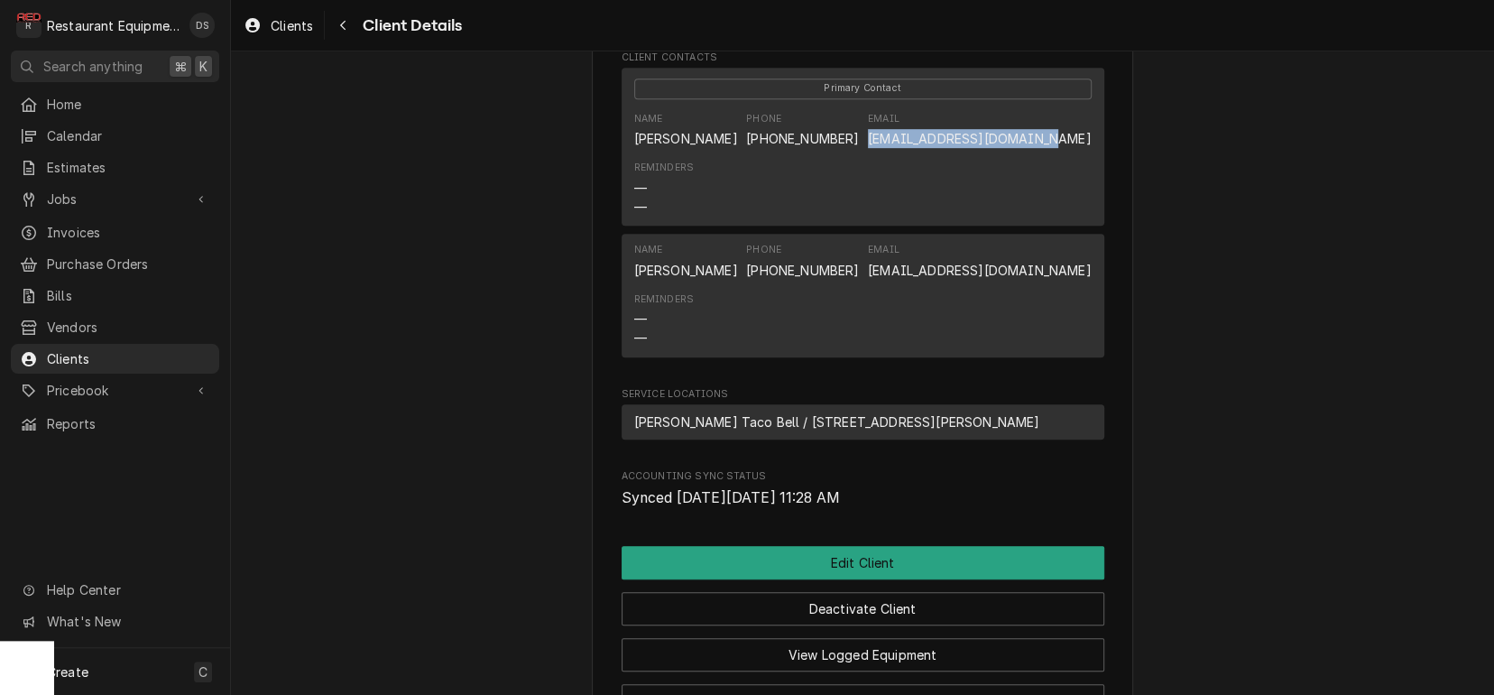
drag, startPoint x: 902, startPoint y: 151, endPoint x: 1099, endPoint y: 152, distance: 196.7
click at [1099, 152] on div "Primary Contact Name Kelli Palumbo Phone (620) 249-2818 Email kpalumbo@amplergr…" at bounding box center [863, 147] width 483 height 158
click at [312, 27] on span "Clients" at bounding box center [292, 25] width 42 height 19
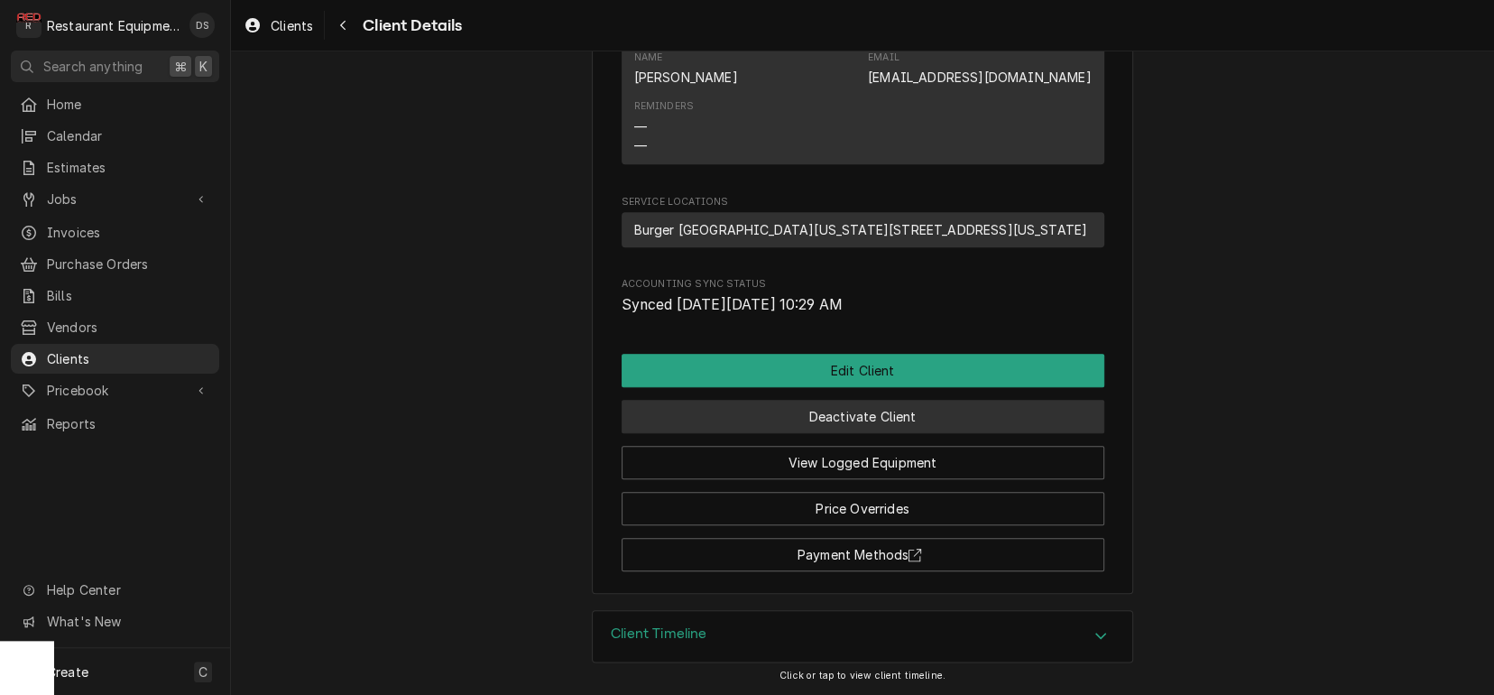
scroll to position [1054, 0]
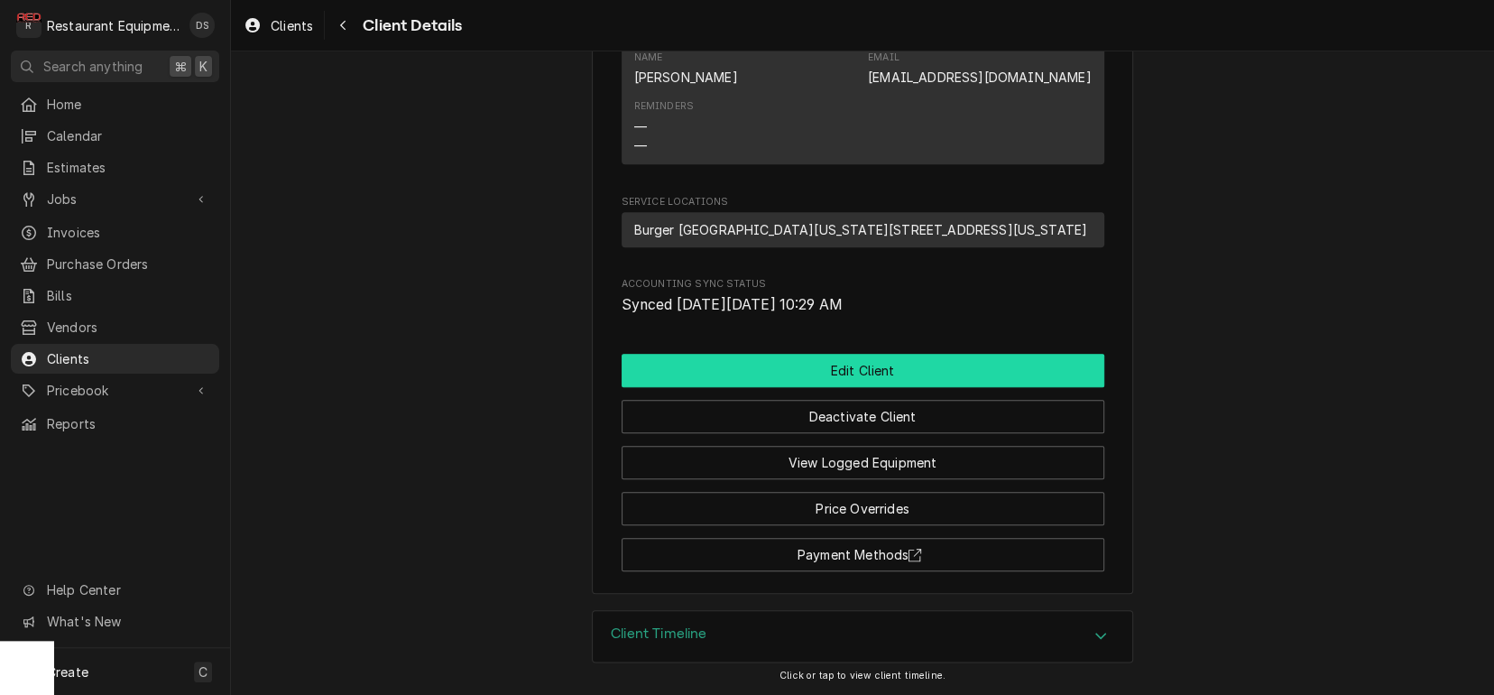
click at [880, 369] on button "Edit Client" at bounding box center [863, 370] width 483 height 33
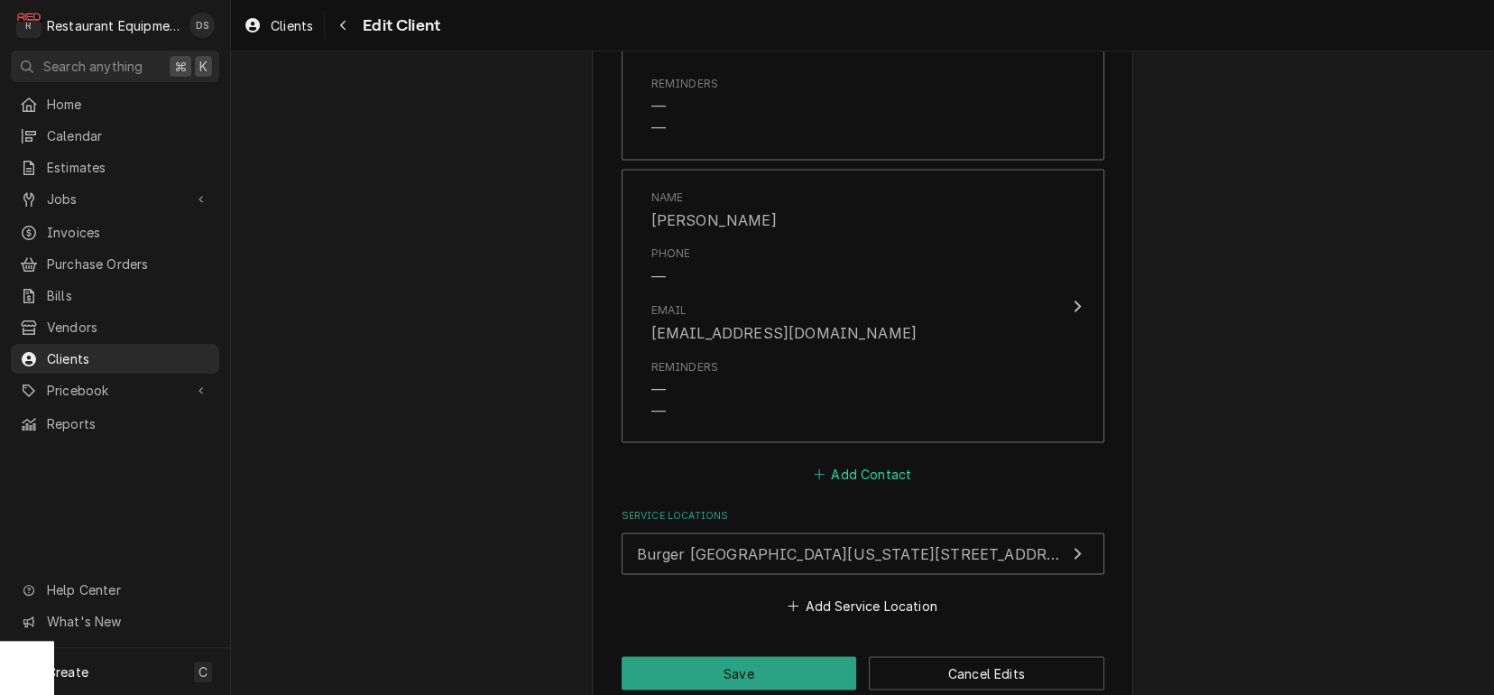
scroll to position [1853, 0]
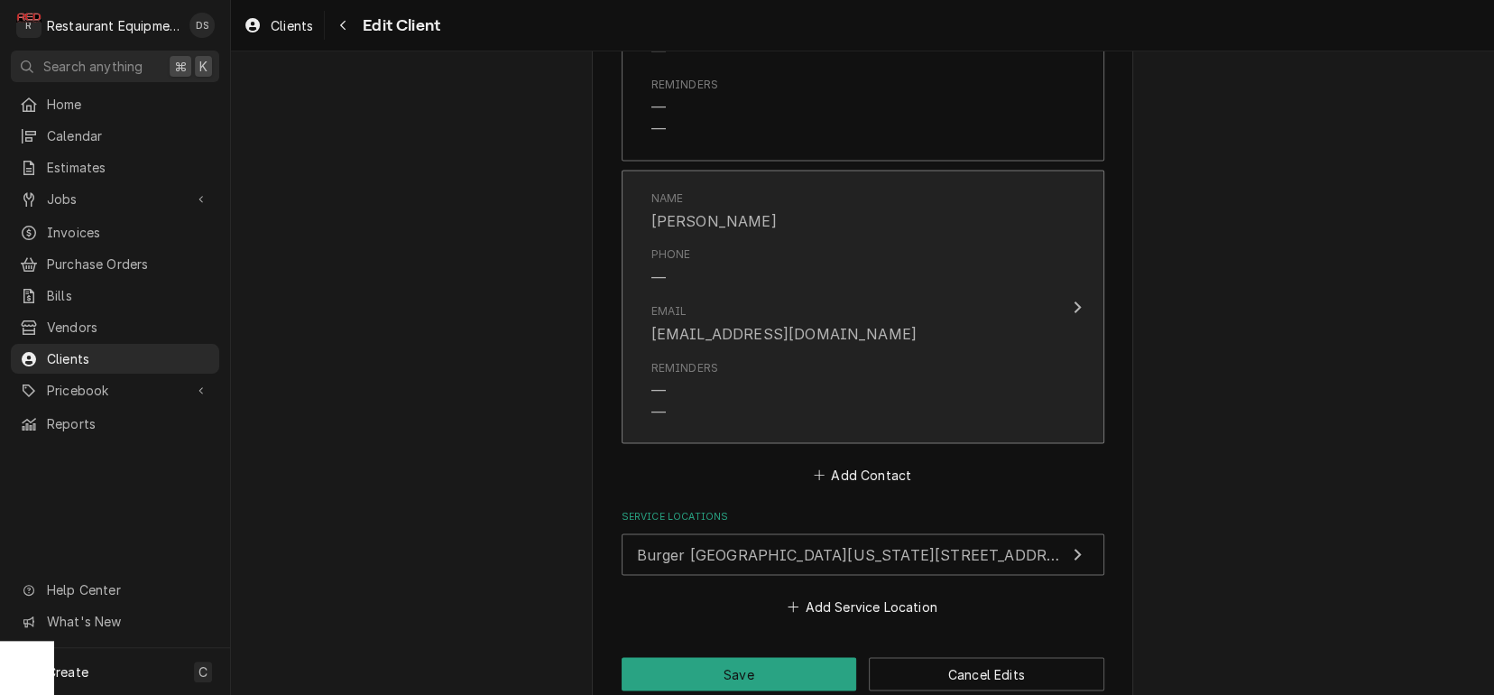
drag, startPoint x: 849, startPoint y: 439, endPoint x: 775, endPoint y: 366, distance: 104.0
click at [848, 461] on button "Add Contact" at bounding box center [862, 473] width 104 height 25
type textarea "x"
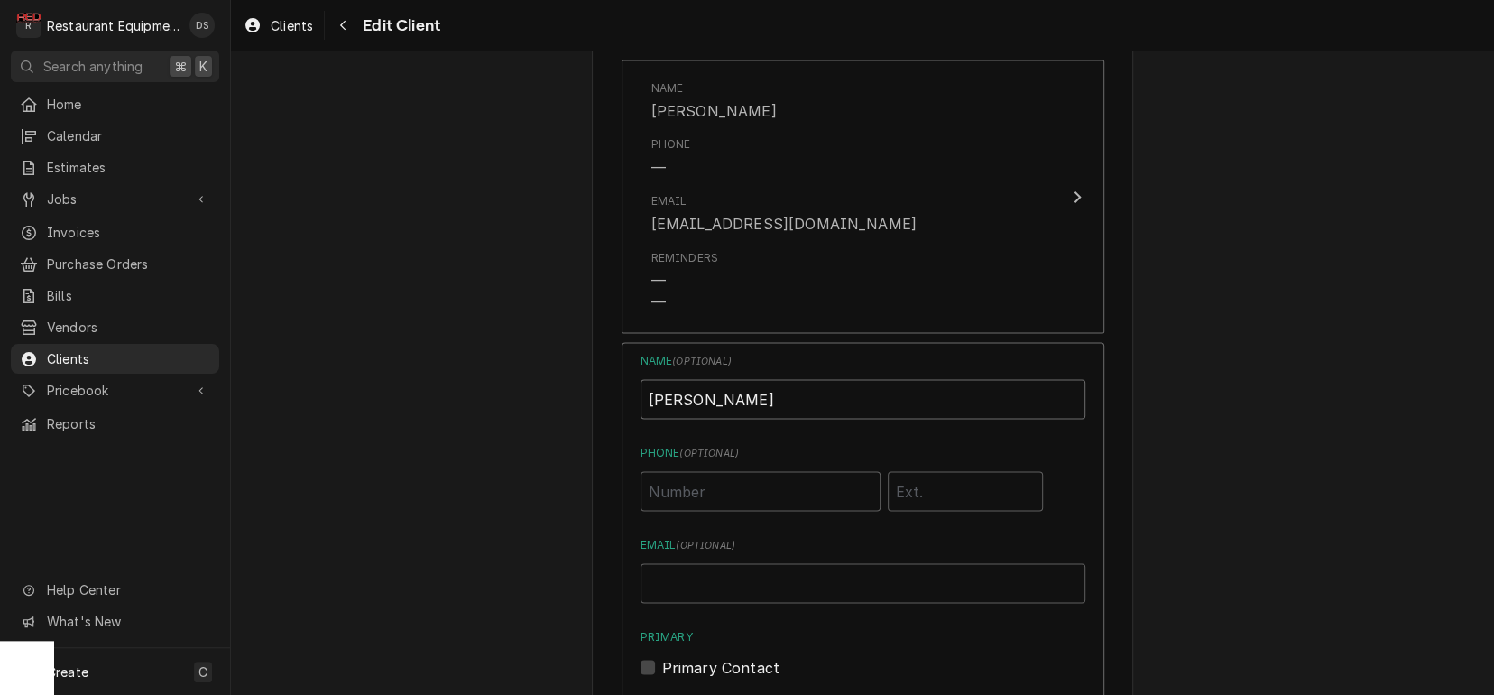
scroll to position [1981, 0]
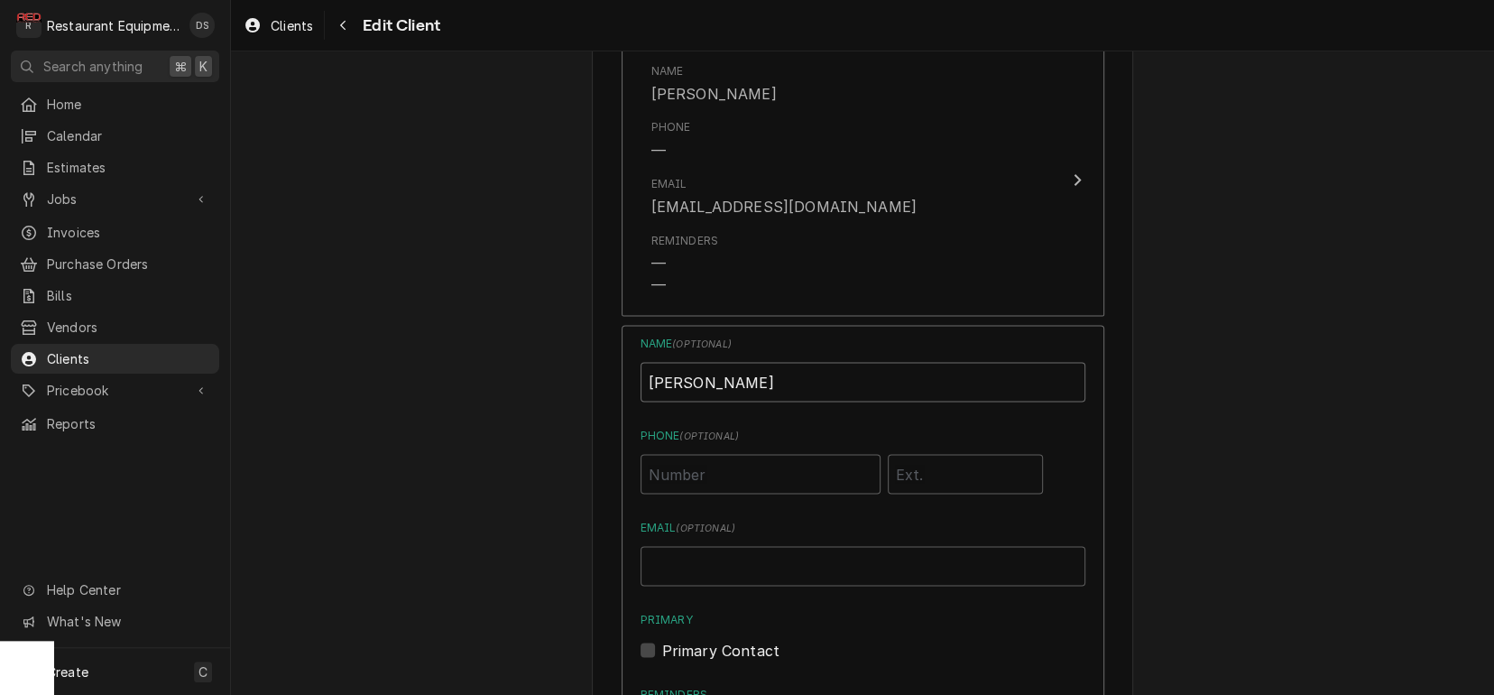
type input "[PERSON_NAME]"
paste input "[EMAIL_ADDRESS][DOMAIN_NAME]"
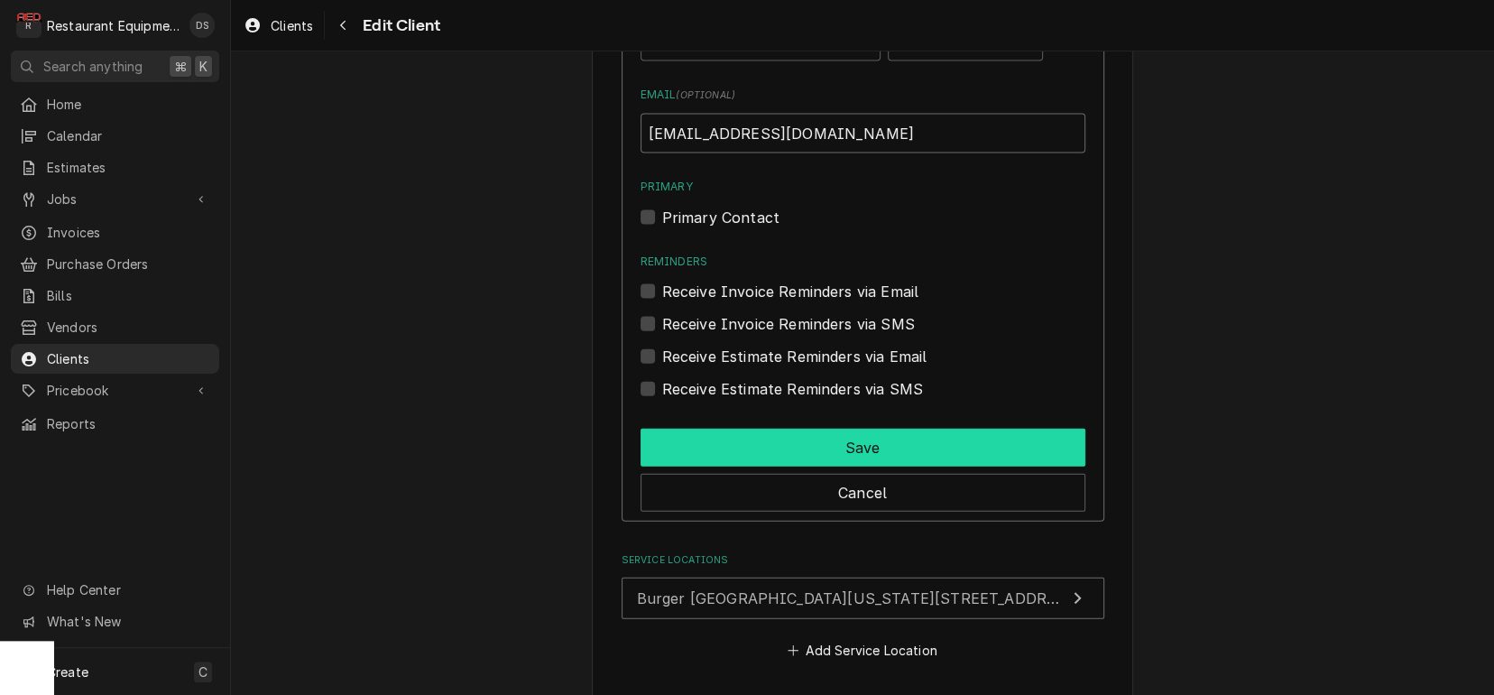
type input "[EMAIL_ADDRESS][DOMAIN_NAME]"
click at [854, 429] on button "Save" at bounding box center [863, 448] width 445 height 38
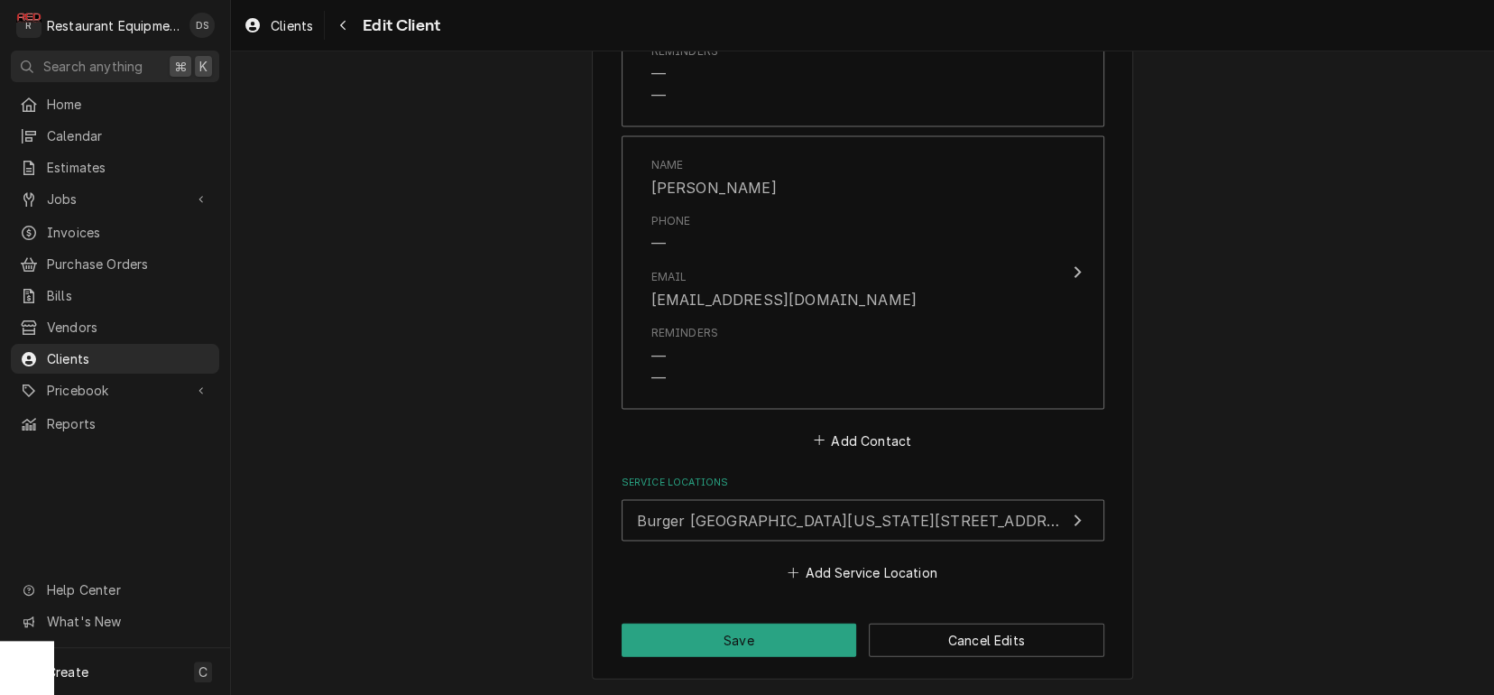
scroll to position [2131, 0]
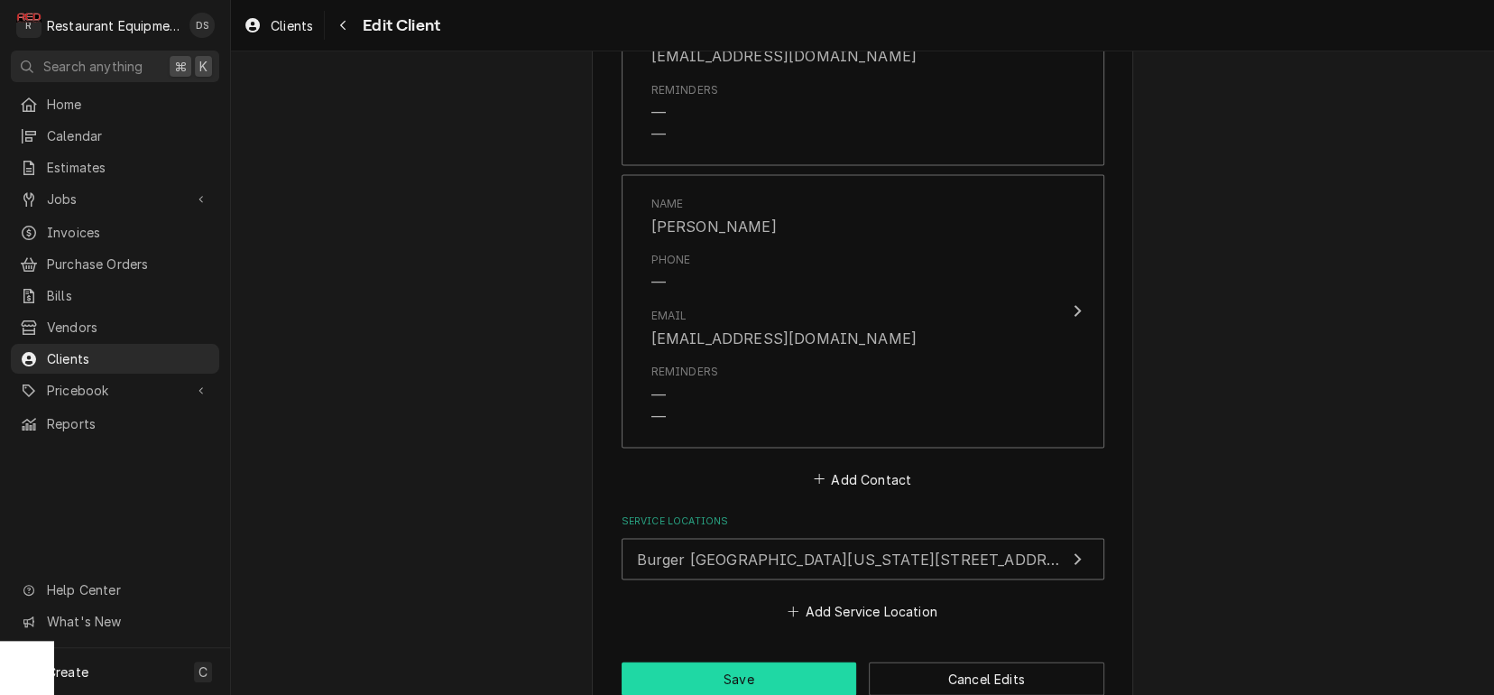
click at [721, 661] on button "Save" at bounding box center [740, 677] width 236 height 33
type textarea "x"
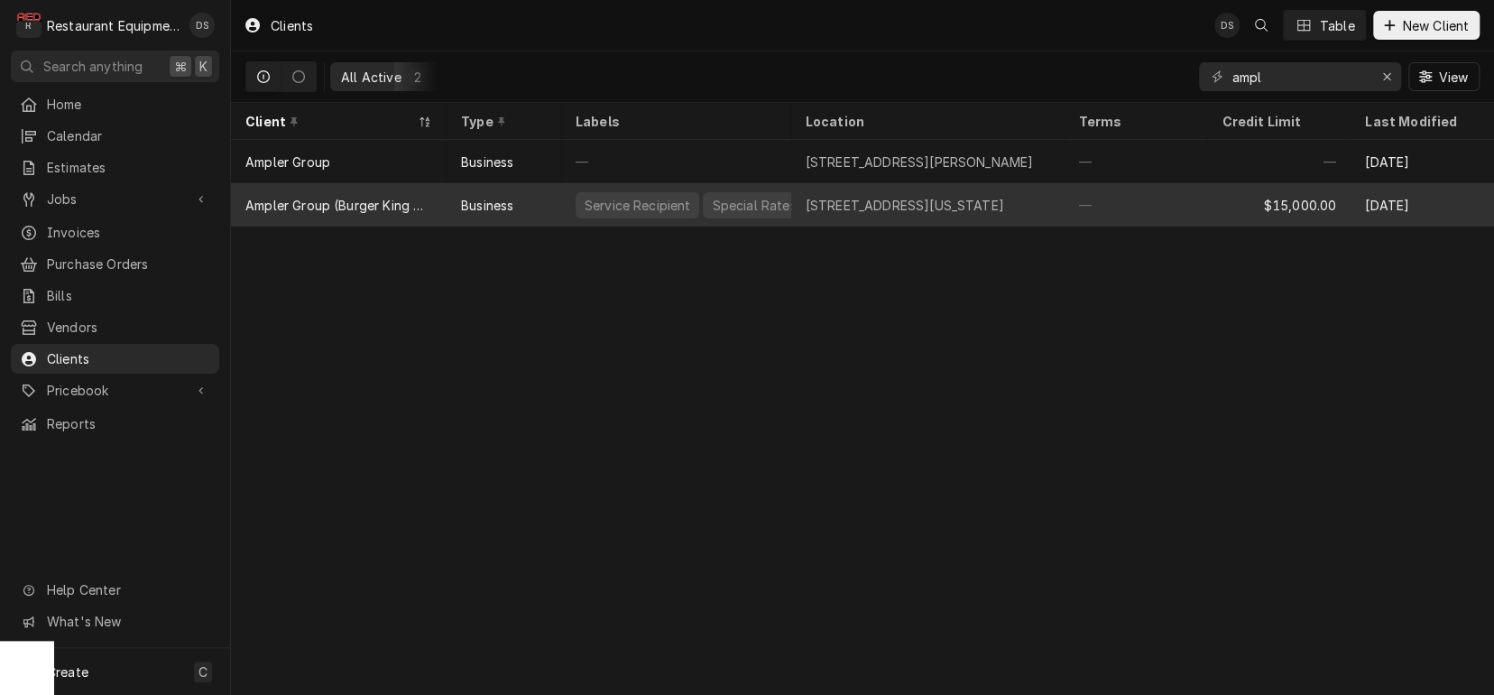
click at [971, 200] on div "3210 Washington Blvd, Huntington, WV 25705" at bounding box center [905, 205] width 199 height 19
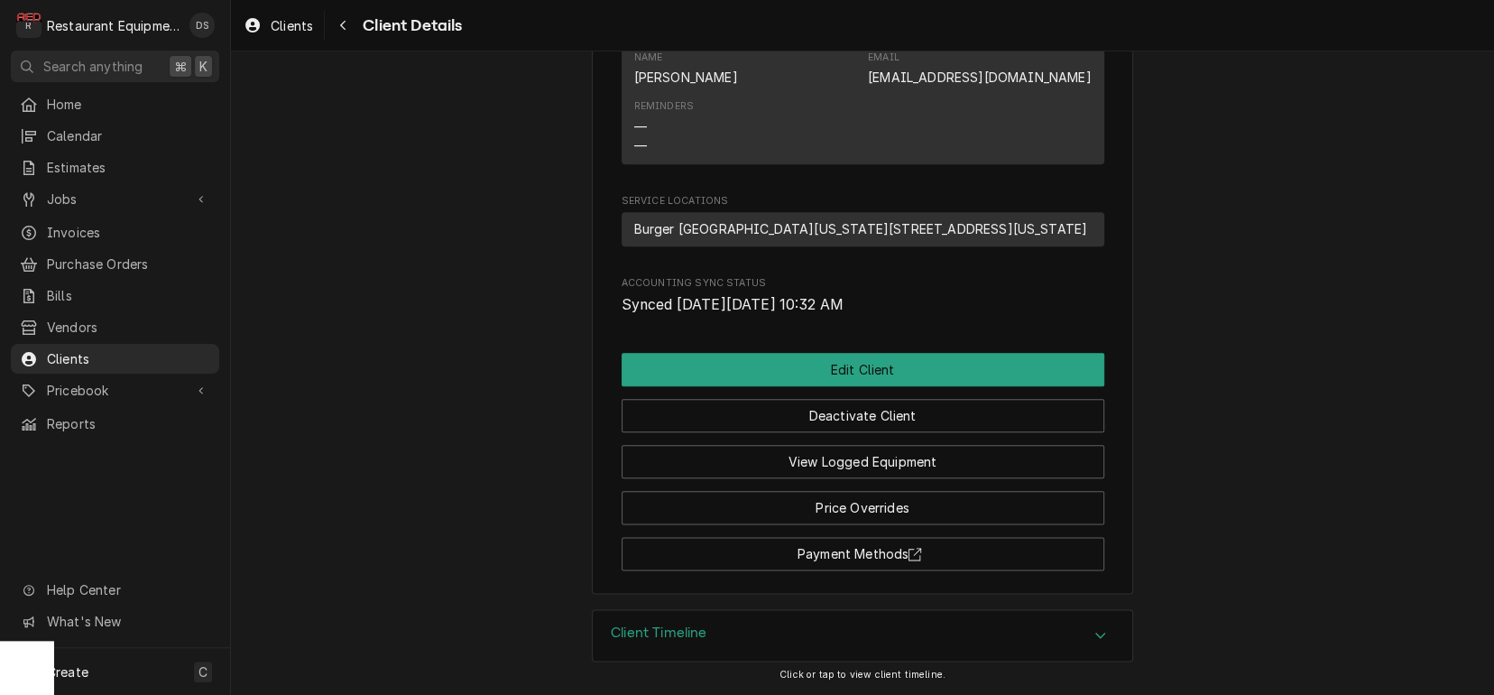
scroll to position [1185, 0]
click at [906, 222] on span "Burger King Washington Blvd / 3210 Washington Blvd, Huntington, WV 25705" at bounding box center [861, 228] width 454 height 19
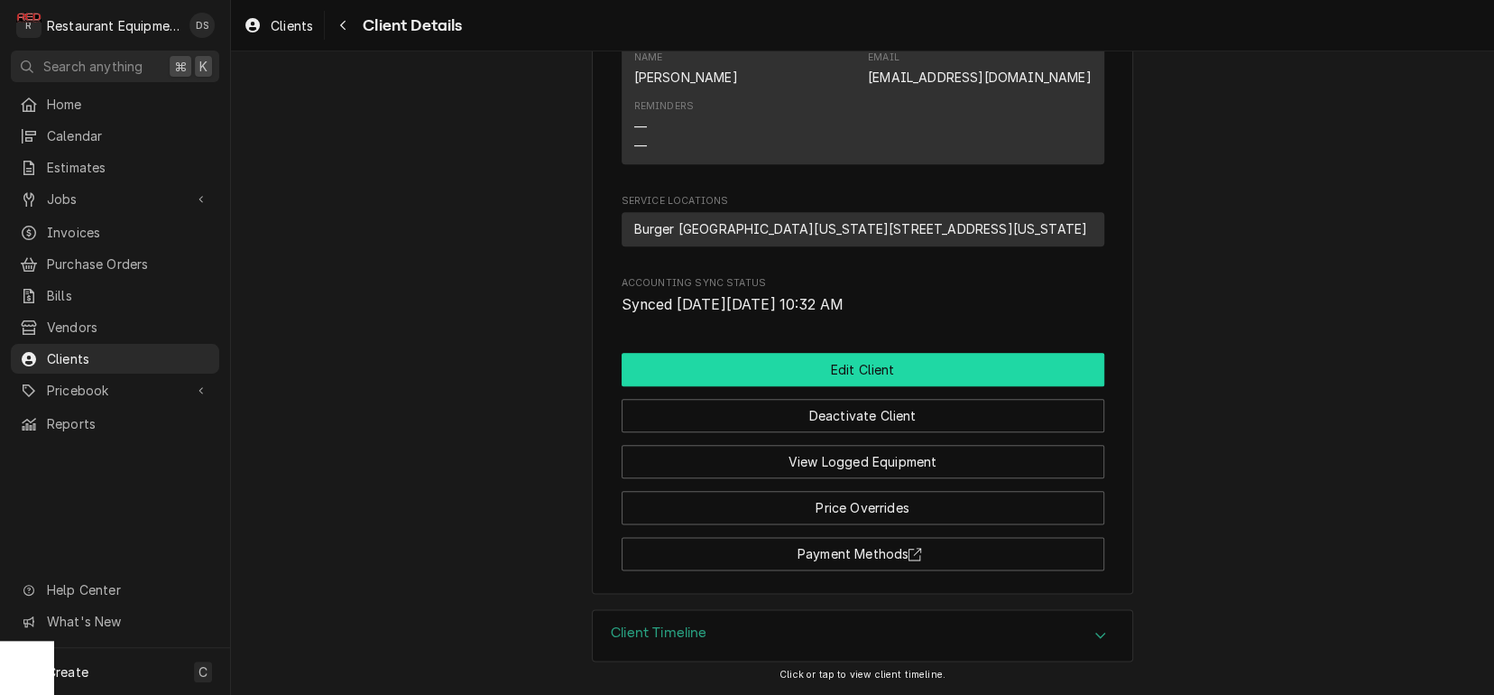
click at [836, 377] on button "Edit Client" at bounding box center [863, 369] width 483 height 33
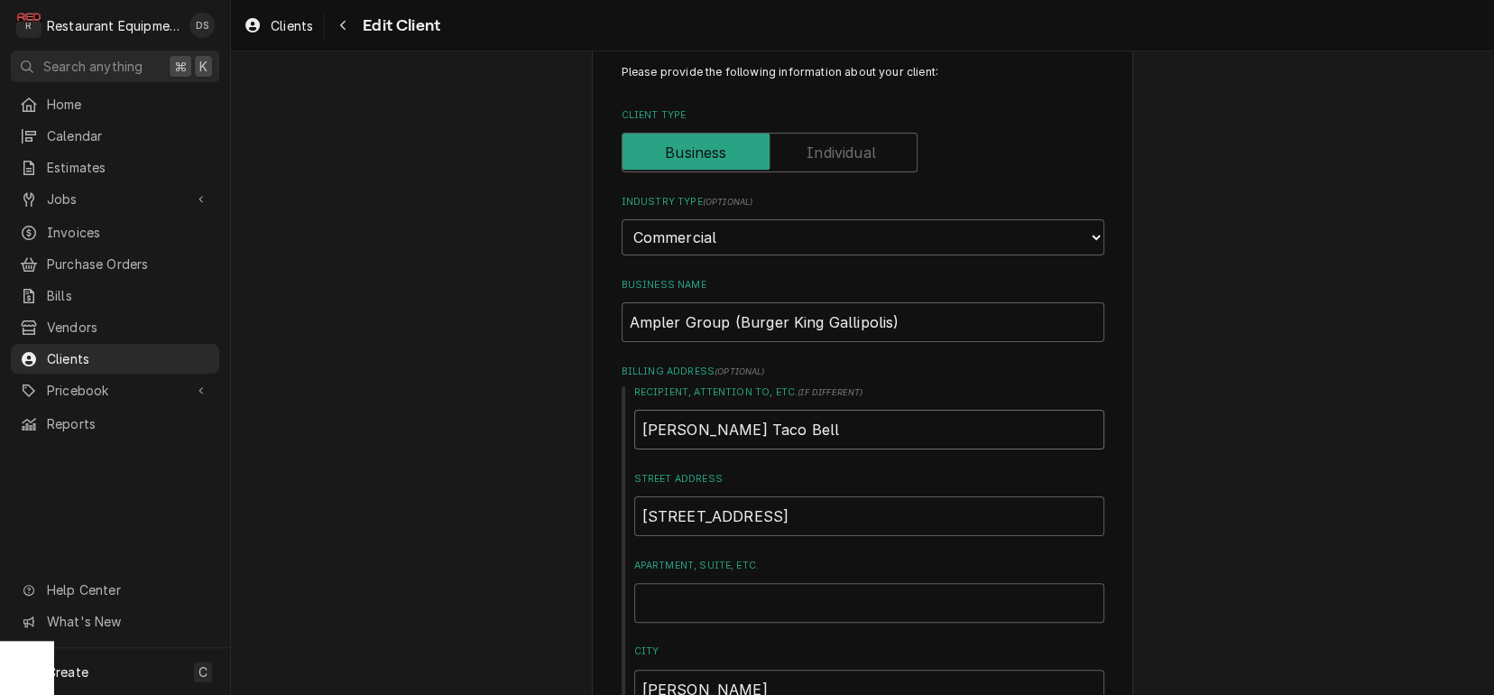
drag, startPoint x: 778, startPoint y: 411, endPoint x: 552, endPoint y: 391, distance: 226.5
type textarea "x"
drag, startPoint x: 741, startPoint y: 511, endPoint x: 584, endPoint y: 487, distance: 158.7
type textarea "x"
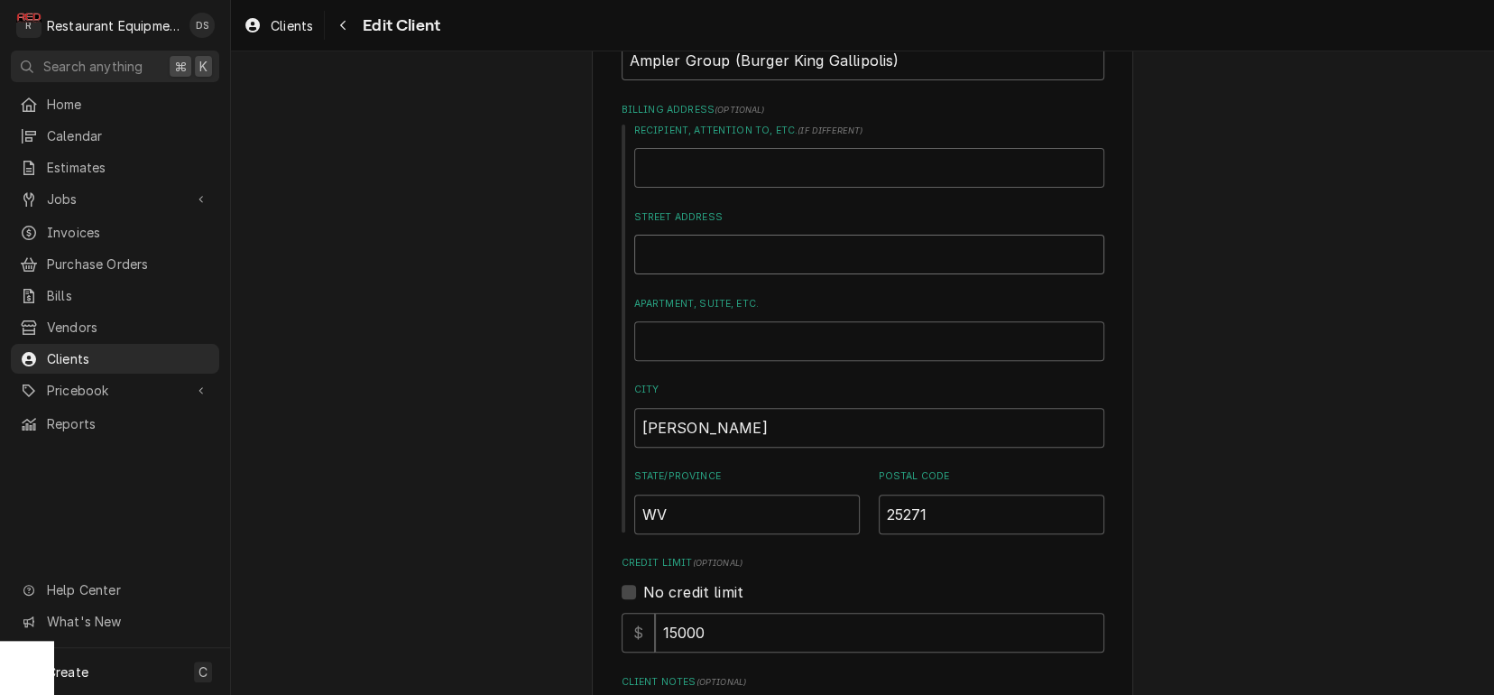
scroll to position [325, 0]
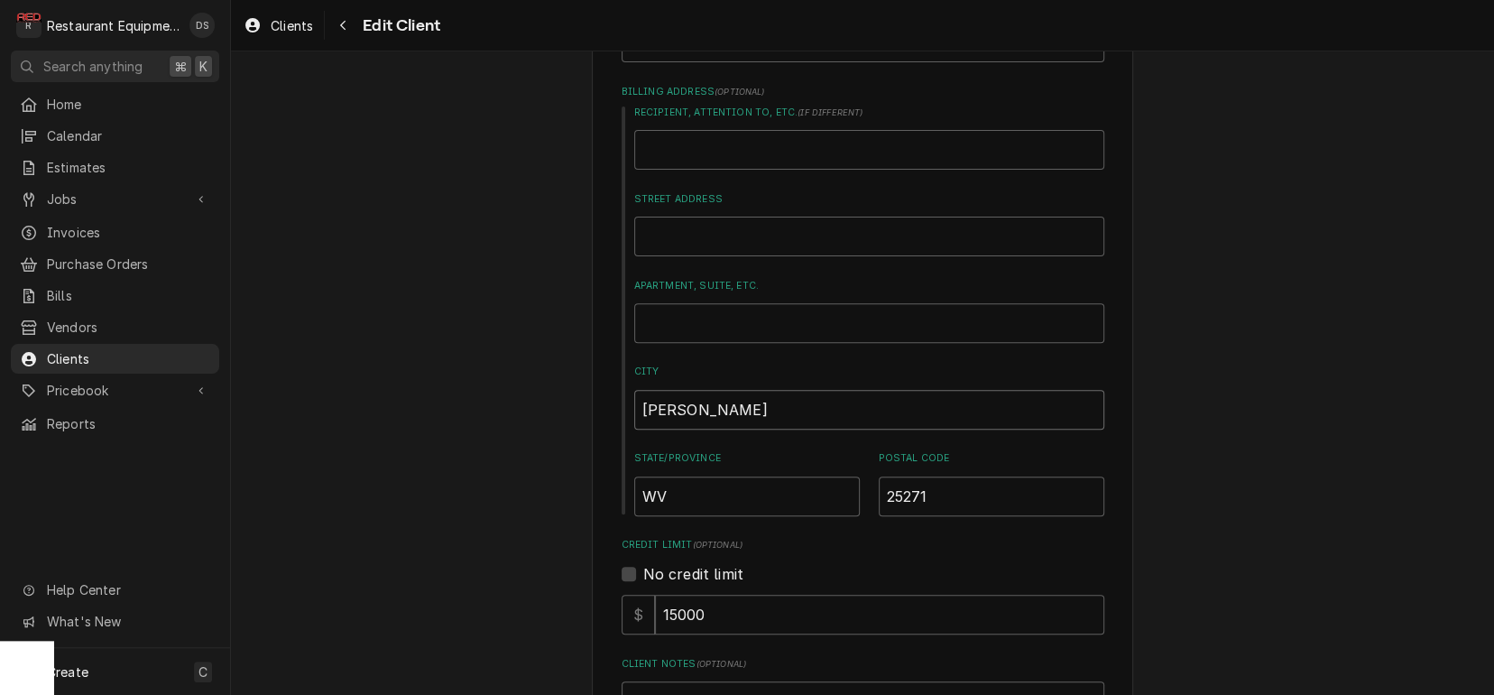
drag, startPoint x: 685, startPoint y: 391, endPoint x: 580, endPoint y: 387, distance: 104.7
type textarea "x"
drag, startPoint x: 677, startPoint y: 494, endPoint x: 593, endPoint y: 475, distance: 86.2
type textarea "x"
drag, startPoint x: 884, startPoint y: 471, endPoint x: 784, endPoint y: 452, distance: 101.9
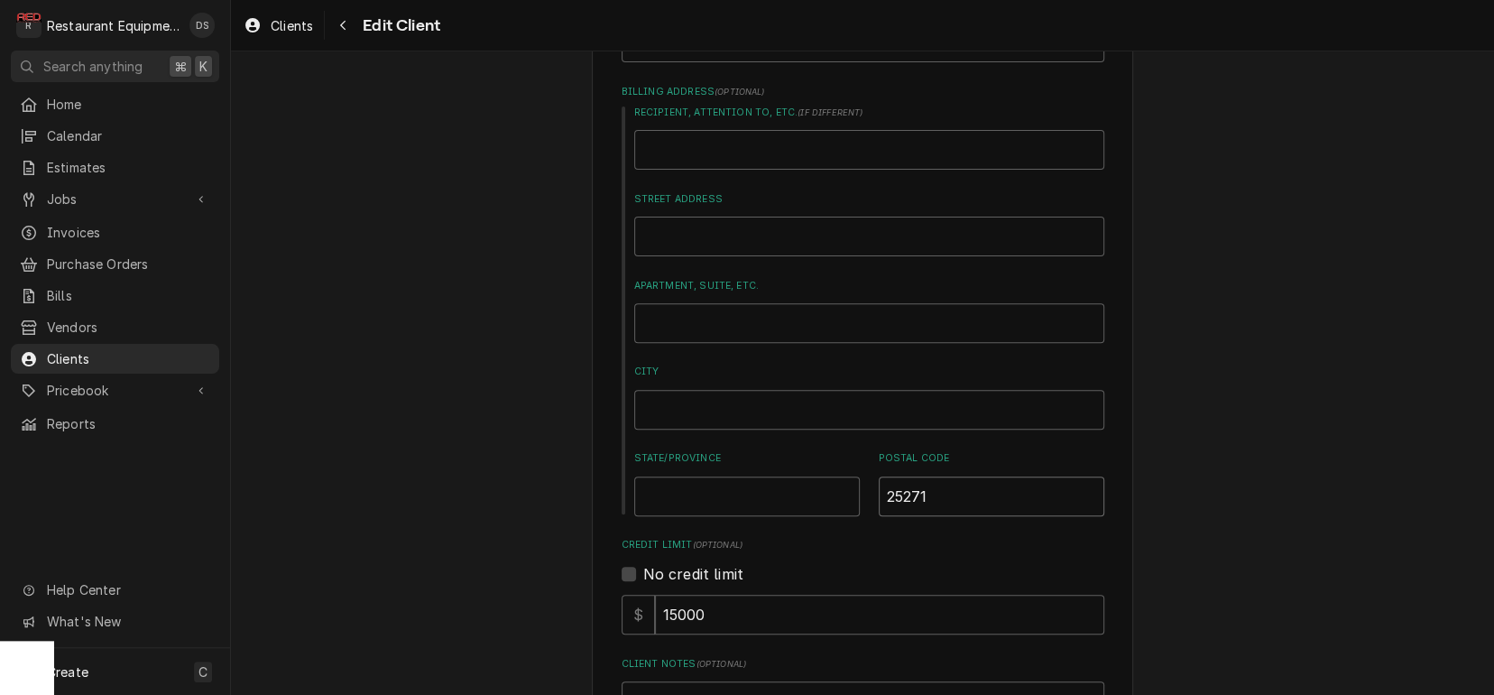
type textarea "x"
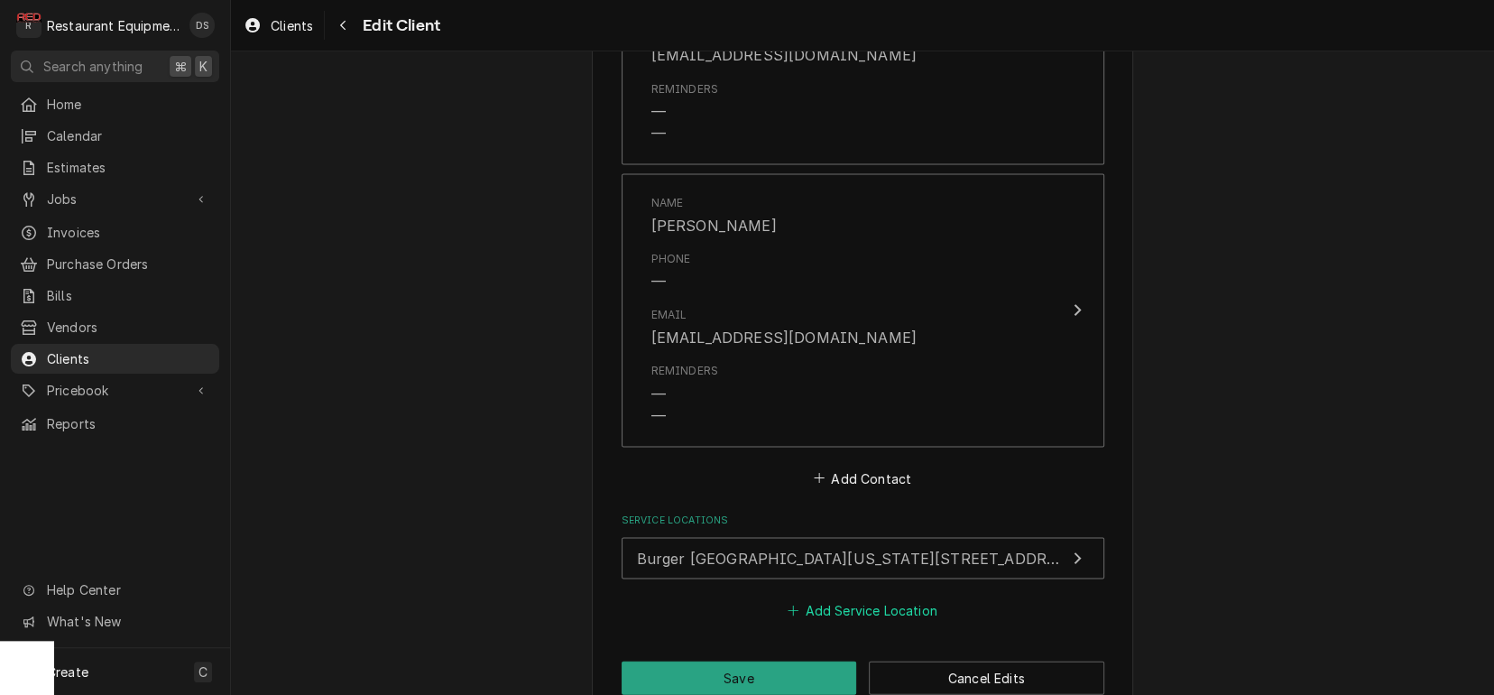
scroll to position [2131, 0]
click at [848, 598] on button "Add Service Location" at bounding box center [862, 610] width 155 height 25
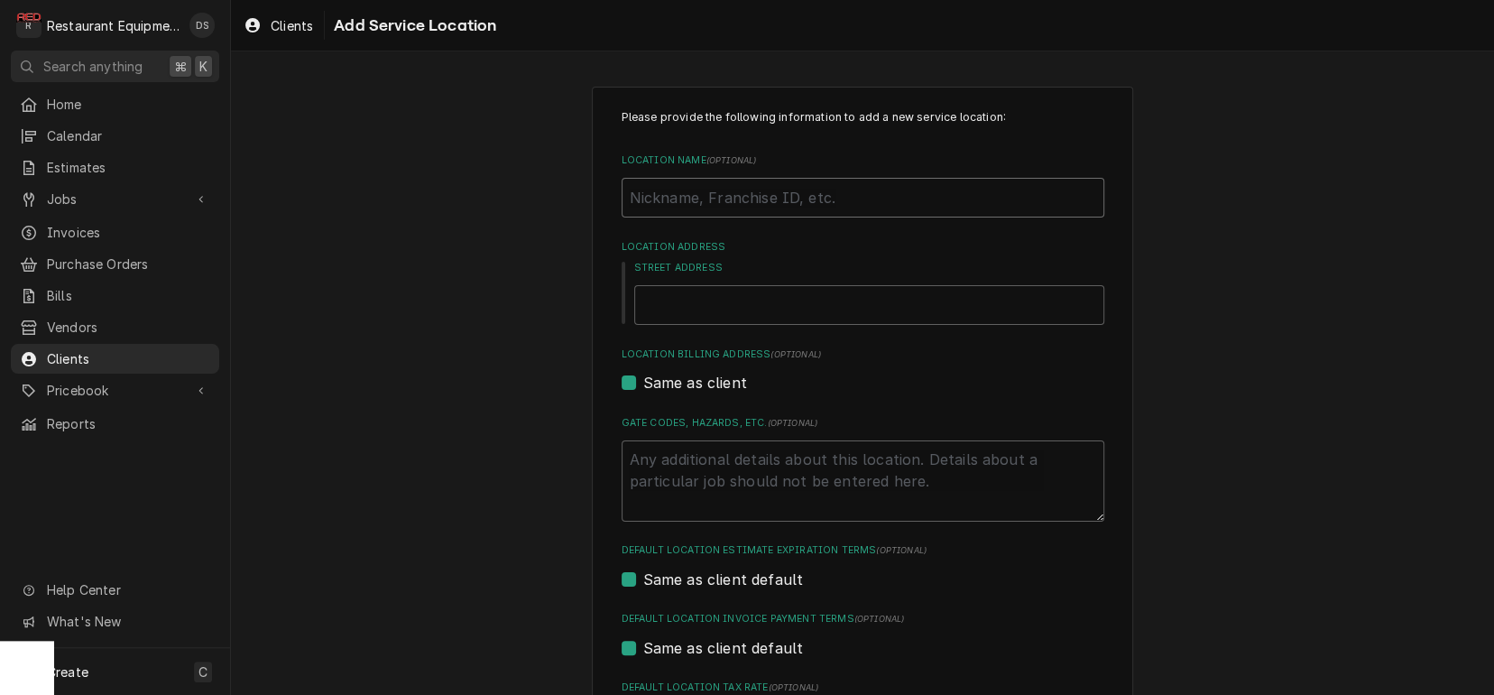
type textarea "x"
type input "R"
type textarea "x"
type input "Ri"
type textarea "x"
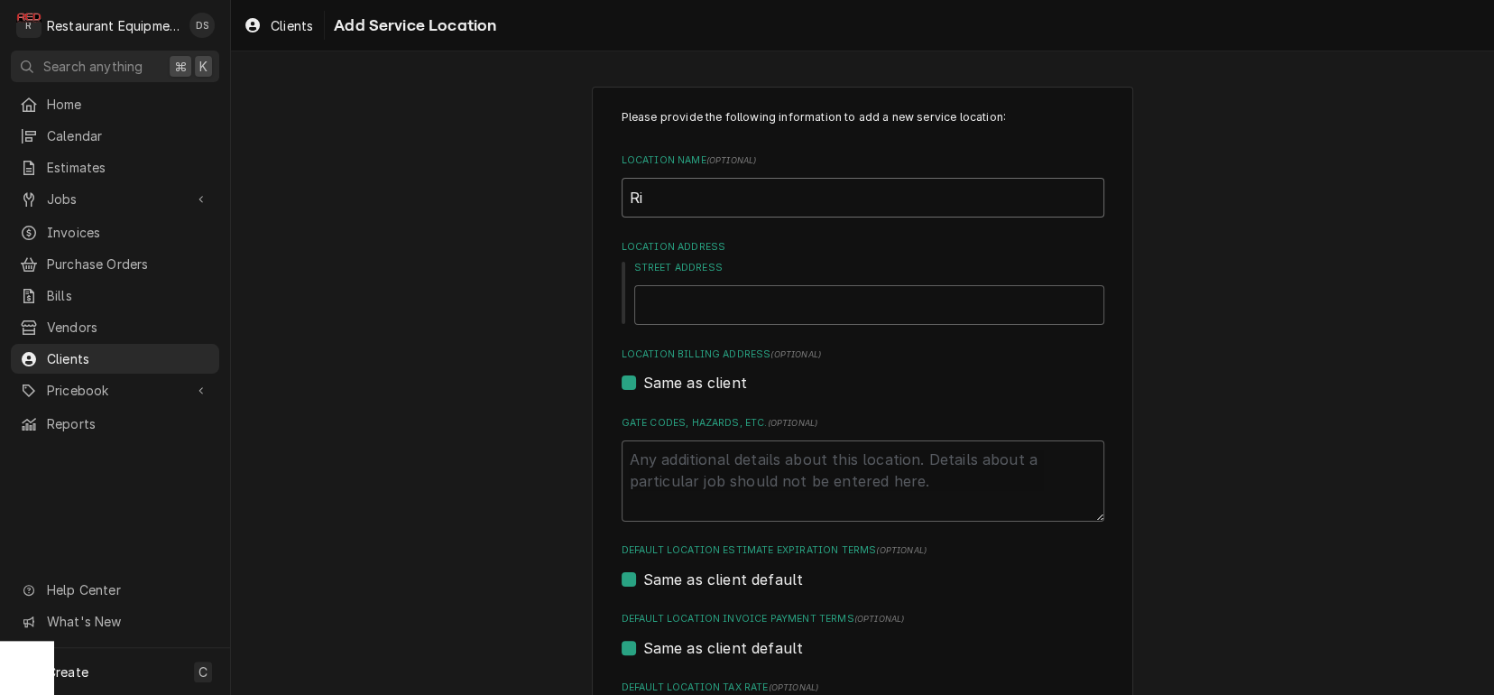
type input "Rip"
type textarea "x"
type input "Ripl"
type textarea "x"
type input "Riple"
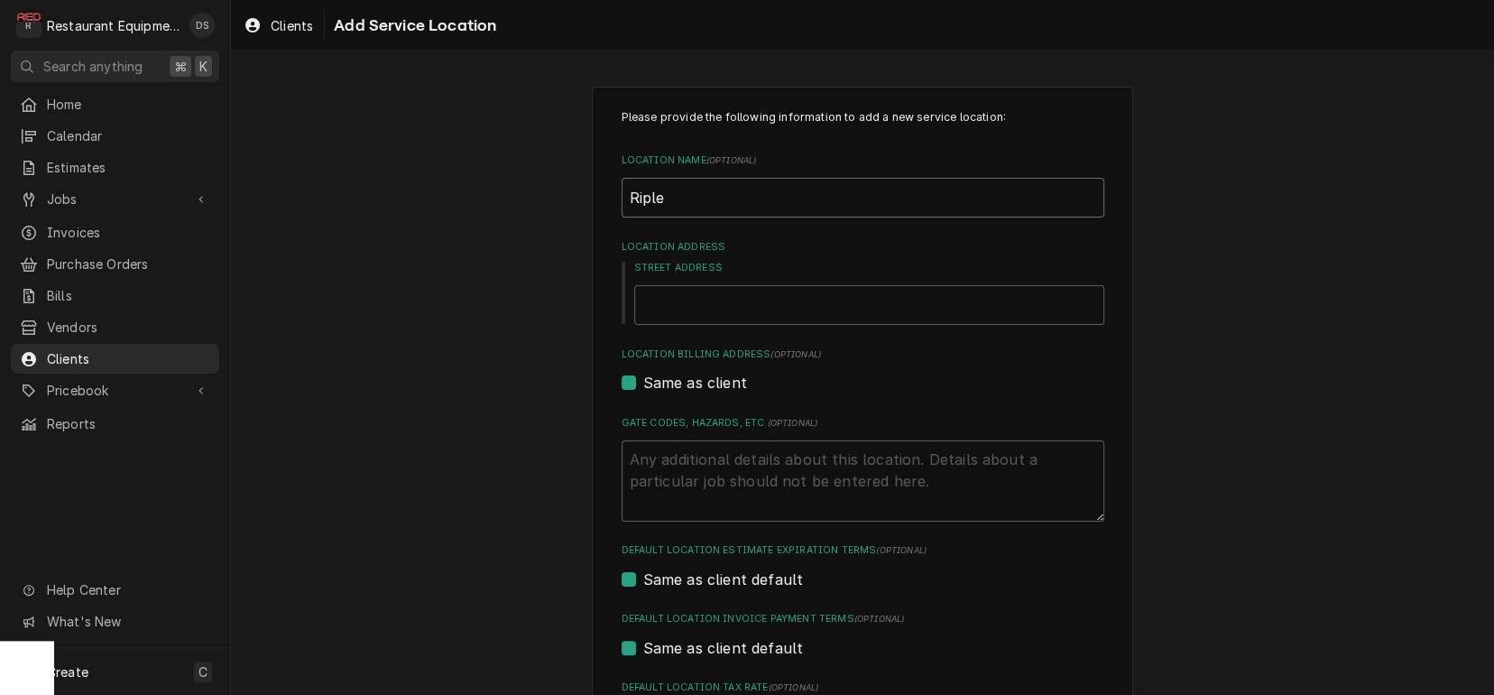
type textarea "x"
type input "Ripley"
type textarea "x"
type input "Ripley"
type textarea "x"
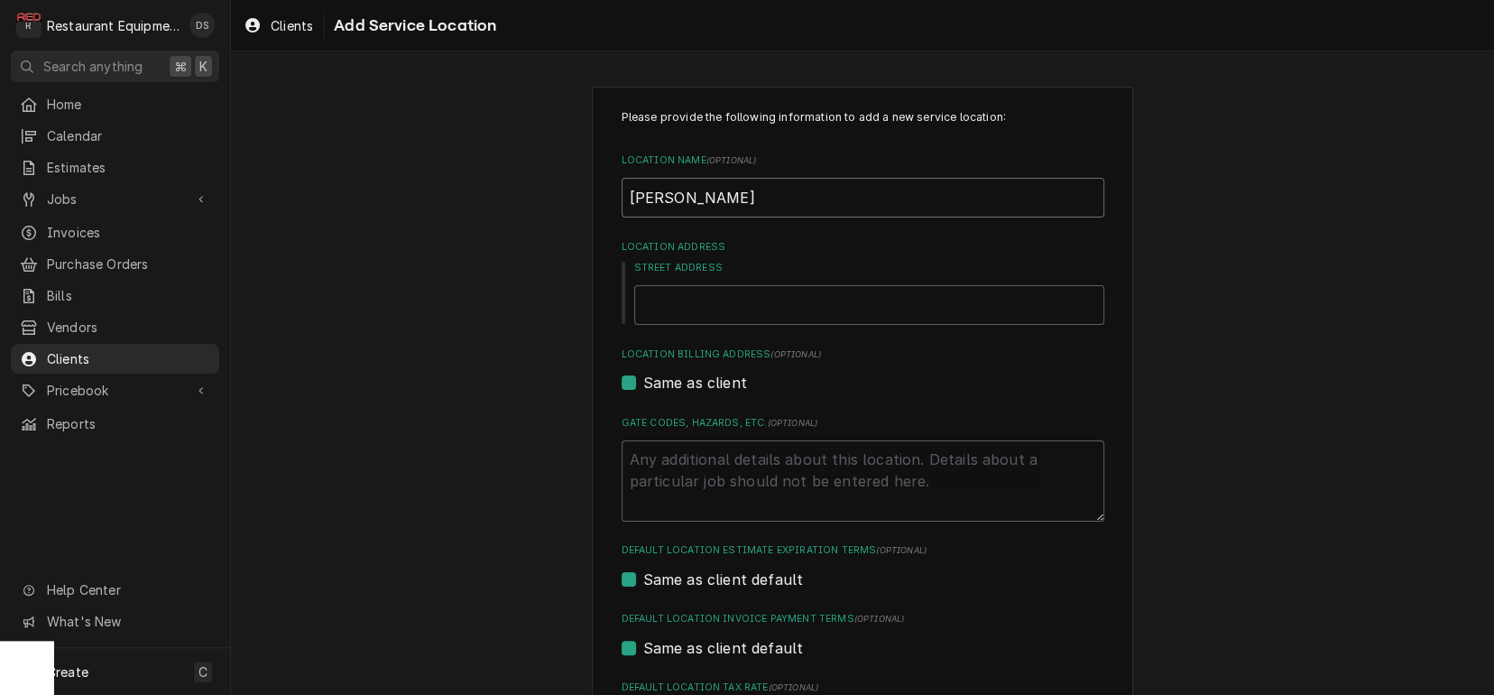
type input "Ripley T"
type textarea "x"
type input "Ripley Ta"
type textarea "x"
type input "Ripley Tac"
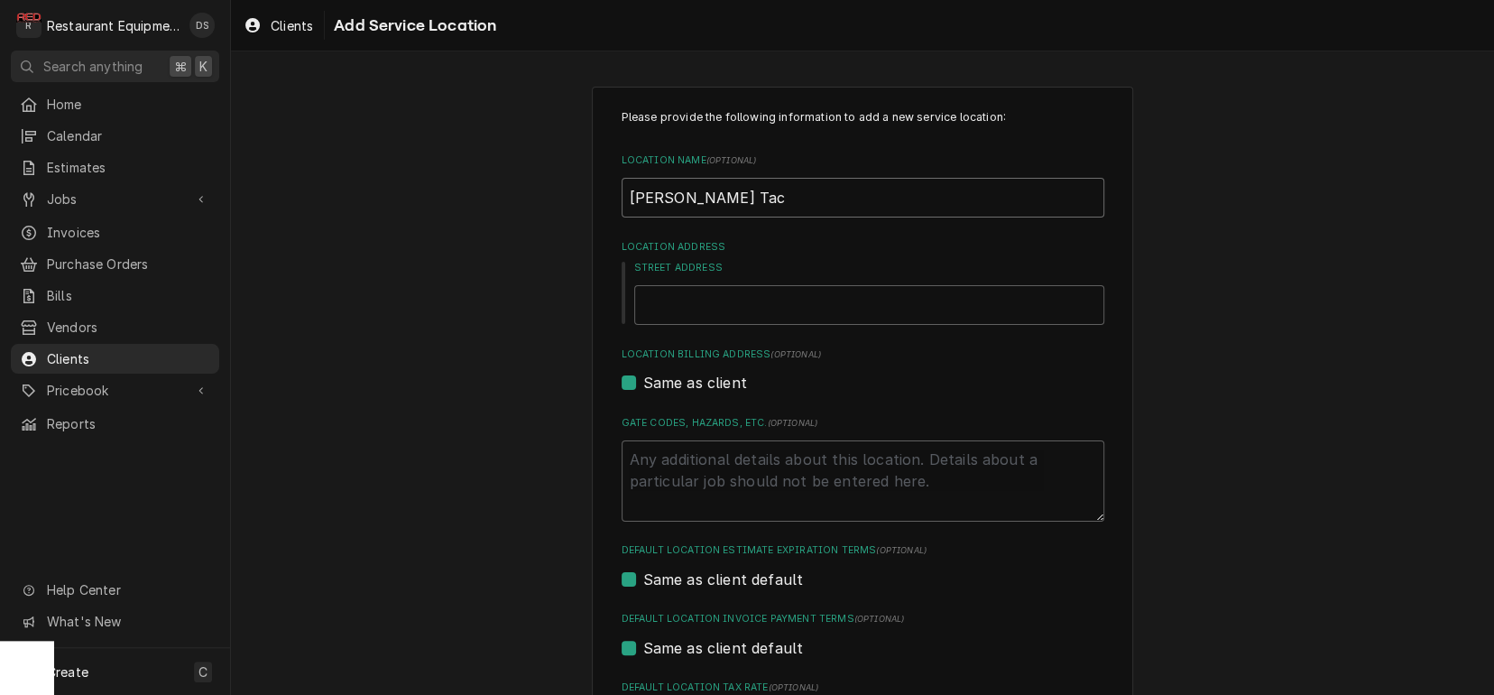
type textarea "x"
type input "Ripley Taco"
type textarea "x"
type input "Ripley Taco"
type textarea "x"
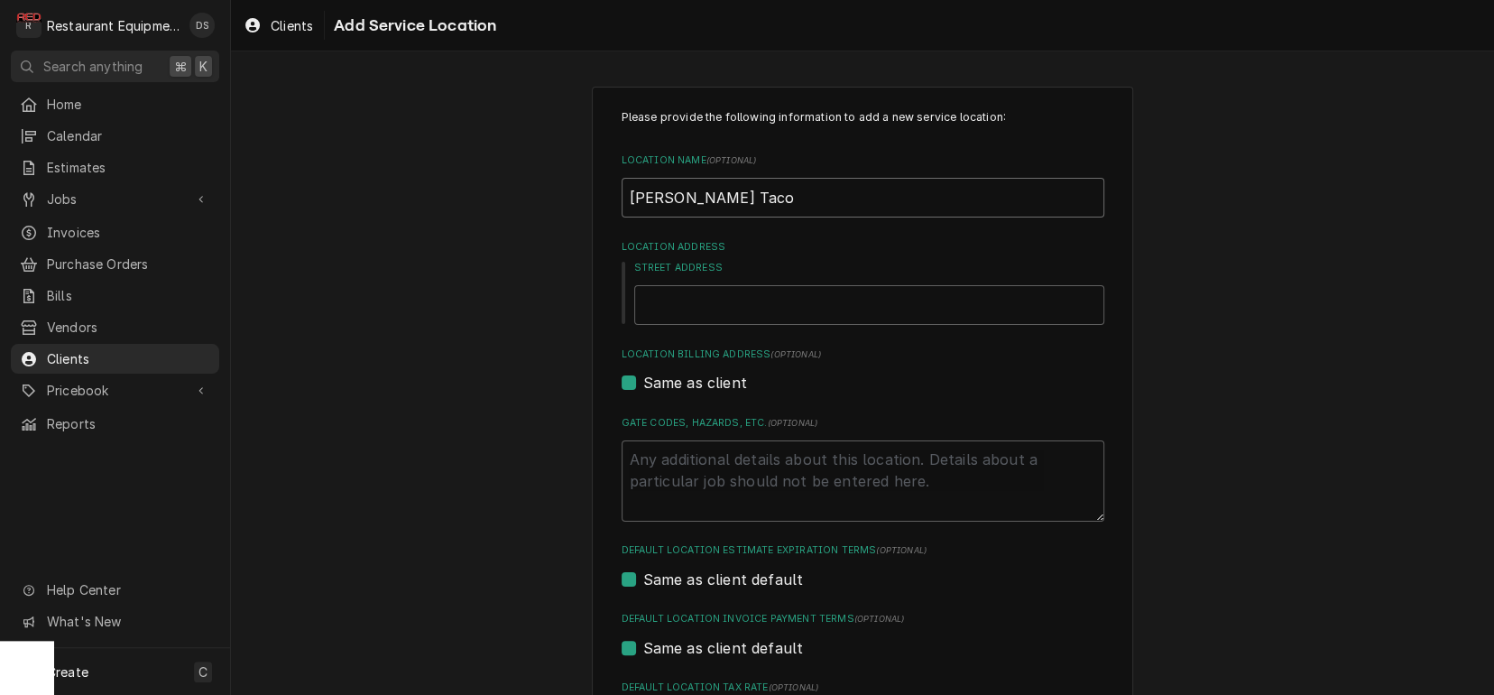
type input "Ripley Taco B"
type textarea "x"
type input "Ripley Taco Be"
type textarea "x"
type input "Ripley Taco Bel"
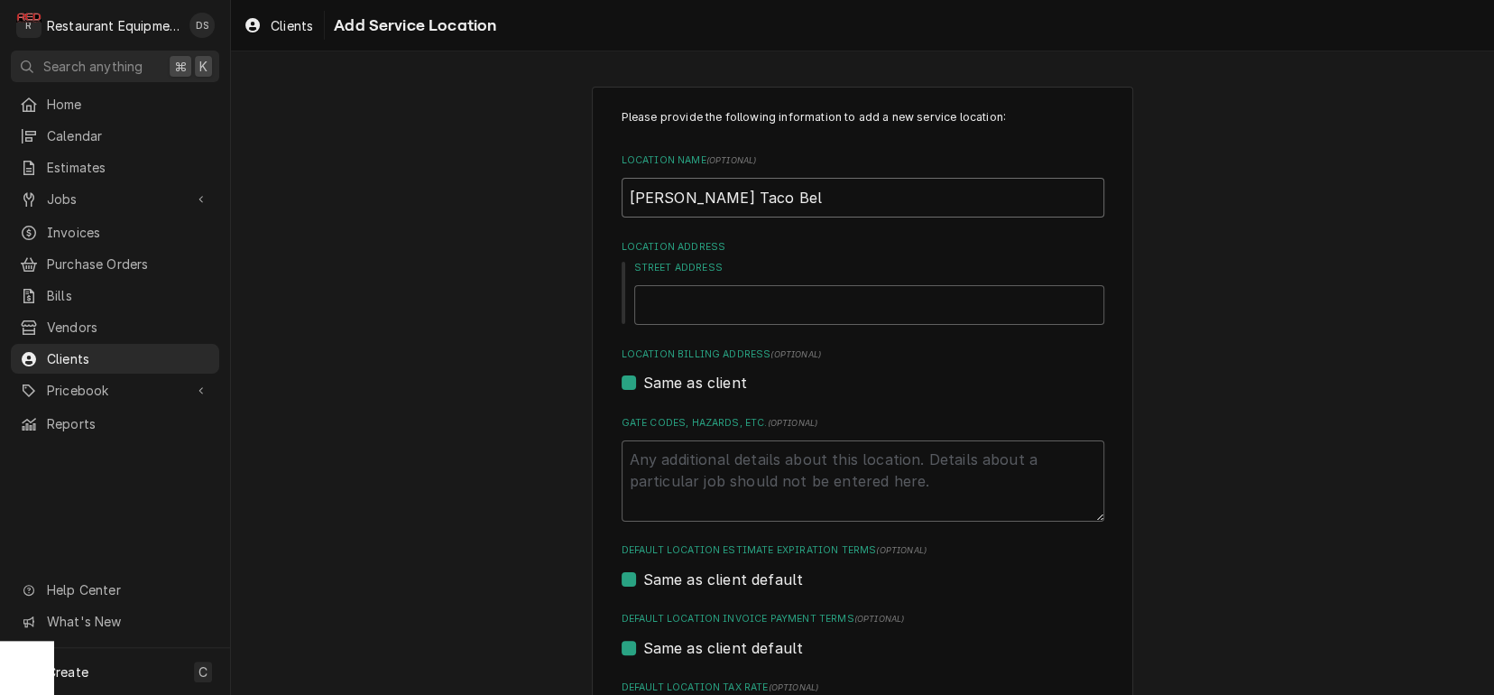
type textarea "x"
type input "Ripley Taco Bell"
type textarea "x"
type input "6"
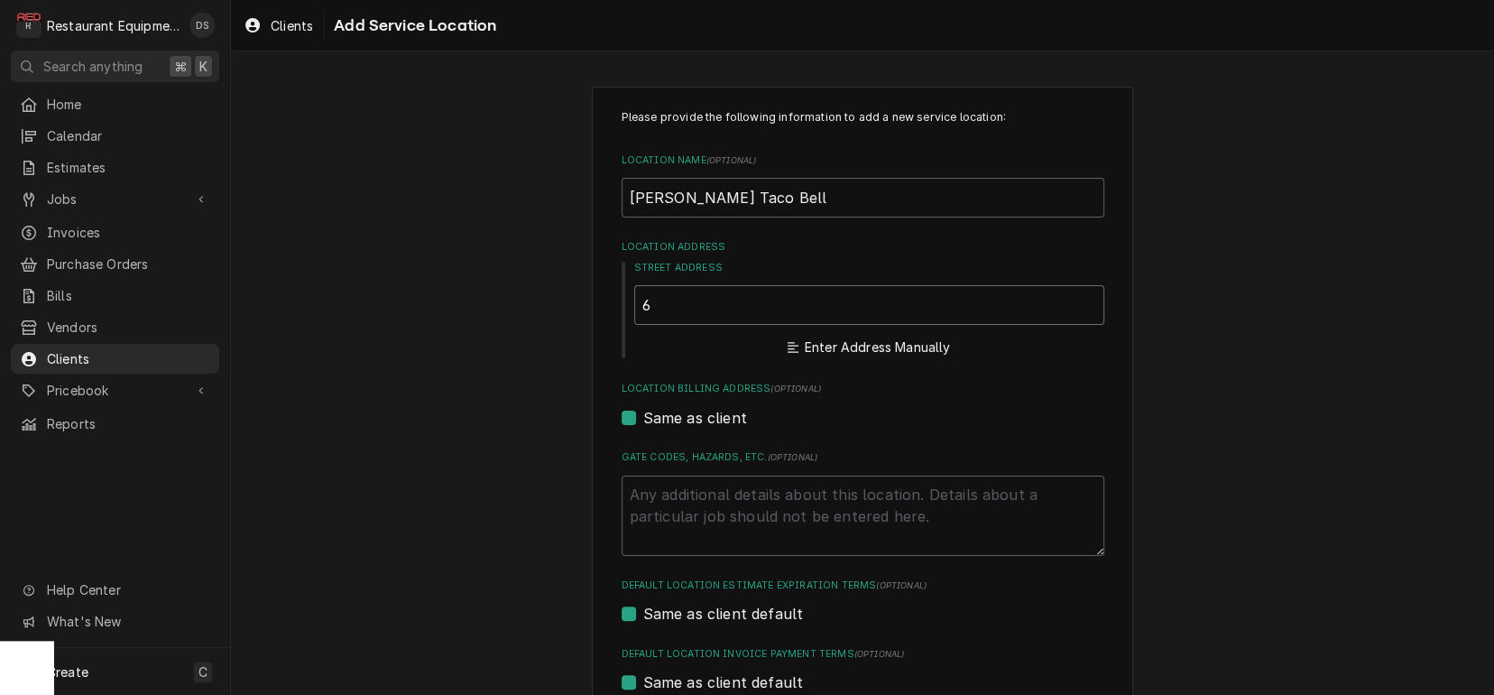
type textarea "x"
type input "63"
type textarea "x"
type input "631"
type textarea "x"
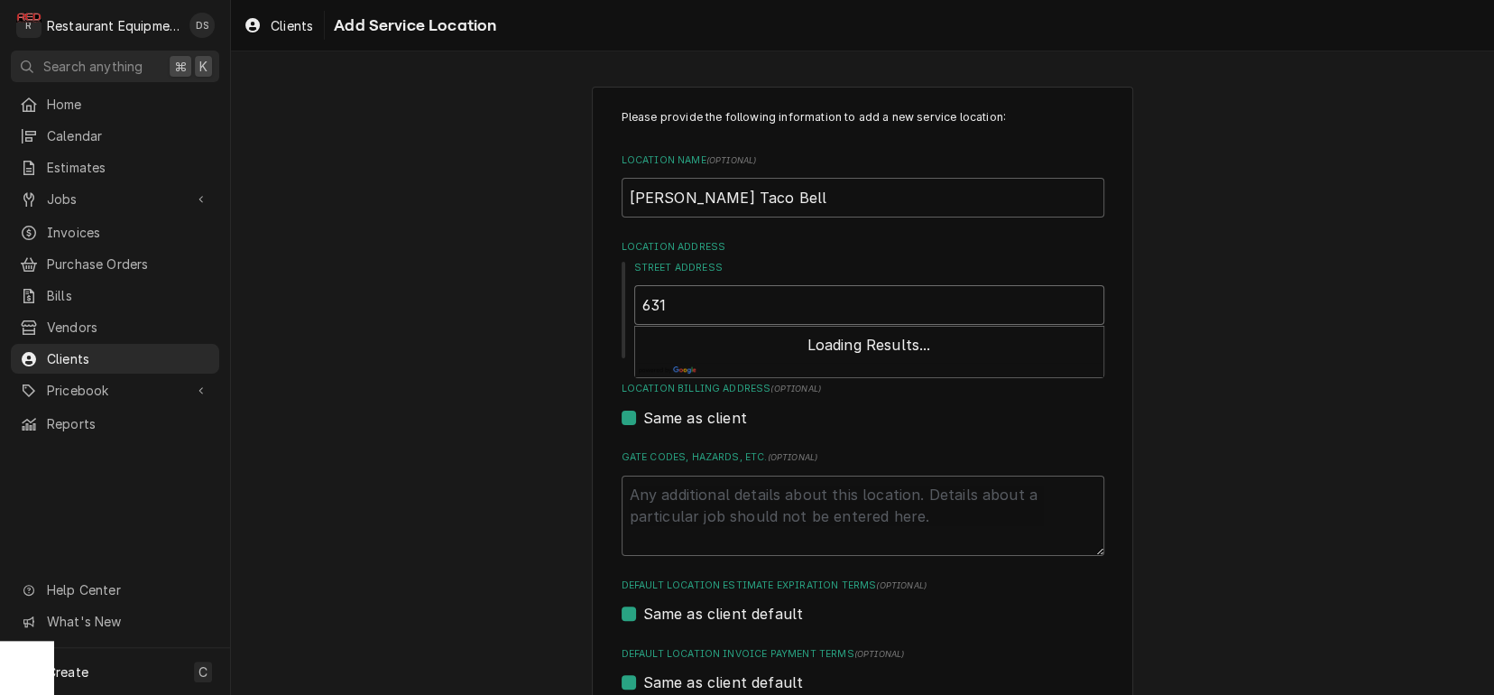
type input "631"
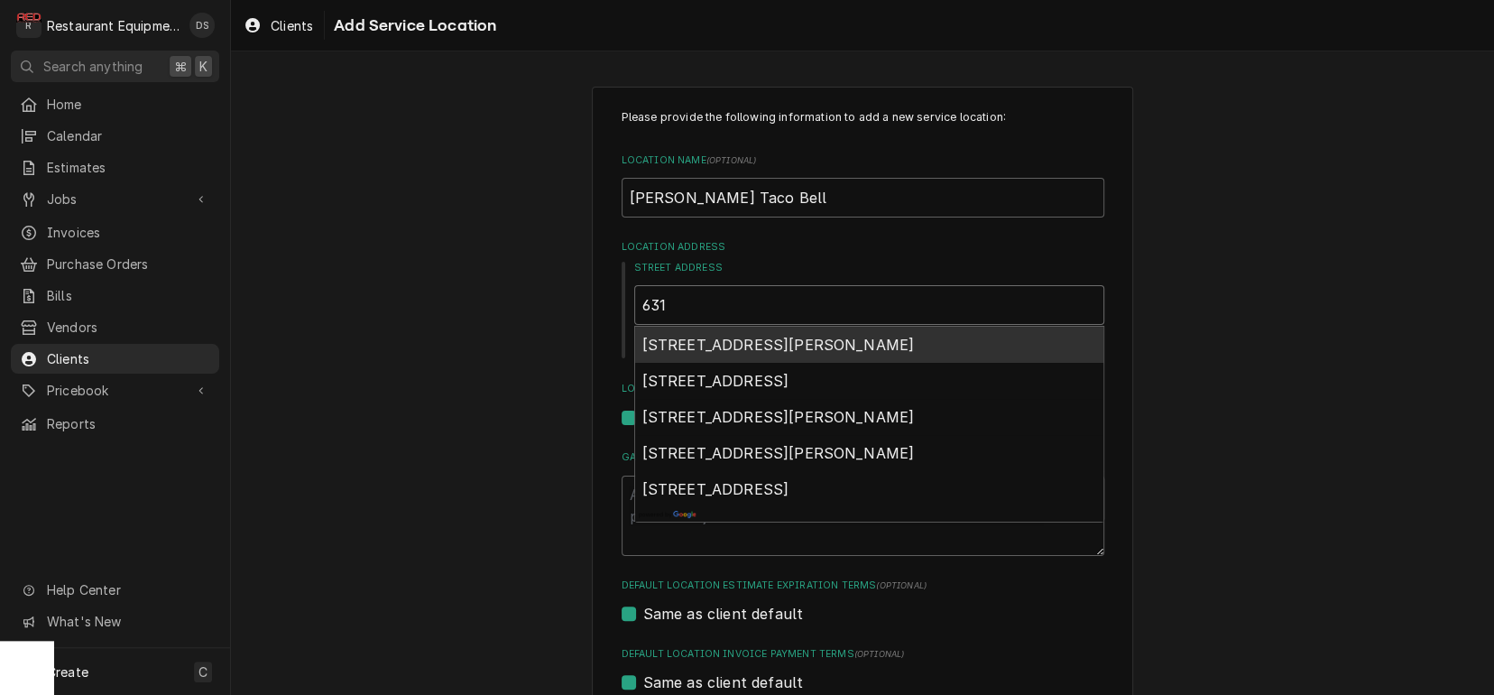
type textarea "x"
type input "631 W"
type textarea "x"
type input "631 W"
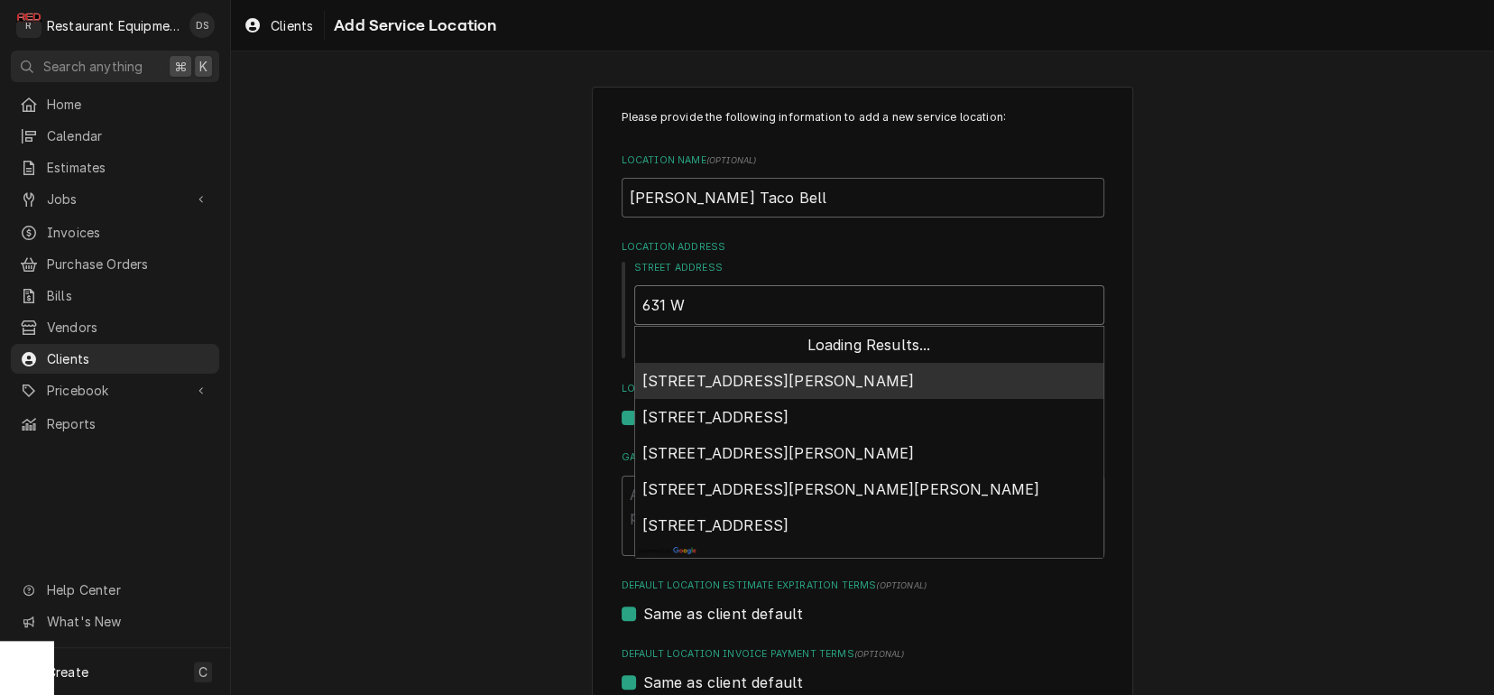
type textarea "x"
type input "631 W M"
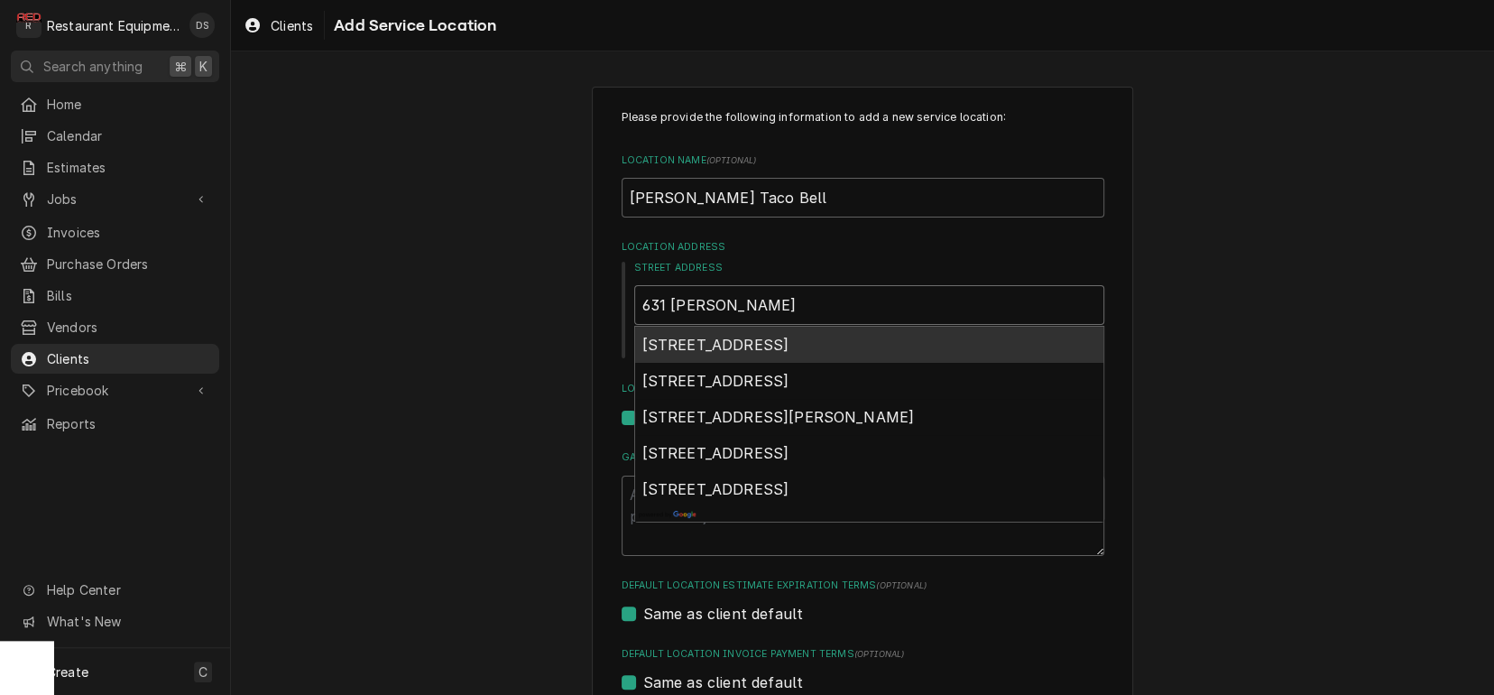
type textarea "x"
type input "631 W Ma"
type textarea "x"
type input "631 W Mai"
type textarea "x"
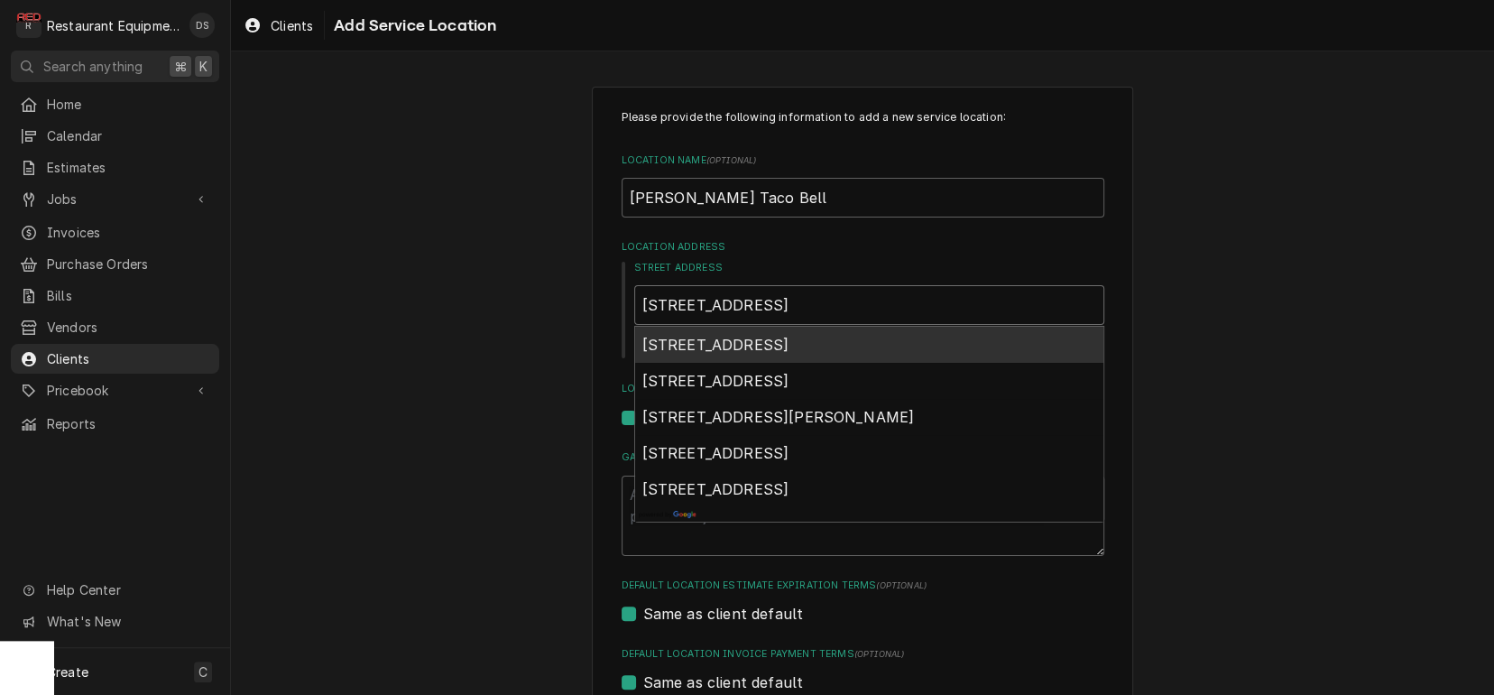
type input "631 W Main"
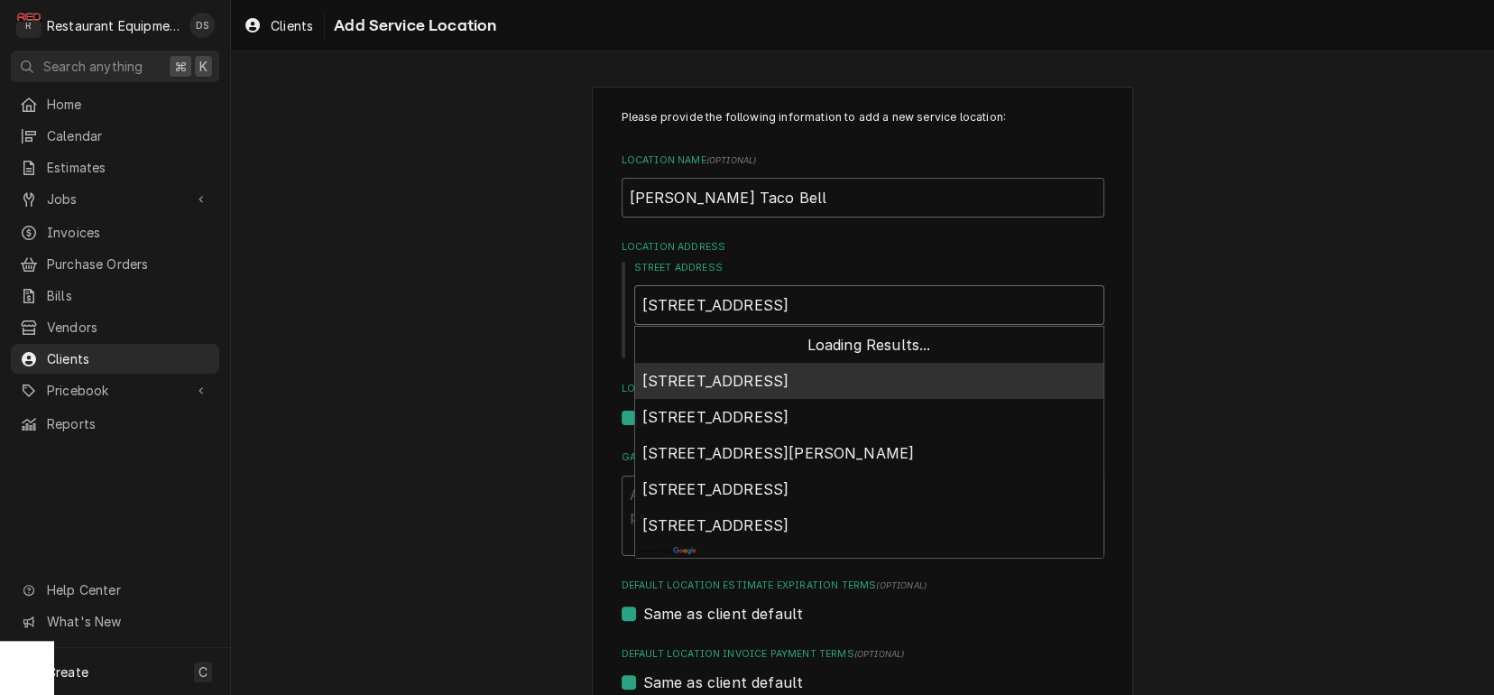
type textarea "x"
type input "631 W Main"
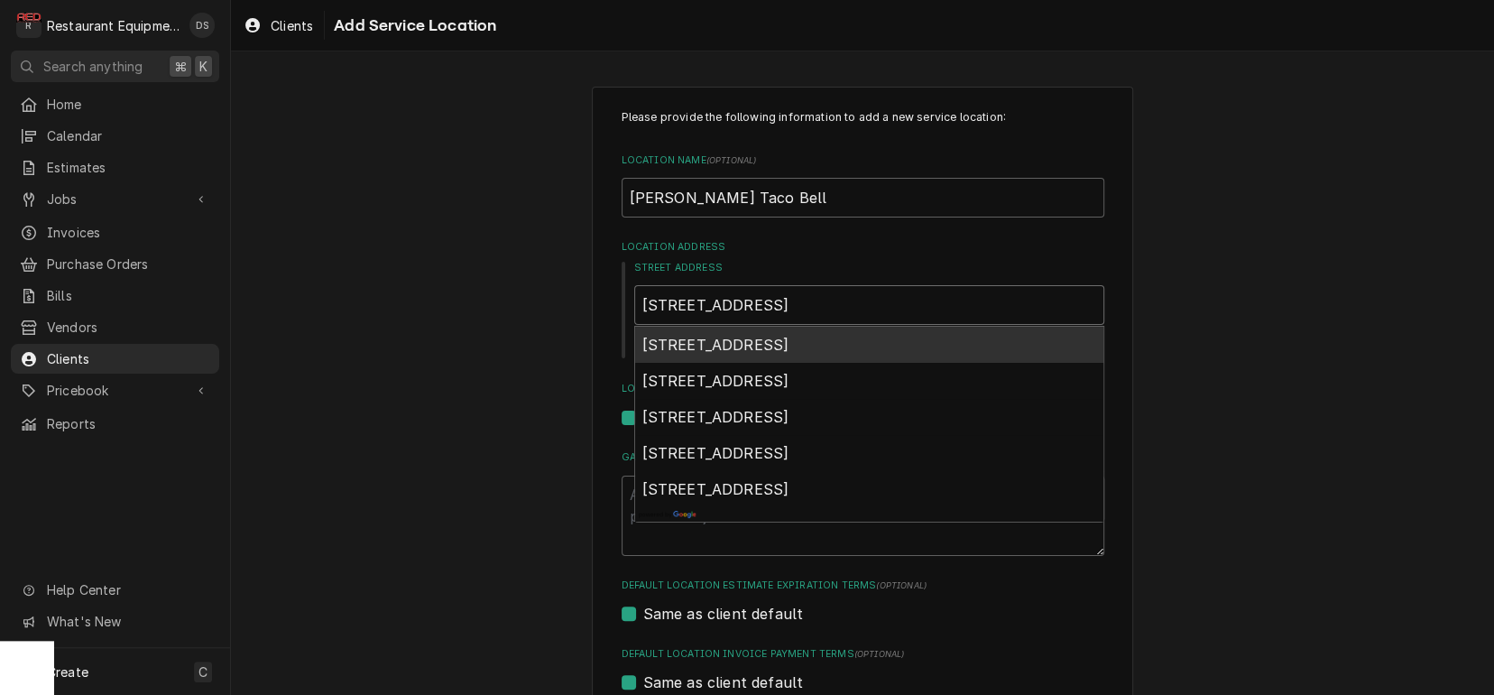
type textarea "x"
type input "631 W Main S"
type textarea "x"
type input "631 W Main St"
type textarea "x"
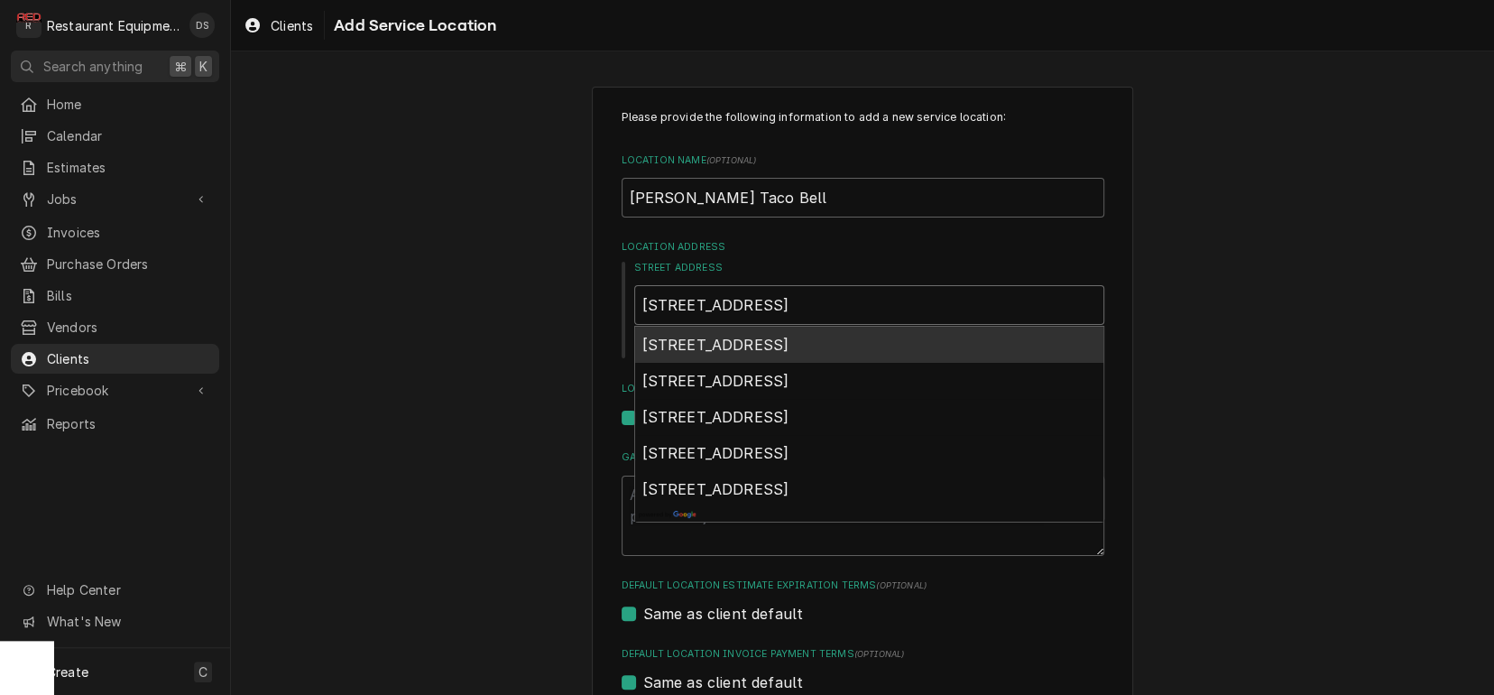
type input "631 W Main St"
type textarea "x"
type input "631 W Main St r"
type textarea "x"
type input "631 W Main St ri"
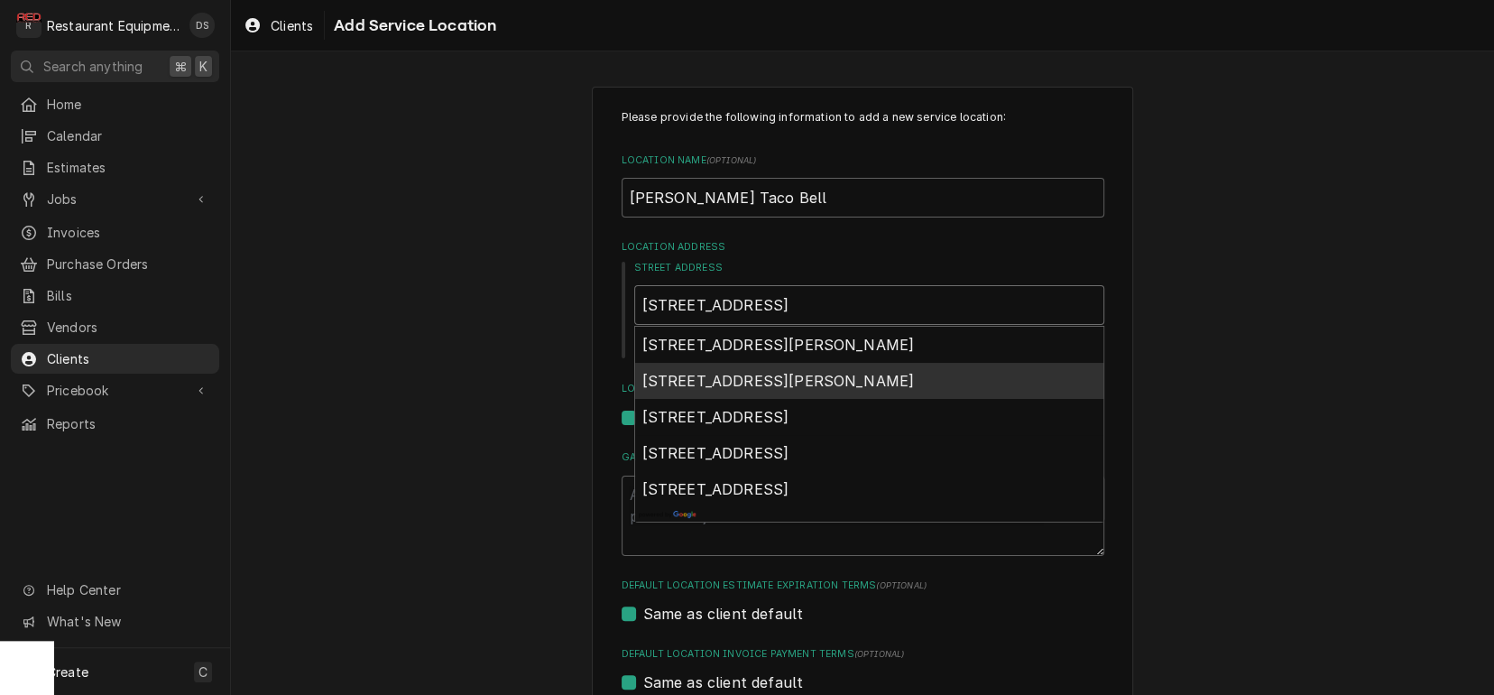
click at [756, 377] on span "631 W Main St, Ripley, WV, USA" at bounding box center [778, 381] width 272 height 18
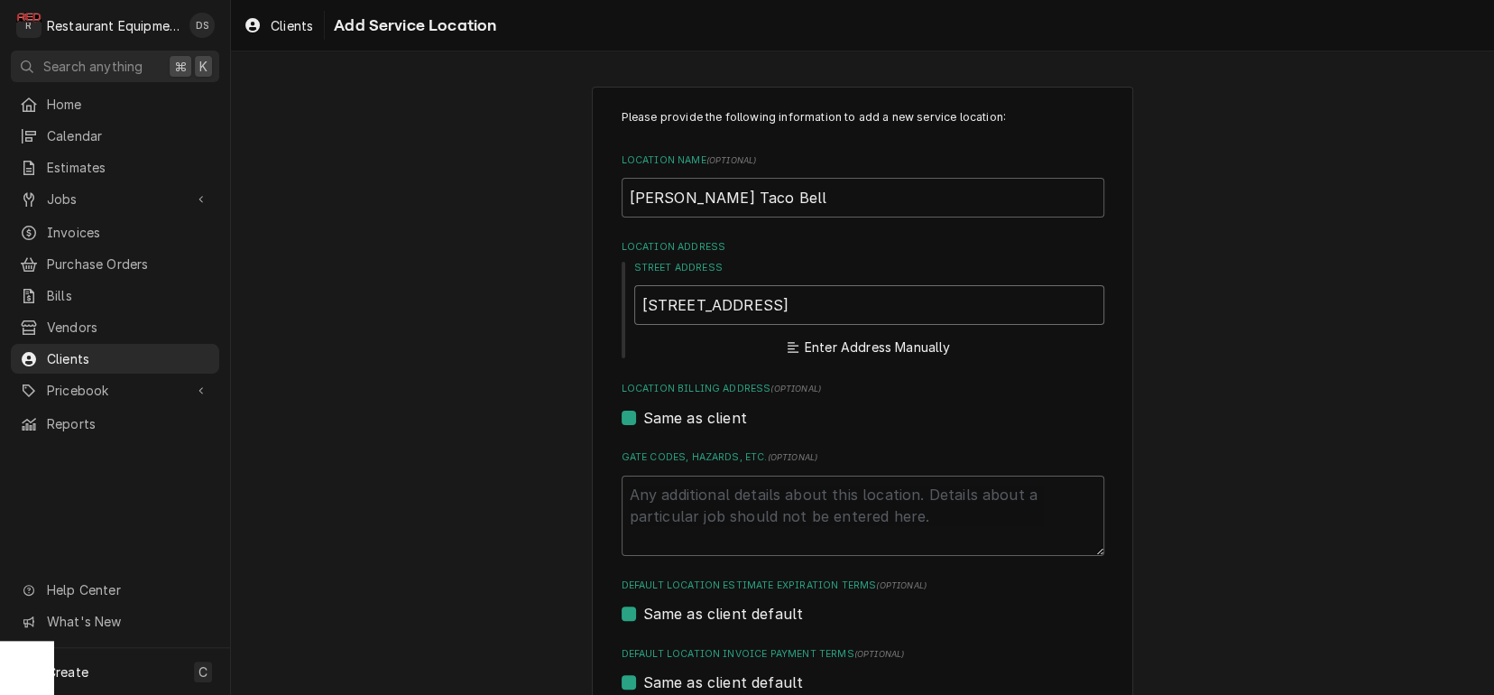
type textarea "x"
type input "631 W Main St"
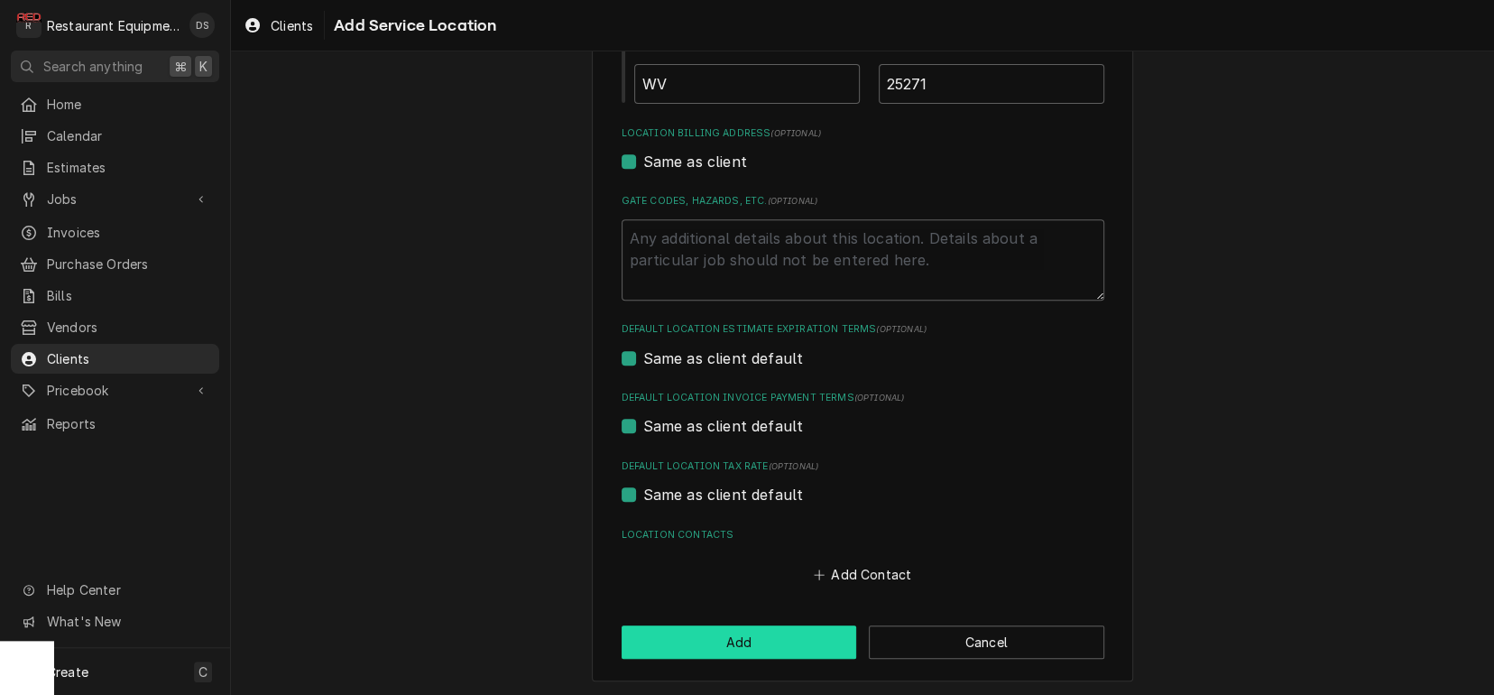
scroll to position [4, 0]
click at [768, 641] on button "Add" at bounding box center [740, 641] width 236 height 33
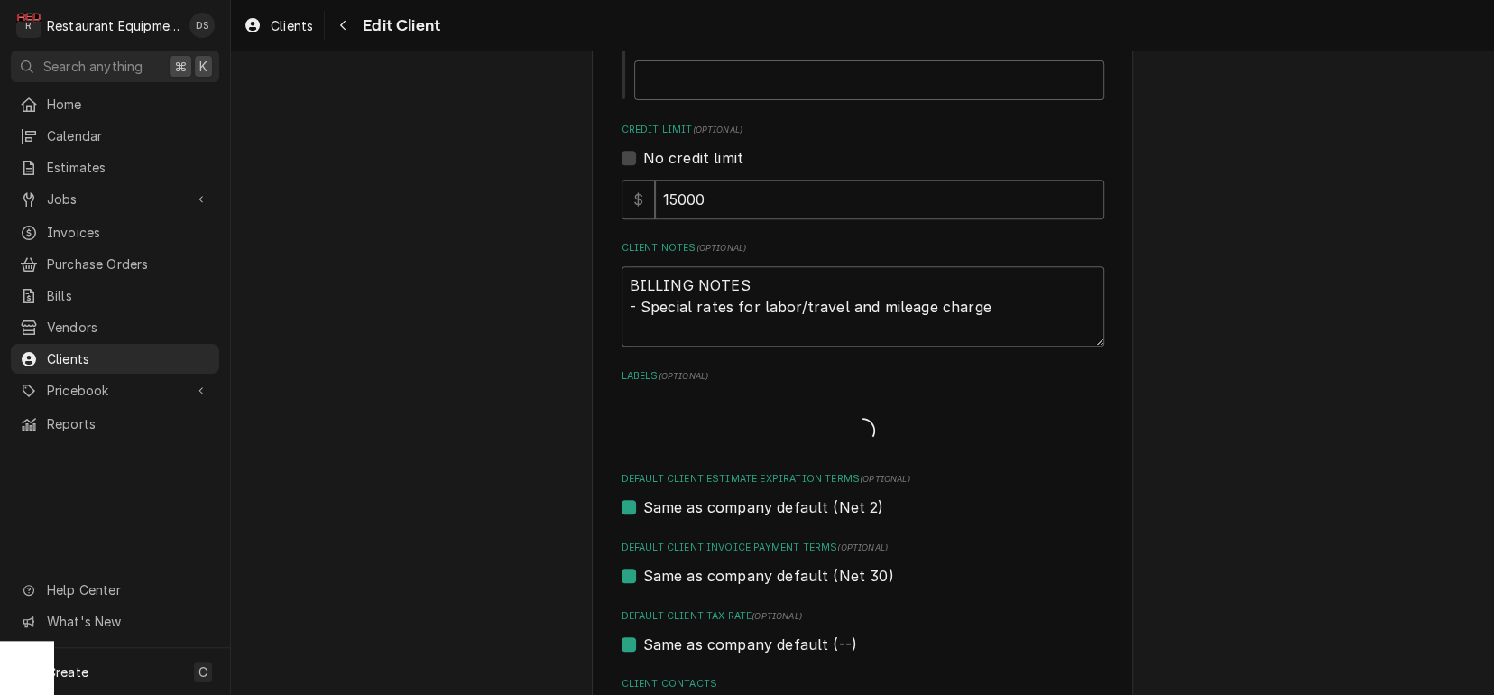
scroll to position [1887, 0]
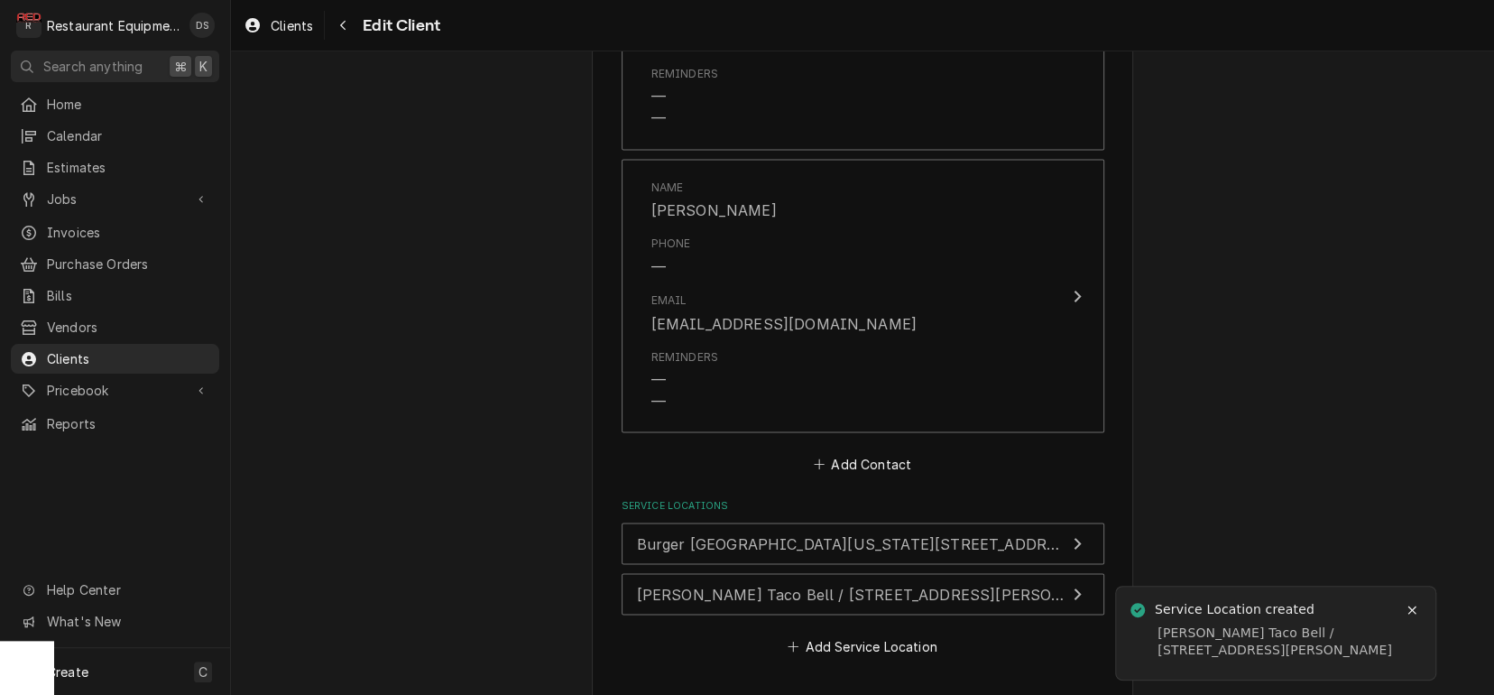
type textarea "x"
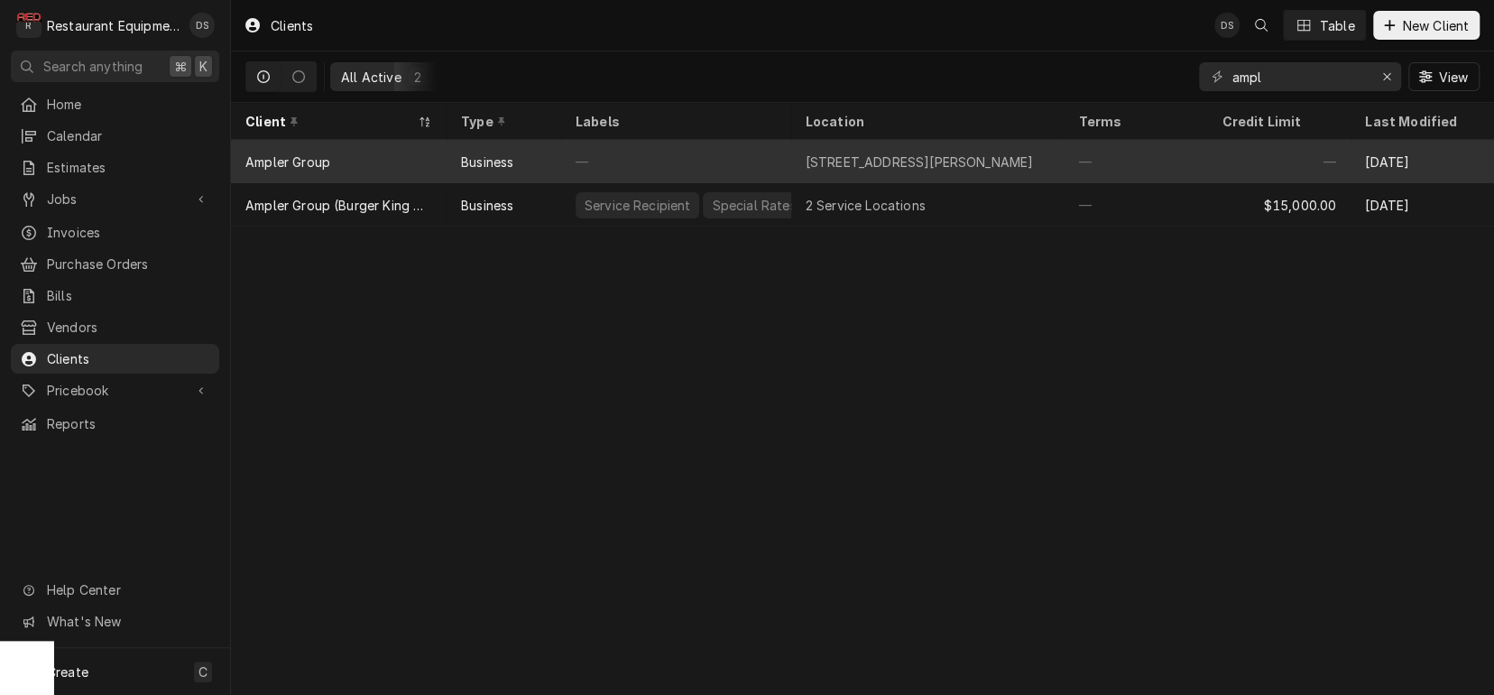
click at [812, 157] on div "[STREET_ADDRESS][PERSON_NAME]" at bounding box center [920, 161] width 228 height 19
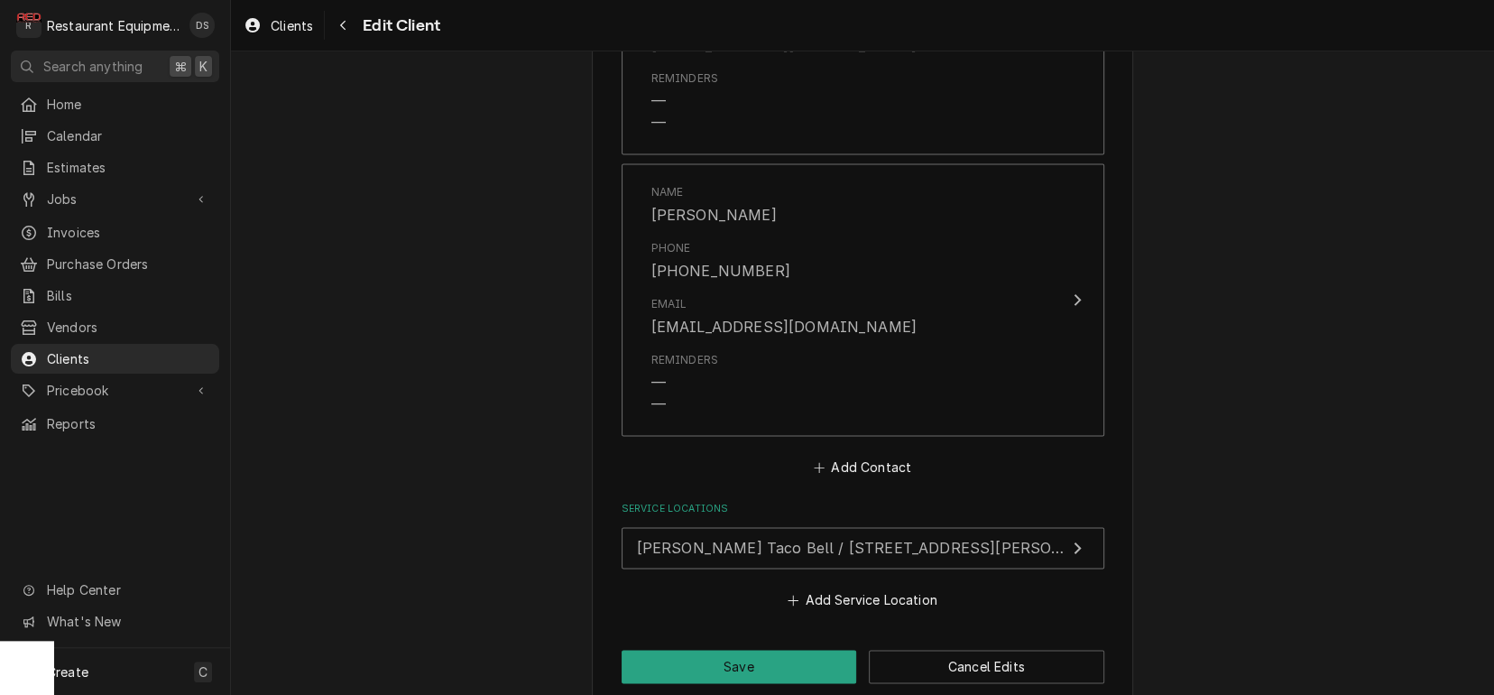
scroll to position [1527, 0]
click at [351, 29] on button "Navigate back" at bounding box center [342, 25] width 29 height 29
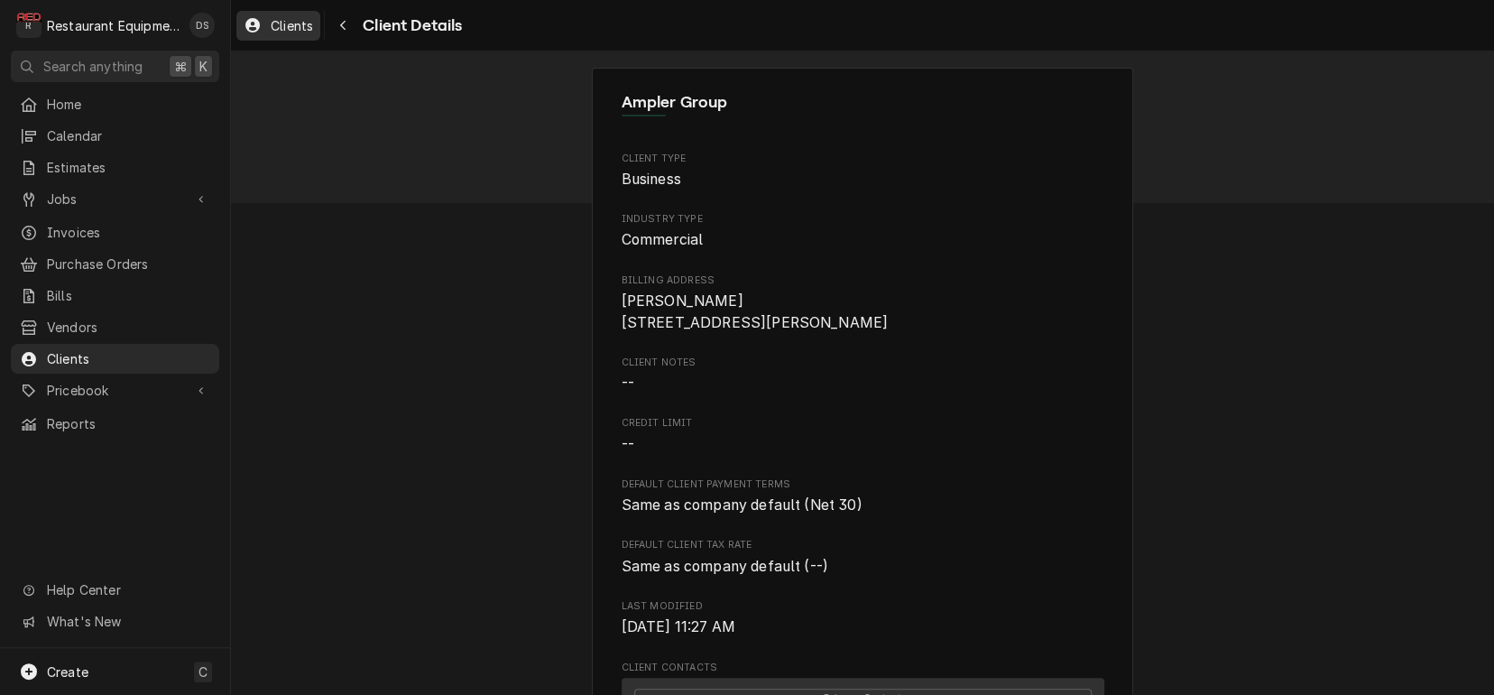
click at [283, 29] on span "Clients" at bounding box center [292, 25] width 42 height 19
